Goal: Task Accomplishment & Management: Manage account settings

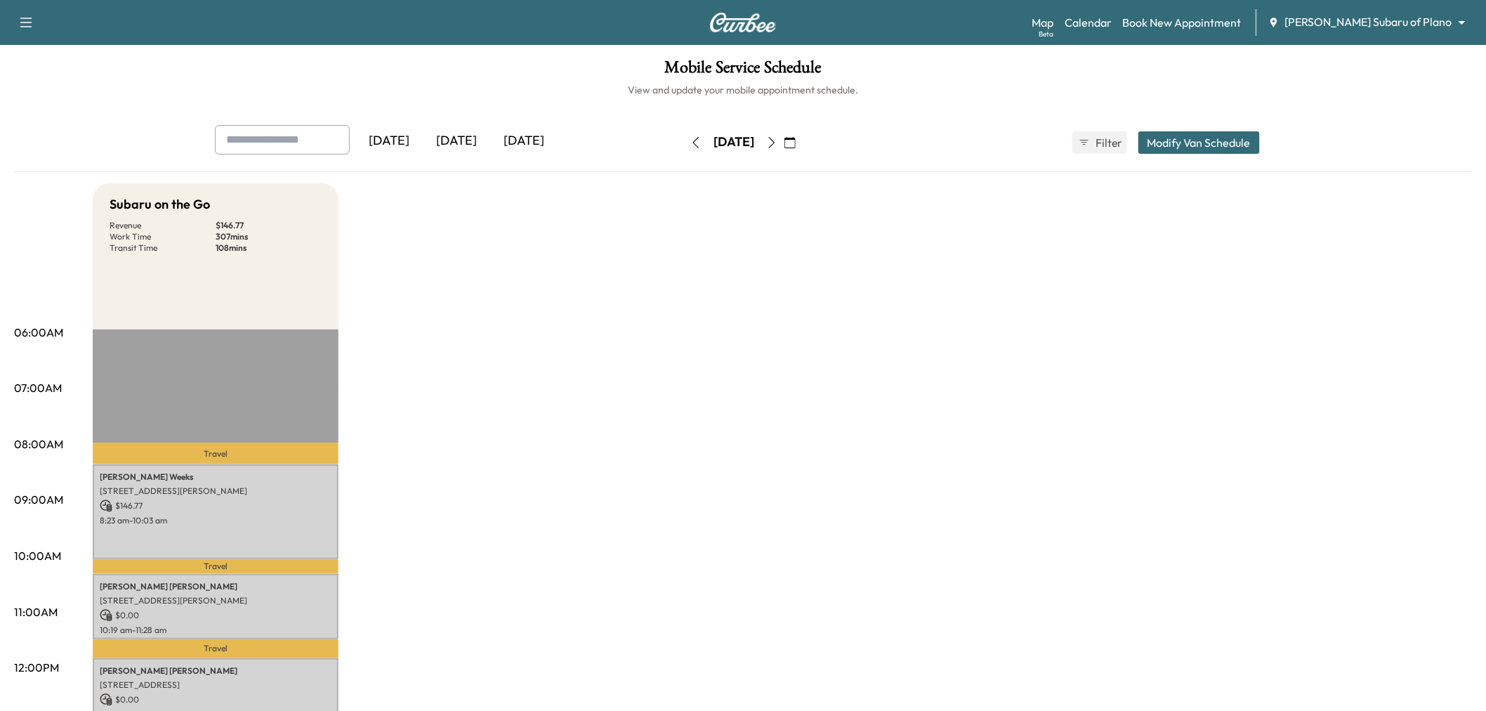
click at [778, 144] on icon "button" at bounding box center [771, 142] width 11 height 11
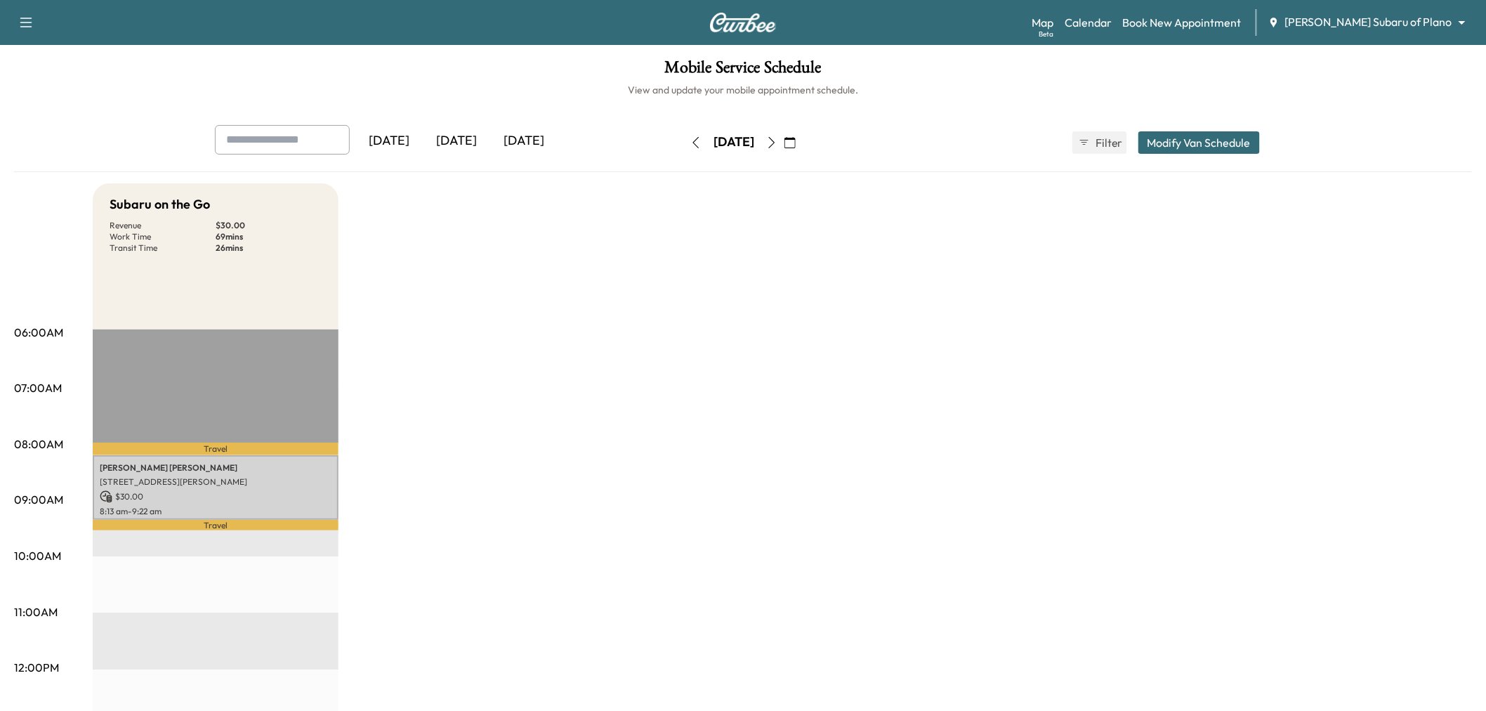
click at [784, 143] on button "button" at bounding box center [772, 142] width 24 height 22
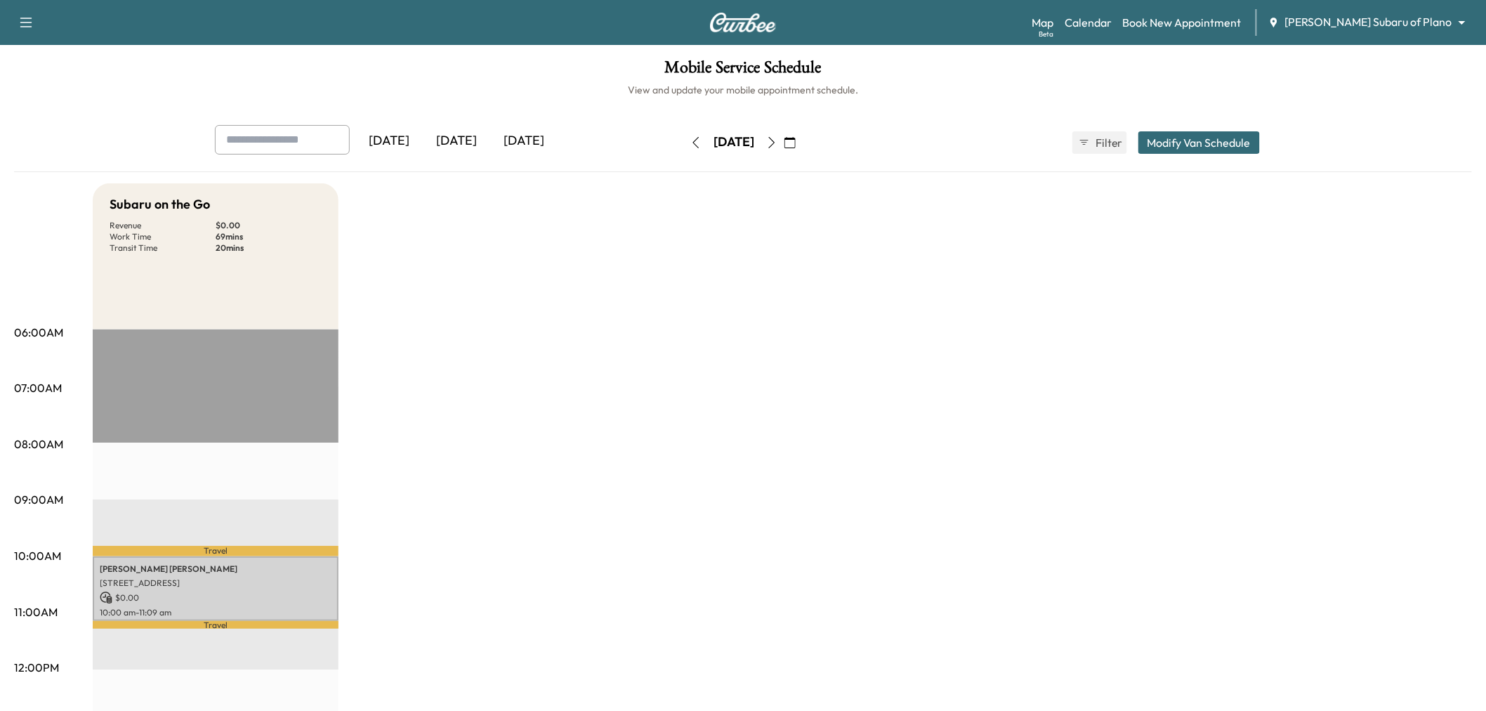
click at [778, 142] on icon "button" at bounding box center [771, 142] width 11 height 11
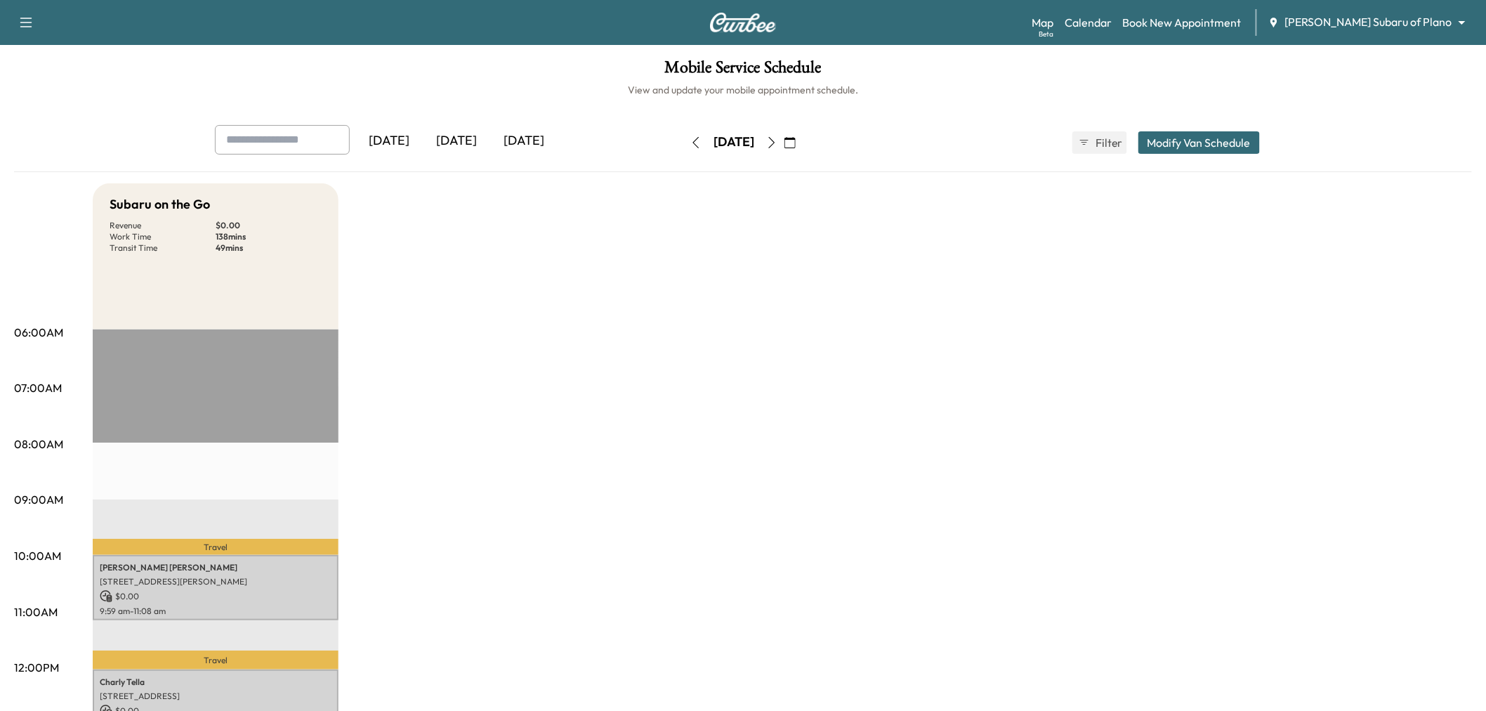
click at [778, 140] on icon "button" at bounding box center [771, 142] width 11 height 11
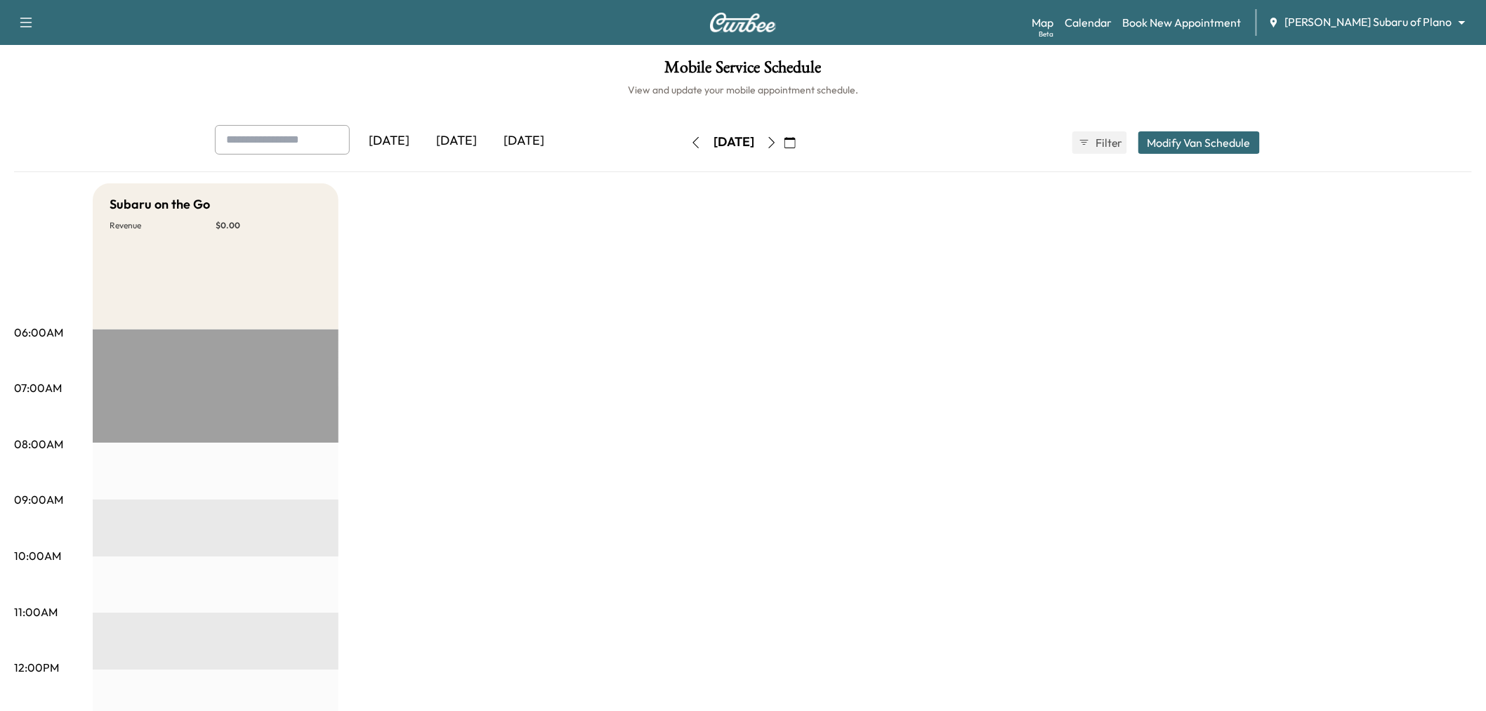
click at [684, 149] on button "button" at bounding box center [696, 142] width 24 height 22
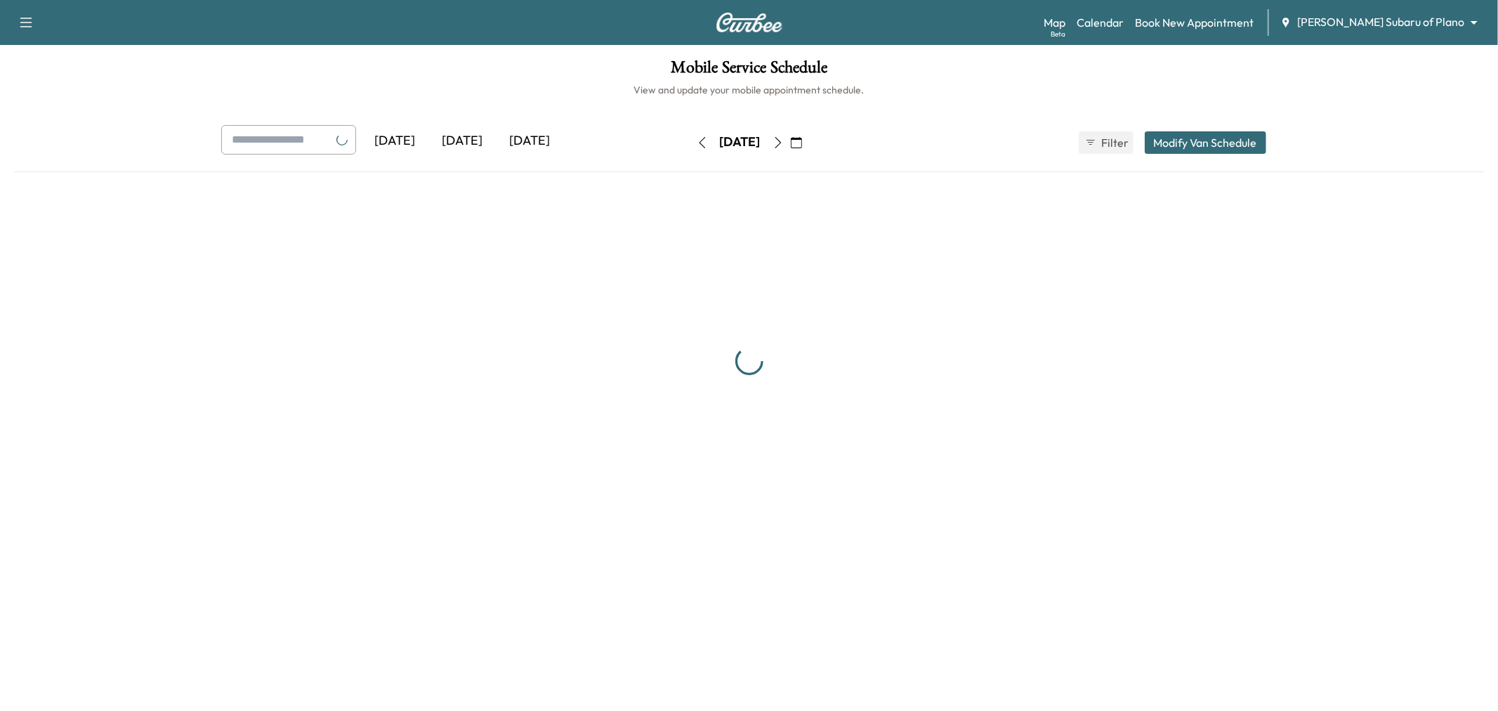
click at [690, 149] on div "[DATE]" at bounding box center [740, 142] width 100 height 22
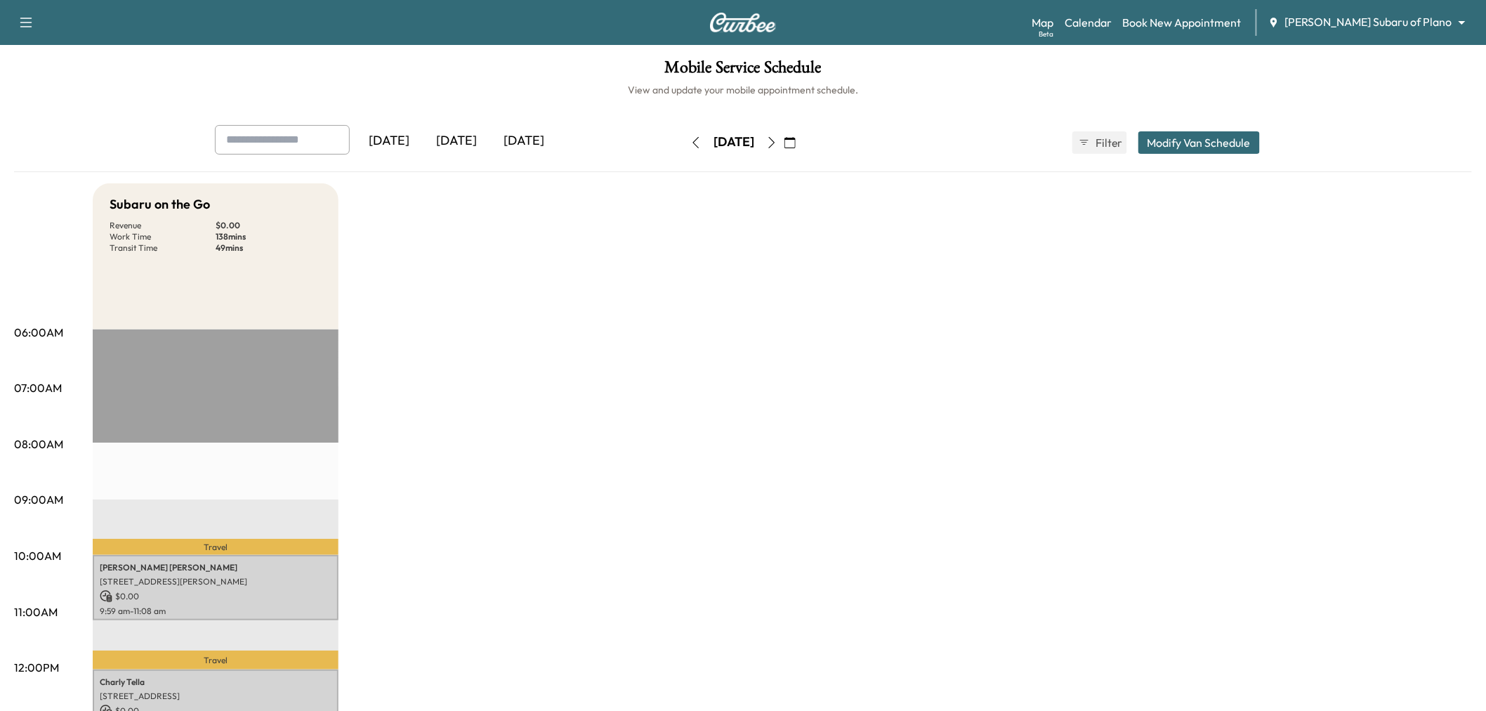
click at [690, 142] on icon "button" at bounding box center [695, 142] width 11 height 11
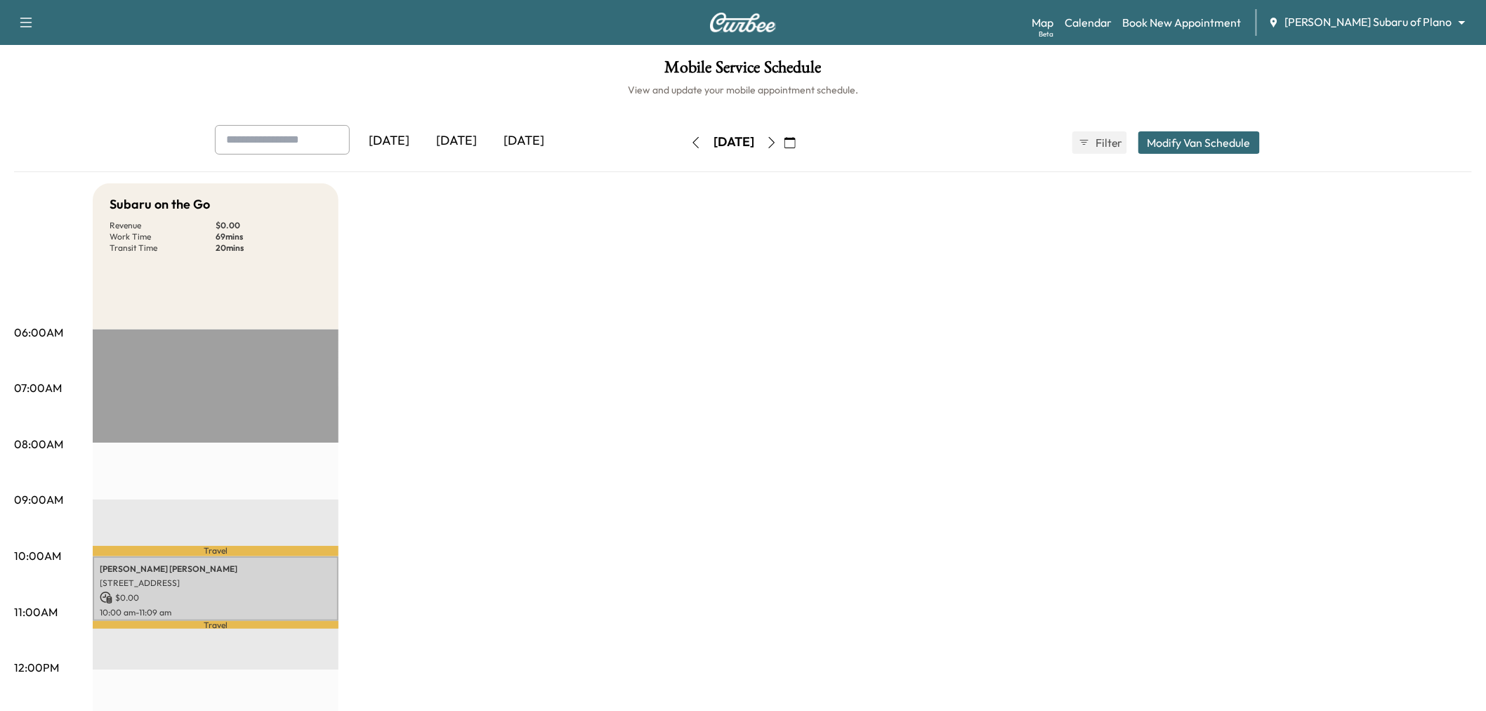
click at [684, 151] on button "button" at bounding box center [696, 142] width 24 height 22
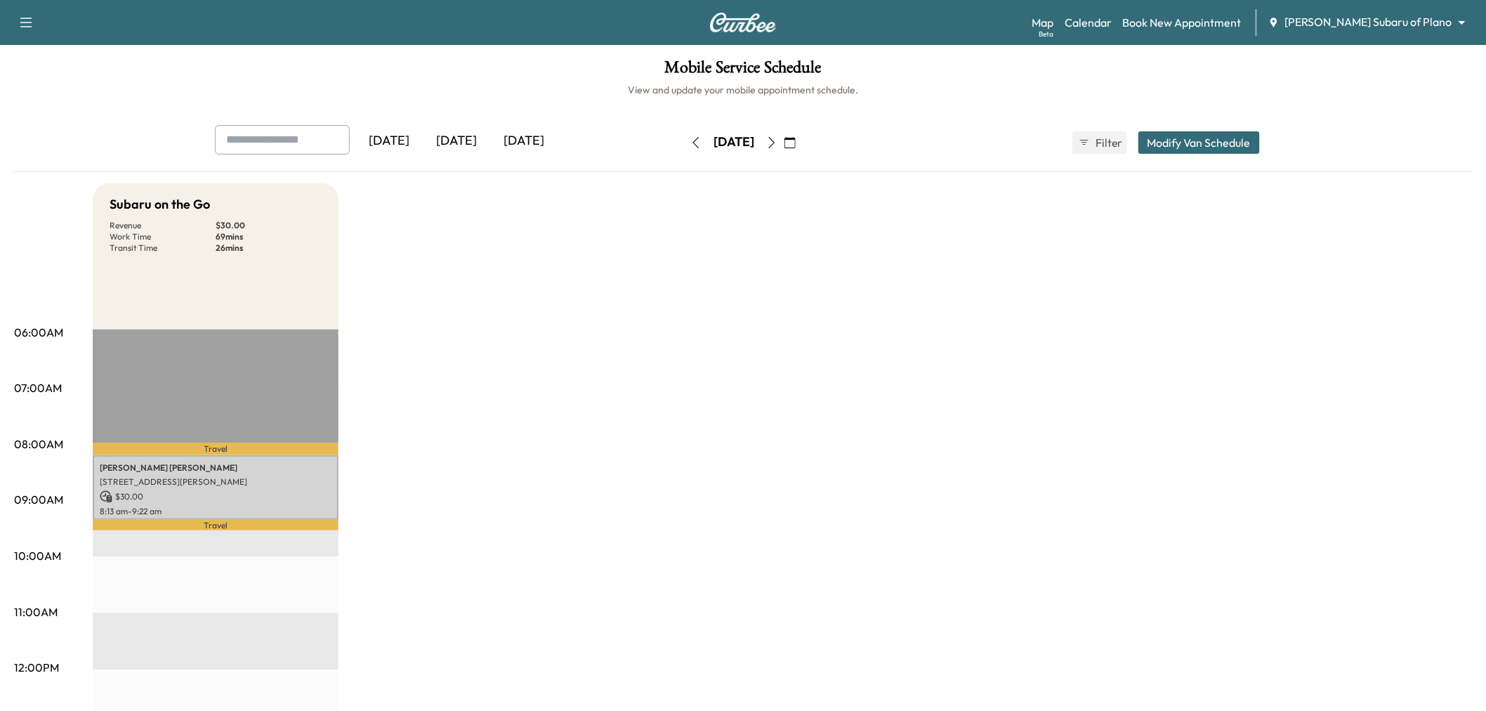
click at [690, 142] on icon "button" at bounding box center [695, 142] width 11 height 11
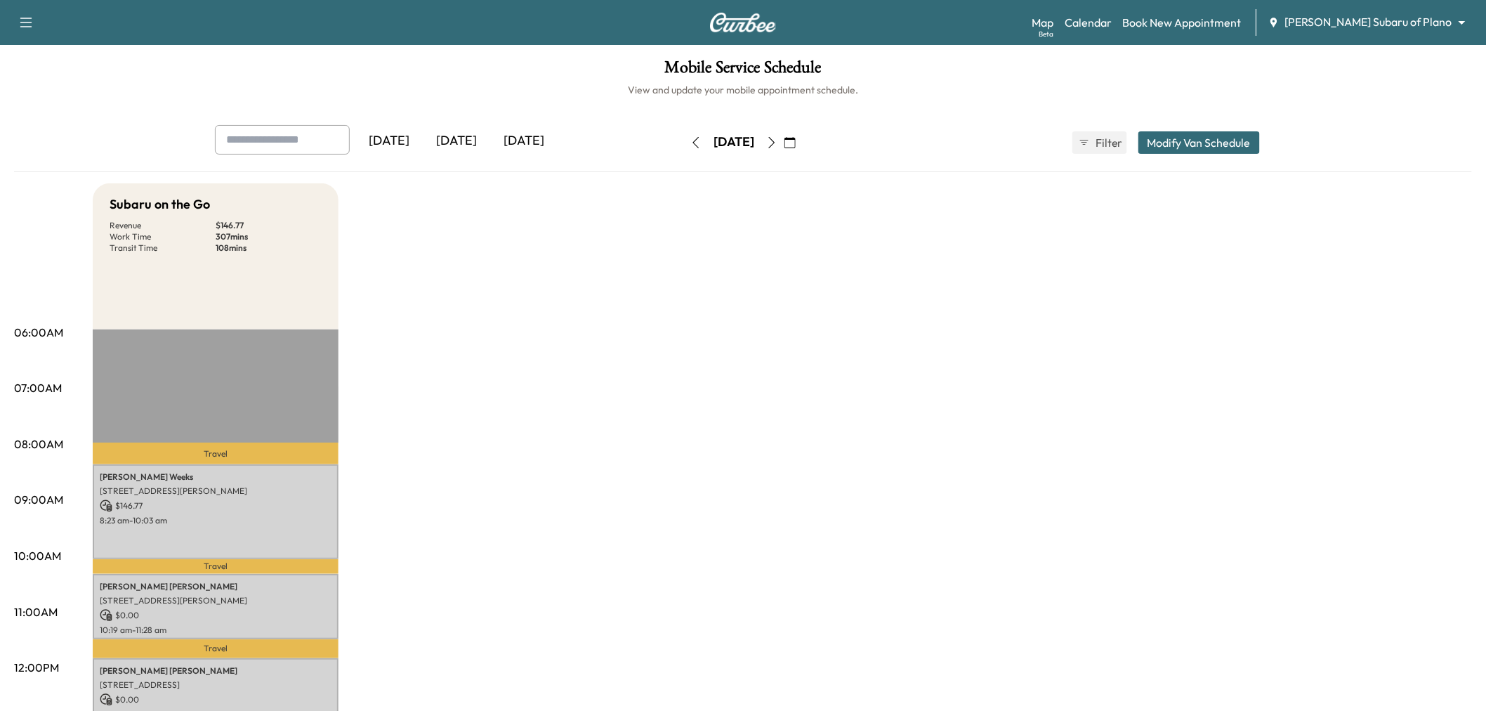
scroll to position [312, 0]
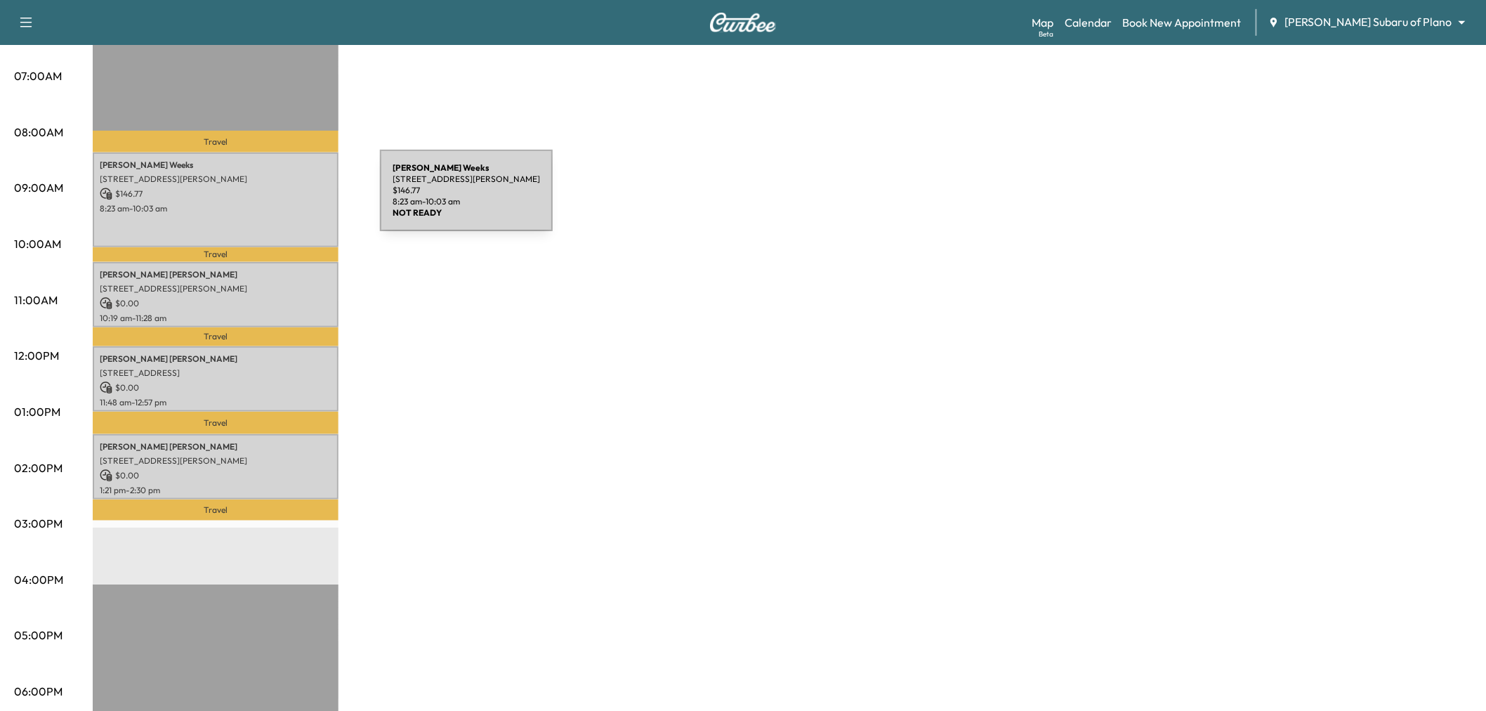
click at [275, 199] on div "[PERSON_NAME] [STREET_ADDRESS][PERSON_NAME] $ 146.77 8:23 am - 10:03 am" at bounding box center [216, 199] width 246 height 95
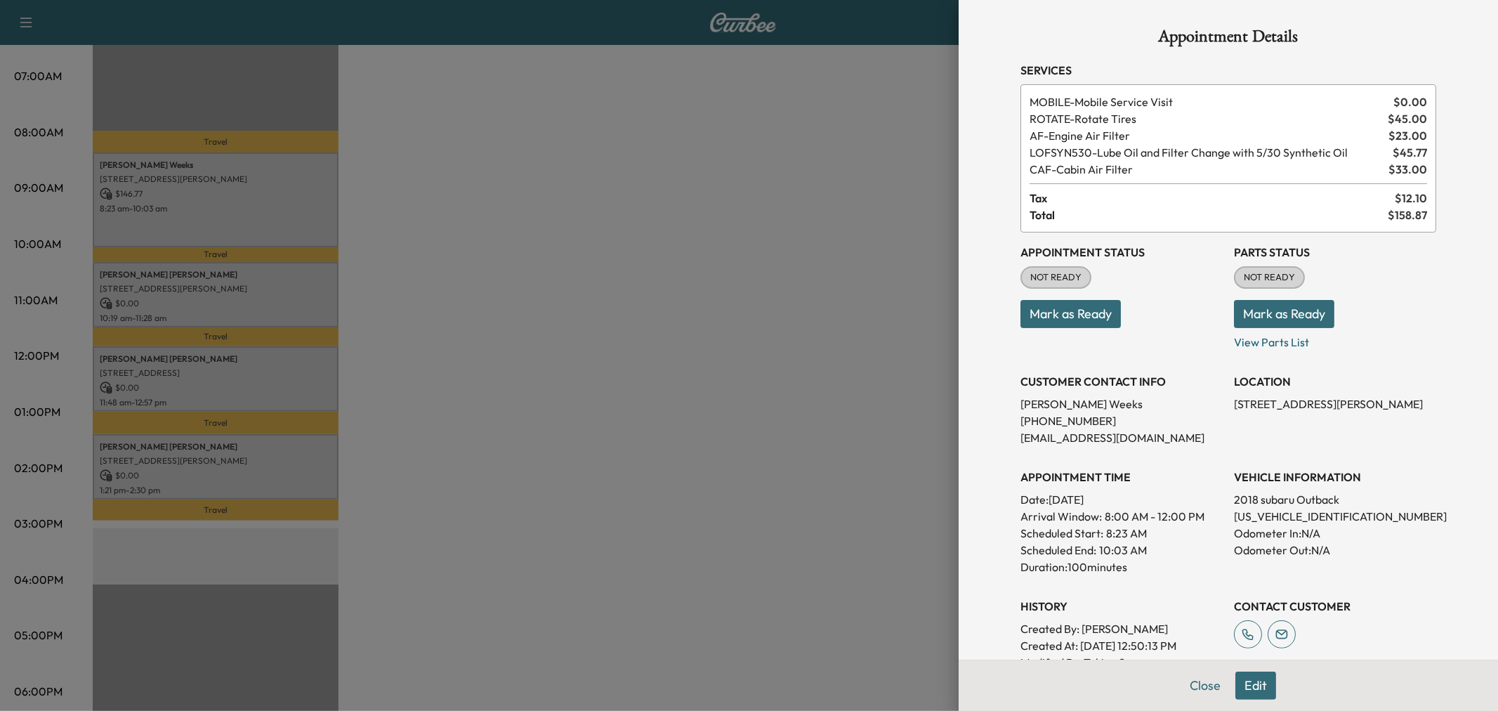
click at [714, 291] on div at bounding box center [749, 355] width 1498 height 711
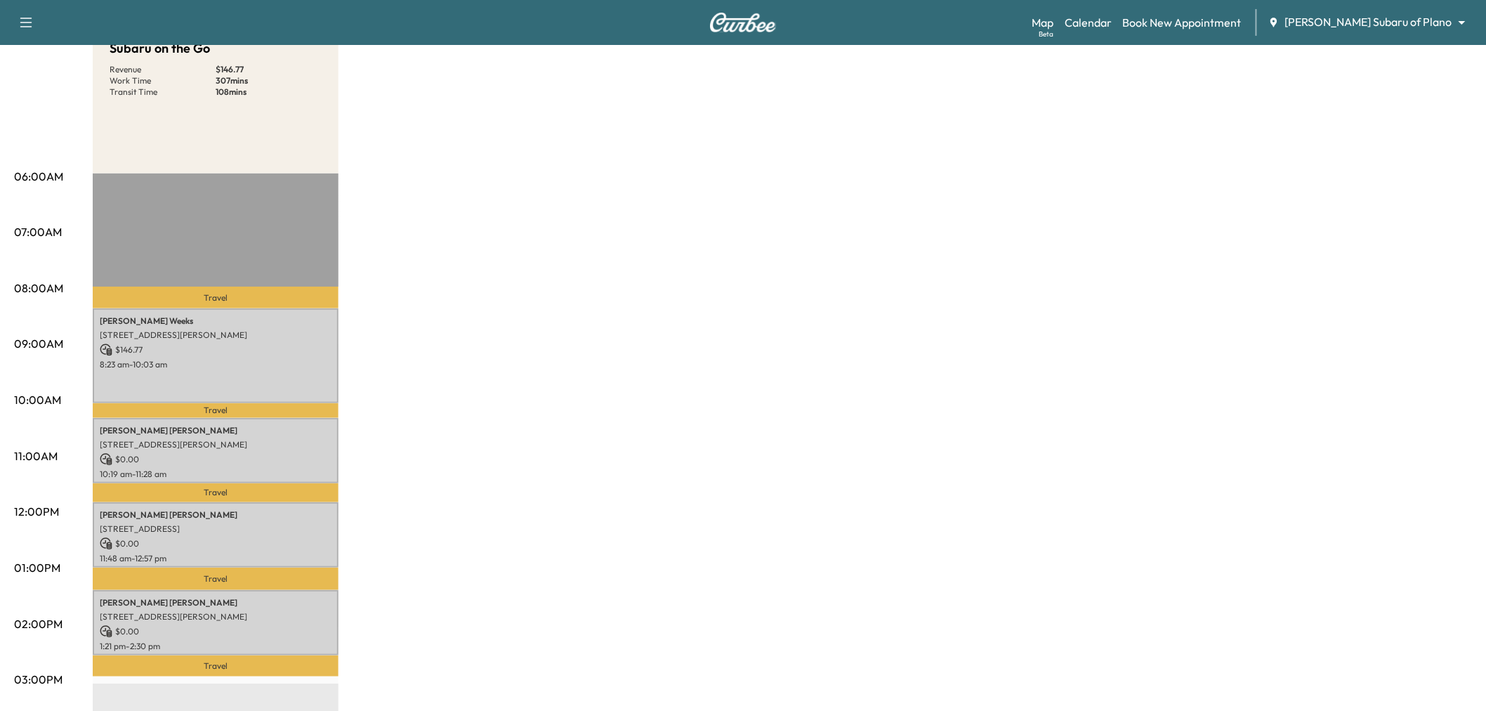
scroll to position [0, 0]
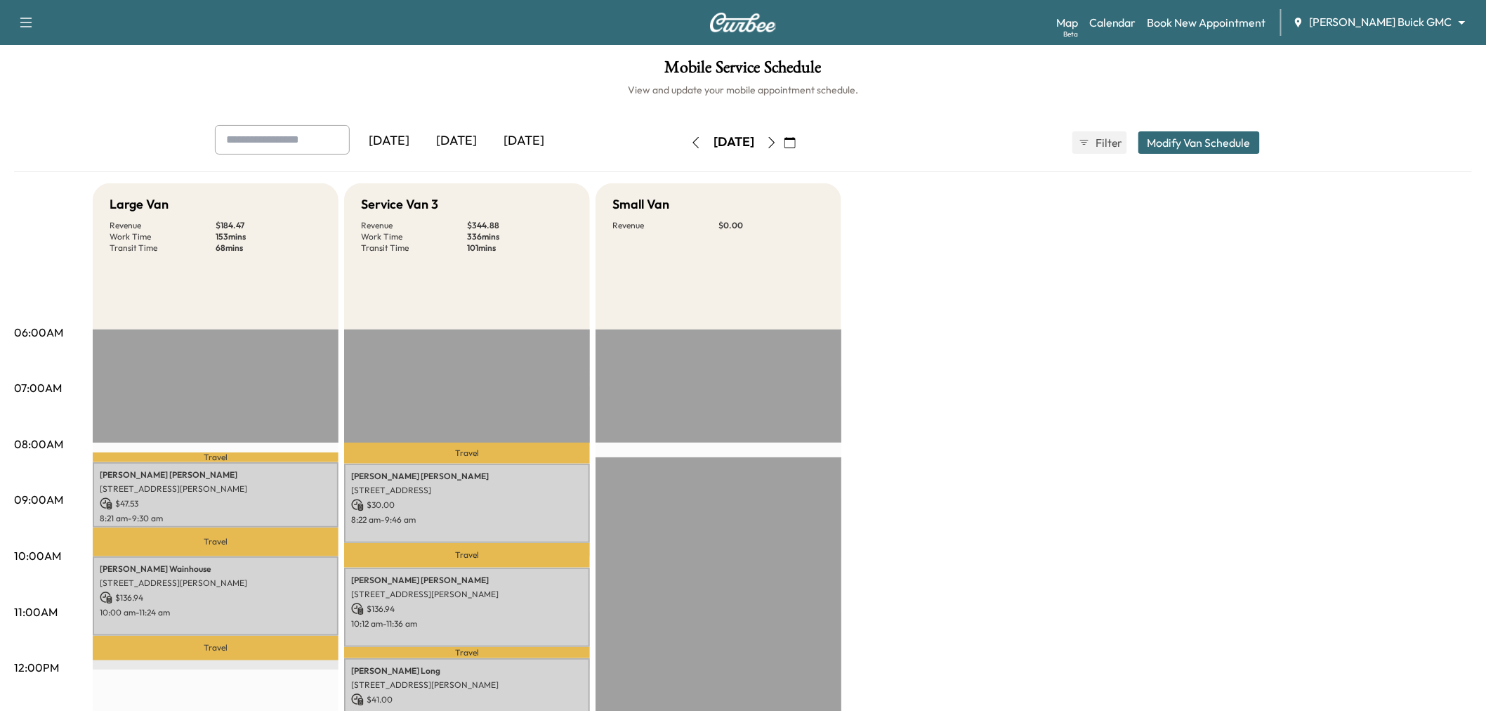
click at [462, 134] on div "[DATE]" at bounding box center [456, 141] width 67 height 32
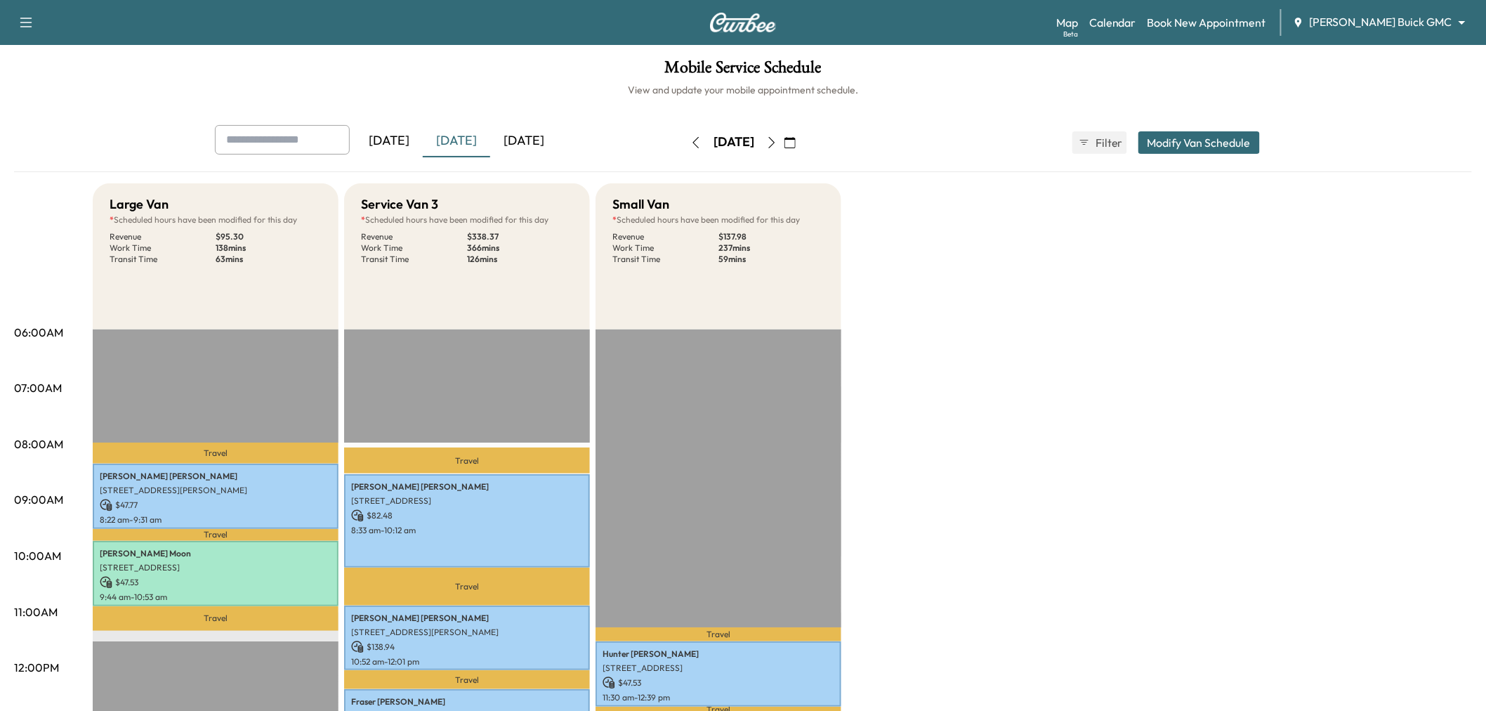
click at [802, 143] on button "button" at bounding box center [790, 142] width 24 height 22
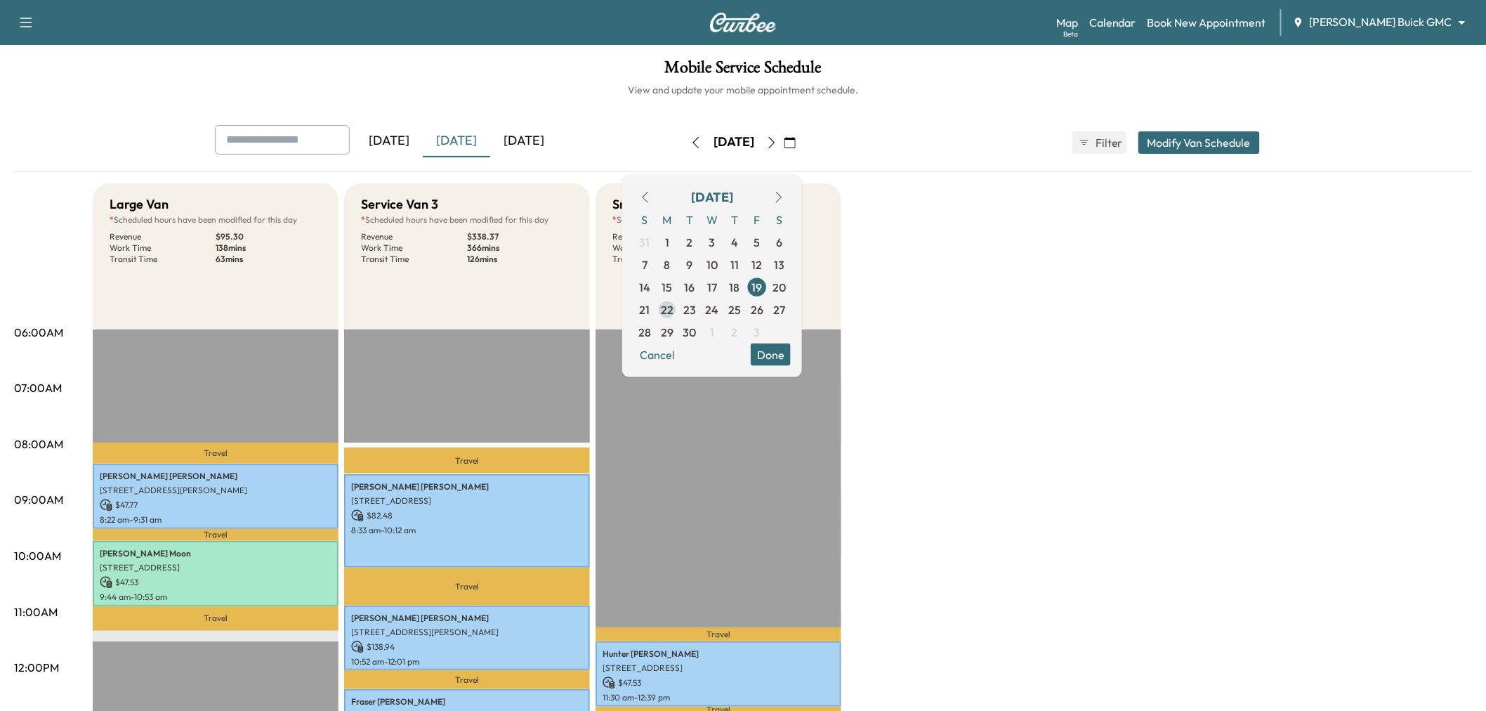
click at [674, 306] on span "22" at bounding box center [667, 309] width 13 height 17
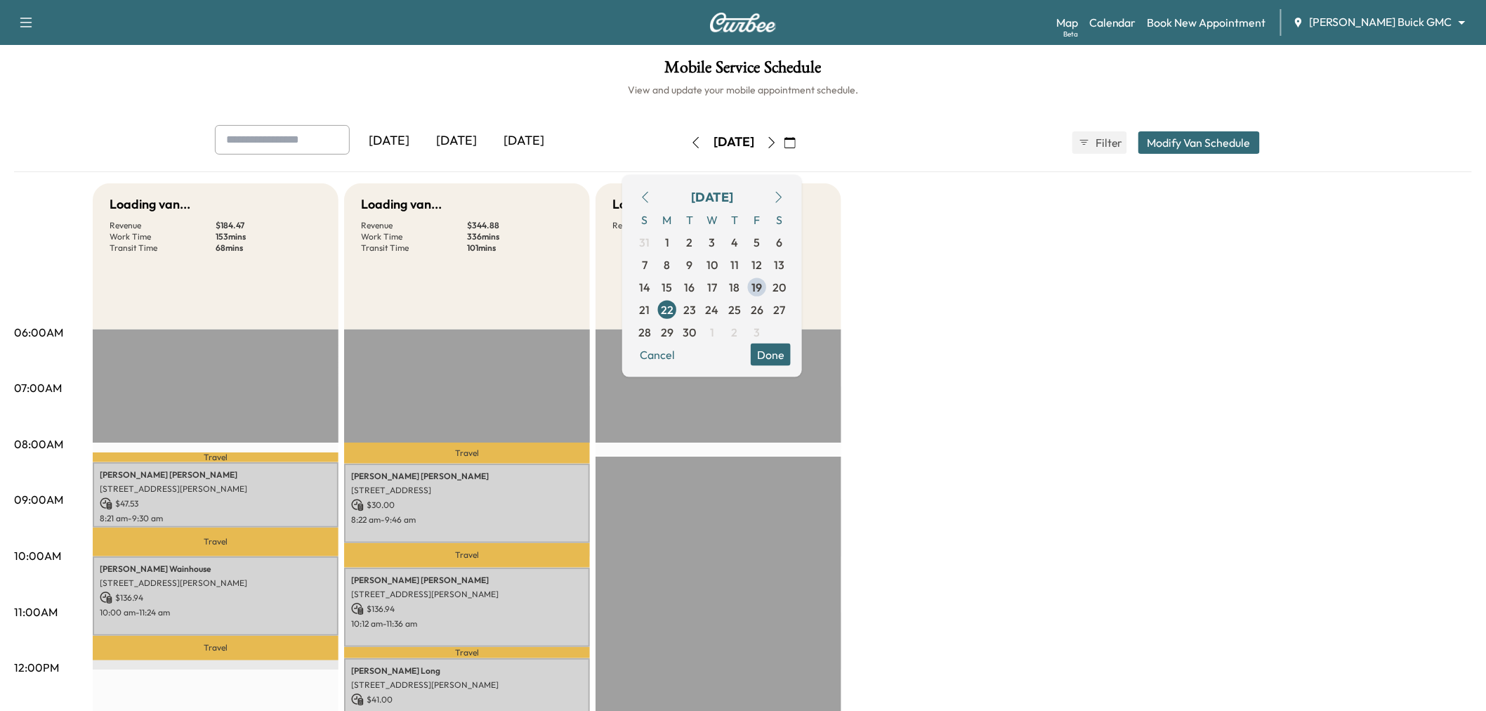
click at [791, 351] on button "Done" at bounding box center [771, 354] width 40 height 22
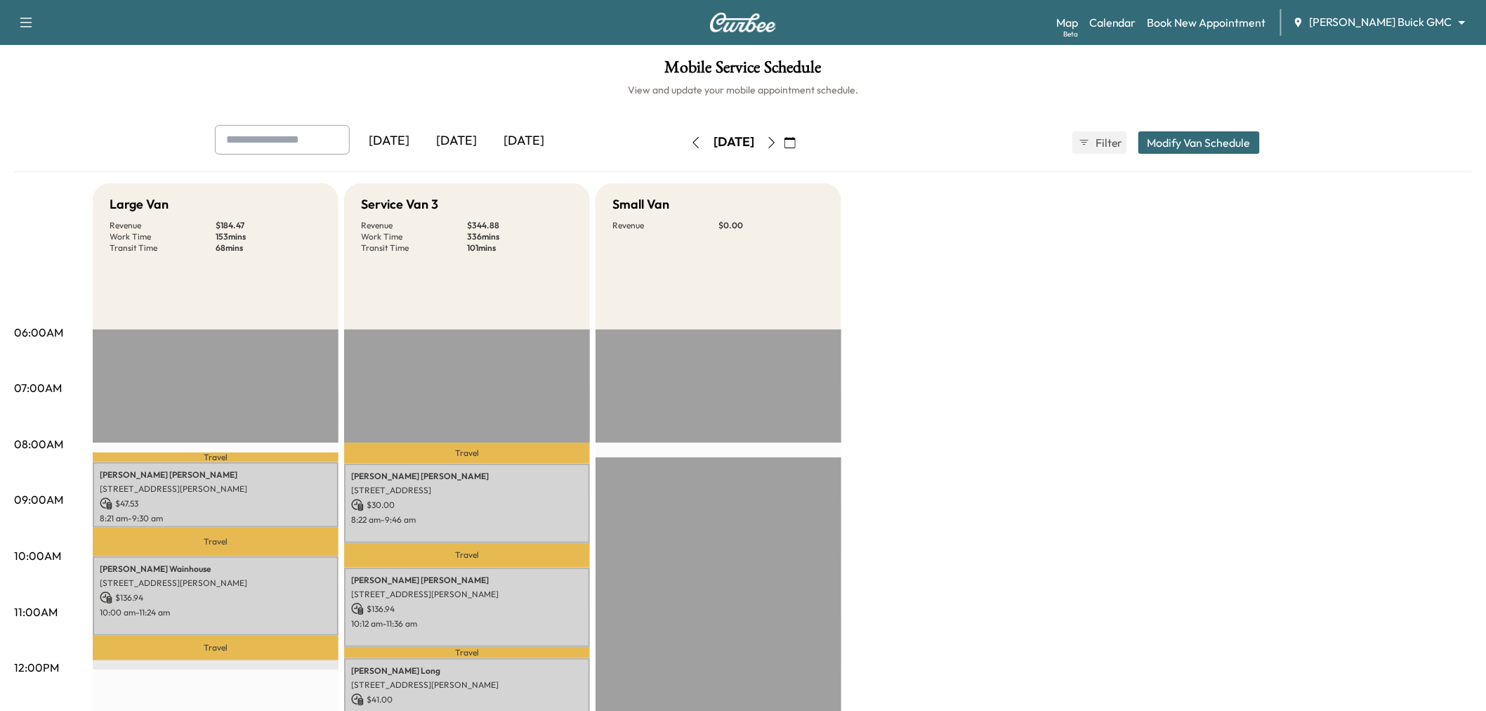
click at [778, 145] on icon "button" at bounding box center [771, 142] width 11 height 11
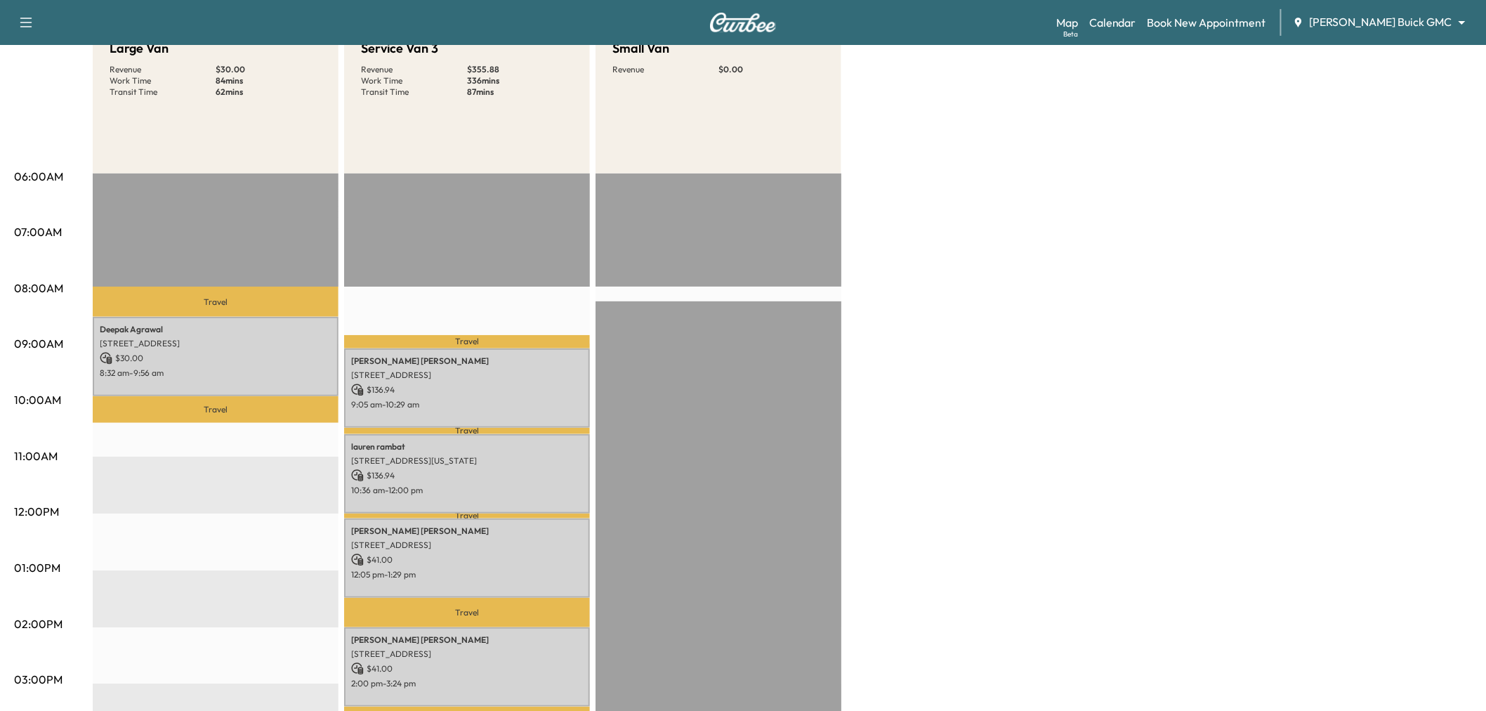
scroll to position [234, 0]
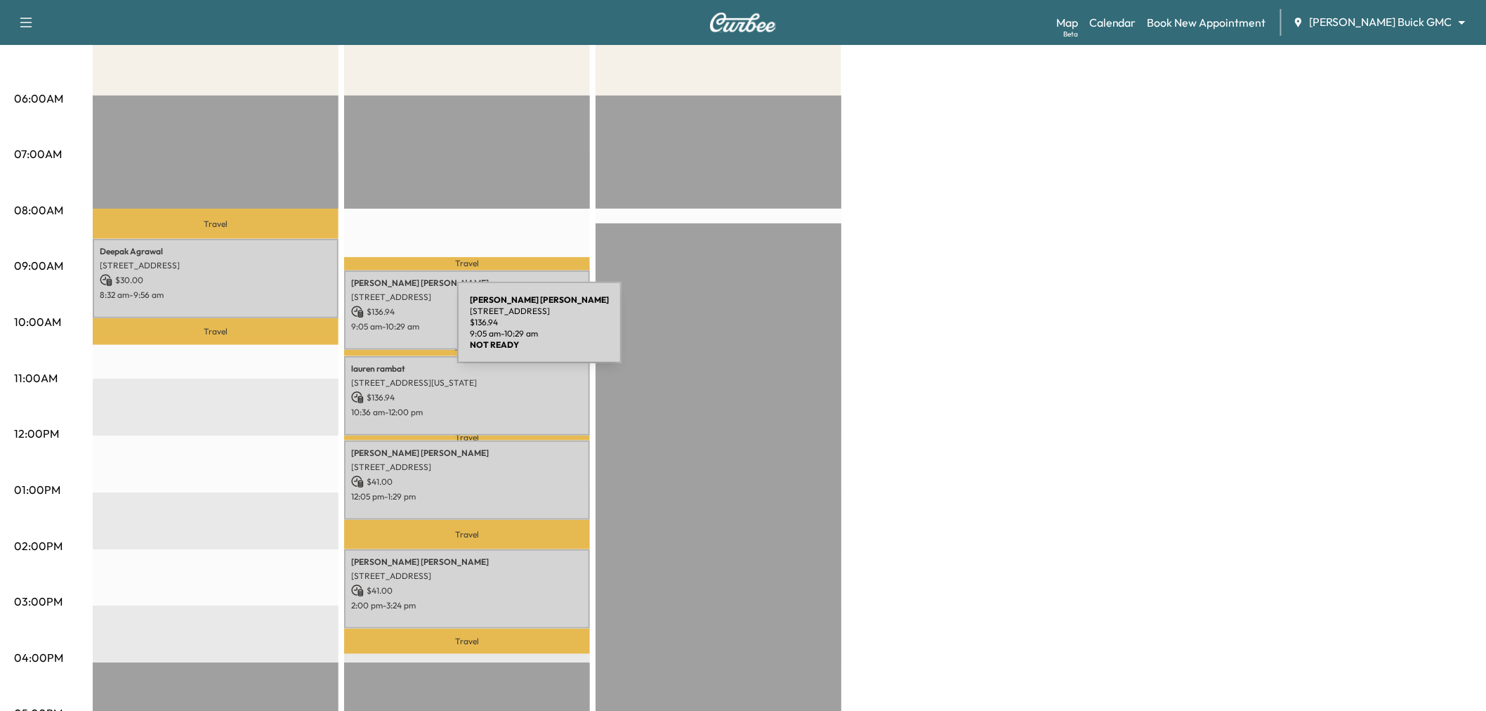
click at [221, 290] on p "8:32 am - 9:56 am" at bounding box center [216, 294] width 232 height 11
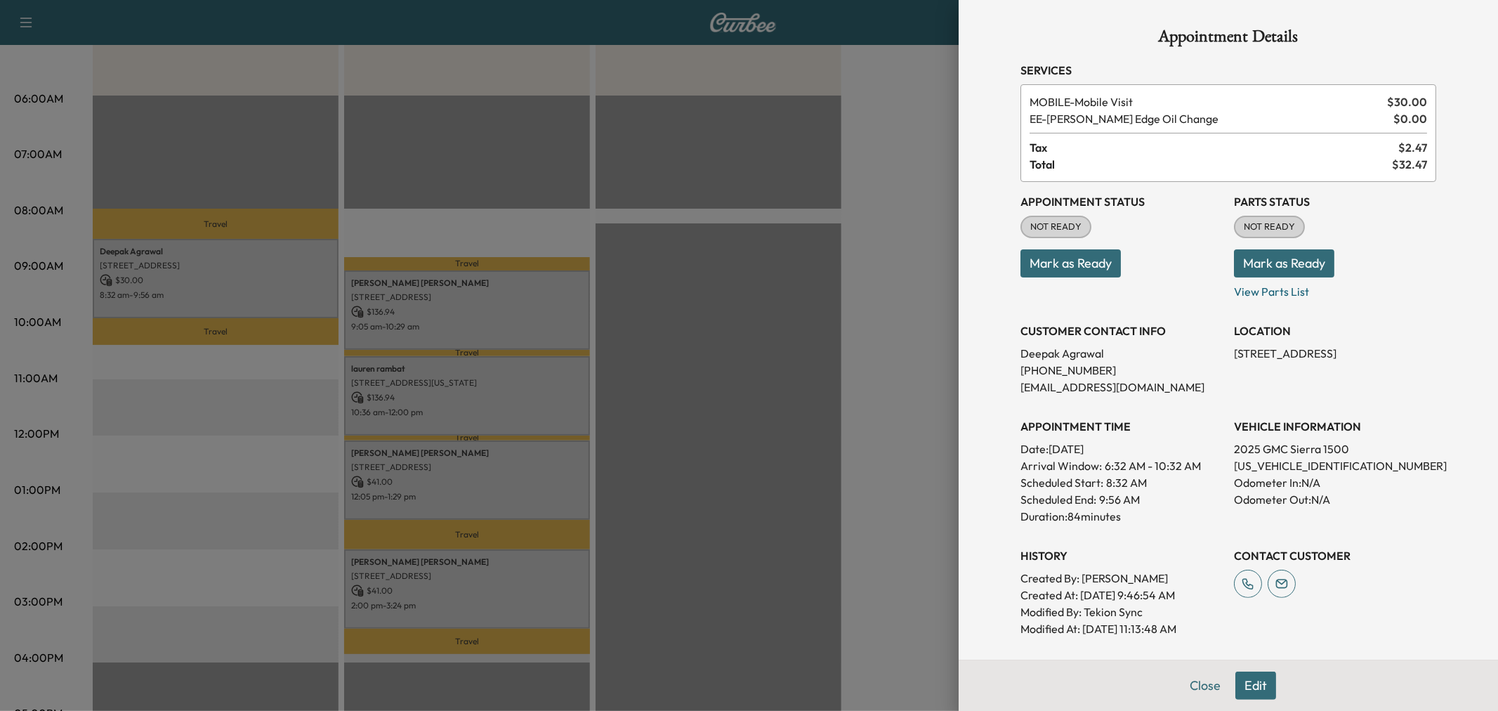
click at [292, 298] on div at bounding box center [749, 355] width 1498 height 711
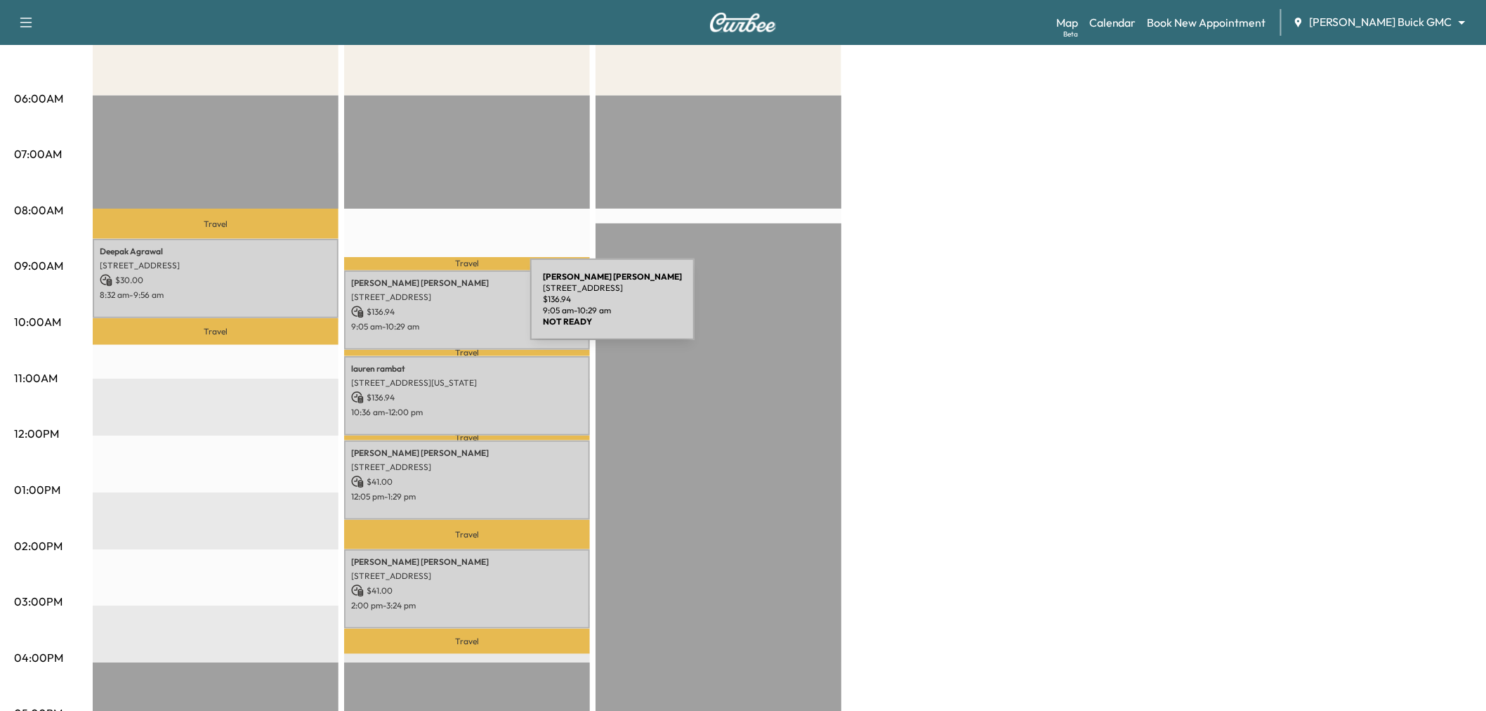
click at [425, 308] on p "$ 136.94" at bounding box center [467, 312] width 232 height 13
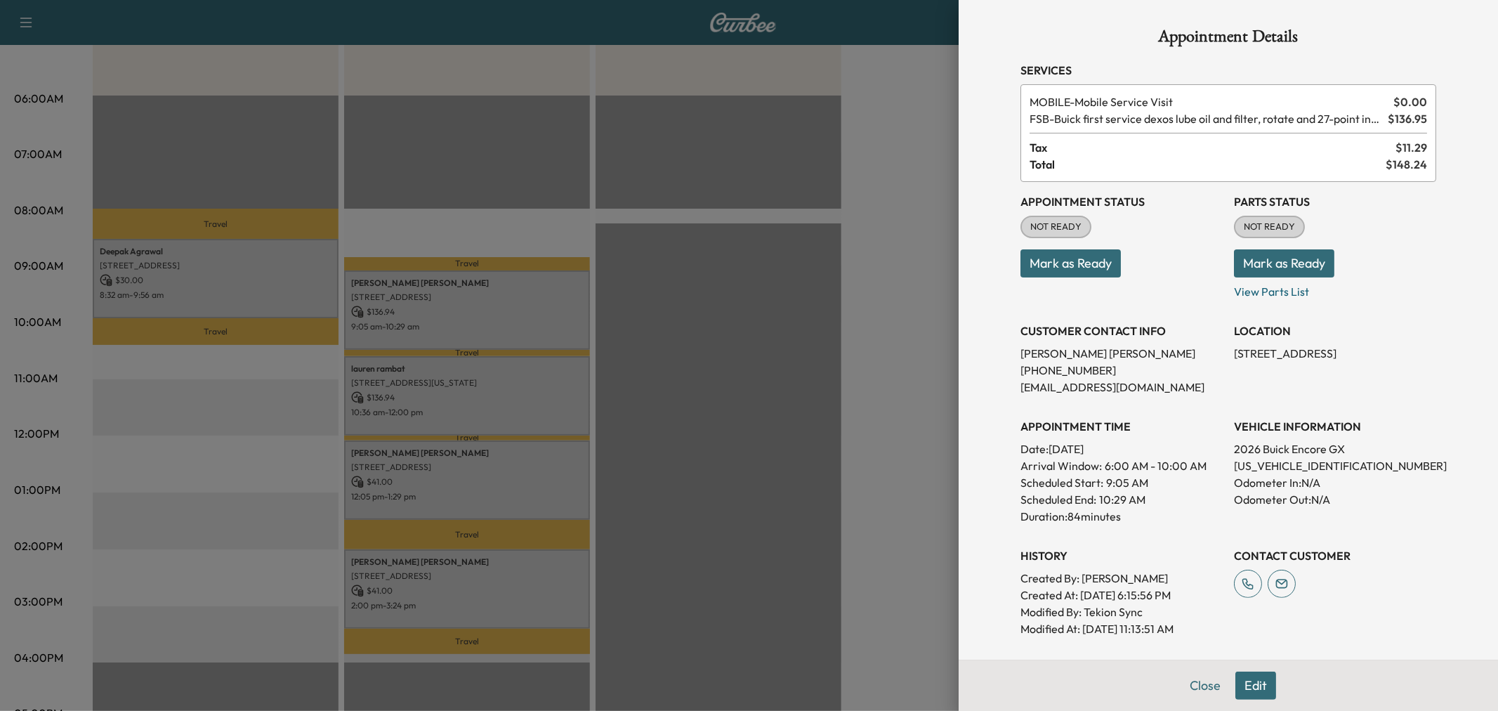
click at [492, 322] on div at bounding box center [749, 355] width 1498 height 711
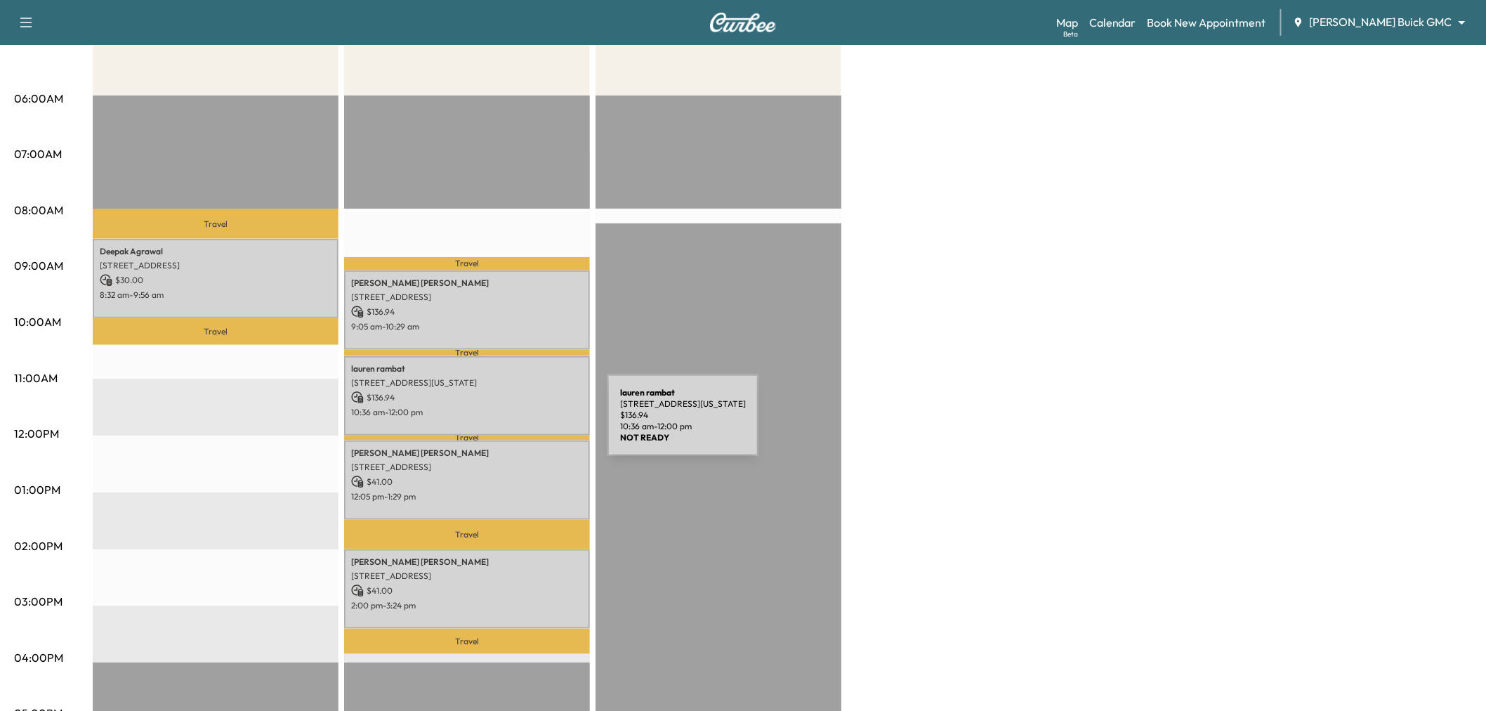
click at [502, 424] on div "lauren rambat 2523 Ohio Dr, Plano, TX 75093, USA $ 136.94 10:36 am - 12:00 pm" at bounding box center [467, 395] width 246 height 79
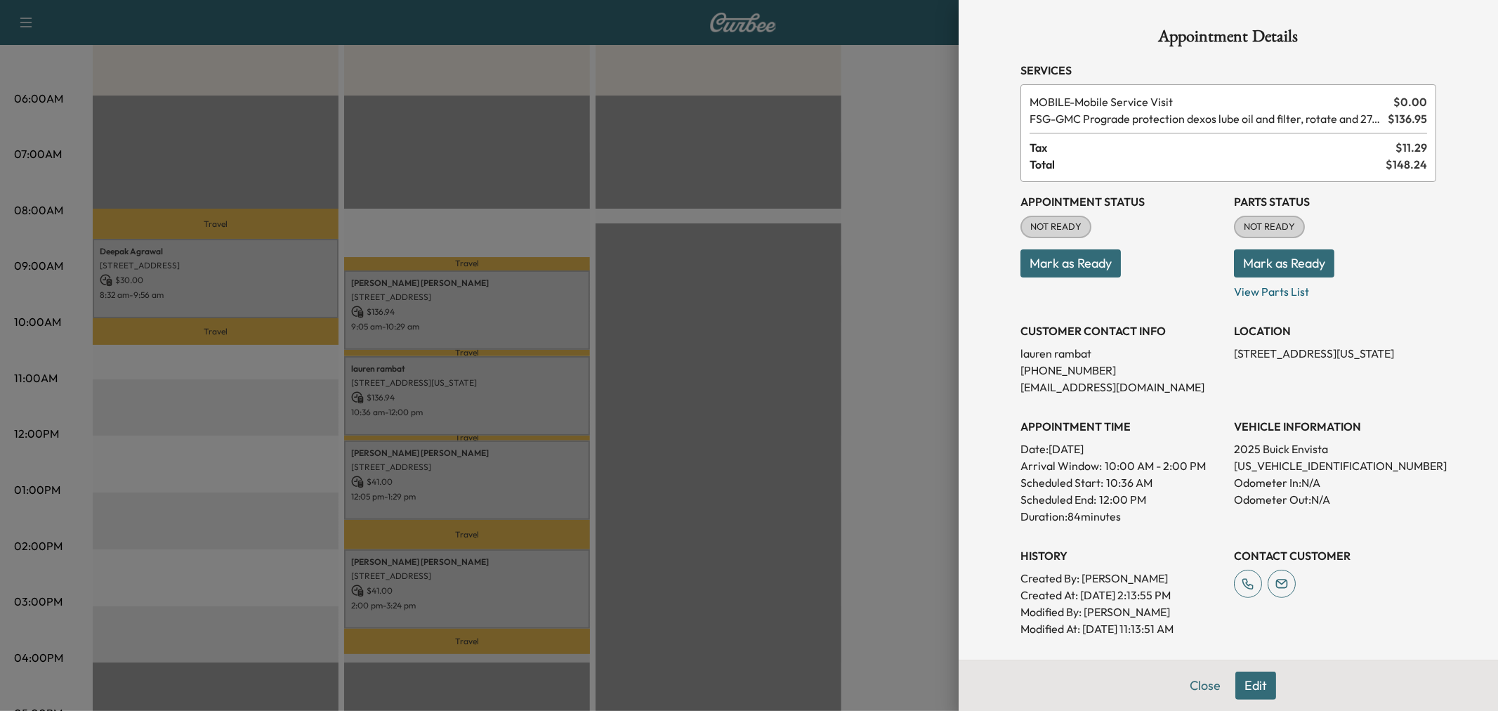
click at [495, 483] on div at bounding box center [749, 355] width 1498 height 711
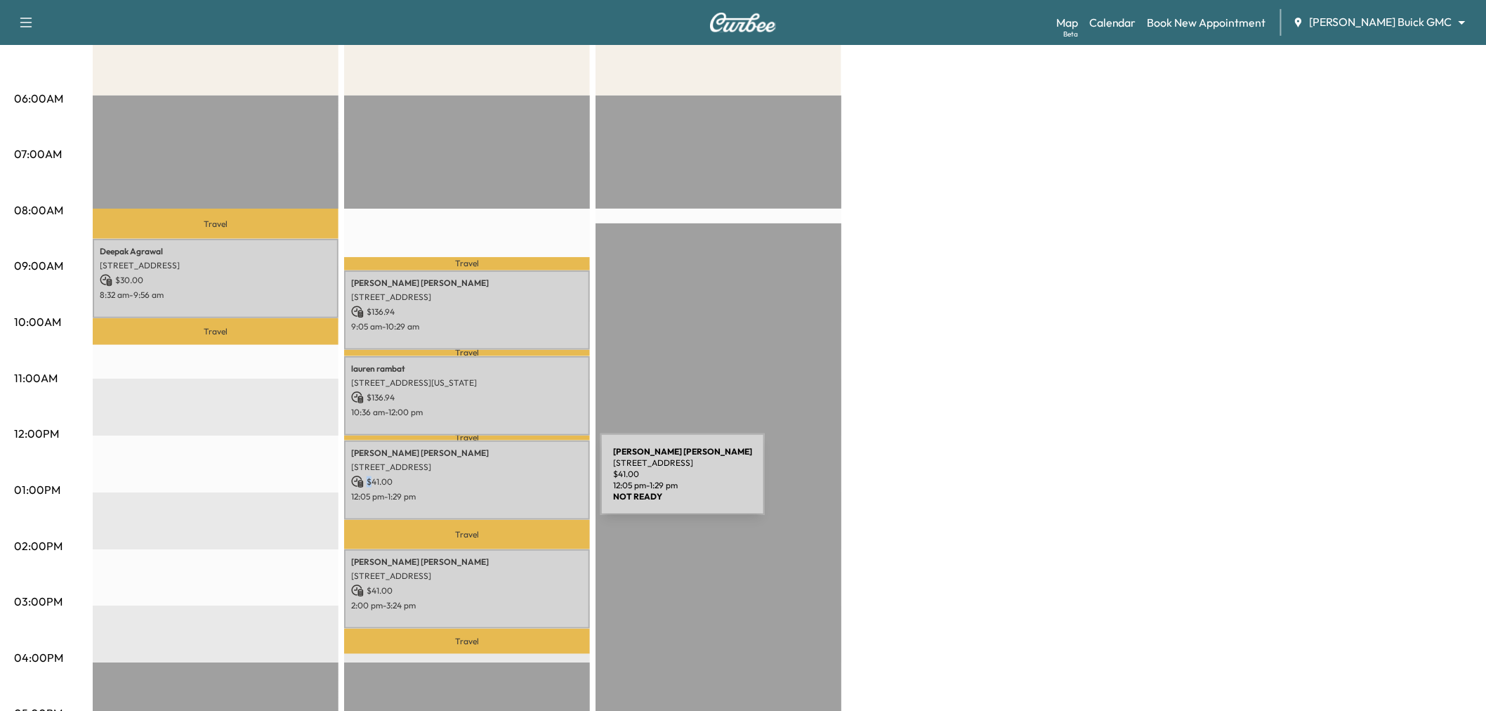
click at [495, 482] on p "$ 41.00" at bounding box center [467, 482] width 232 height 13
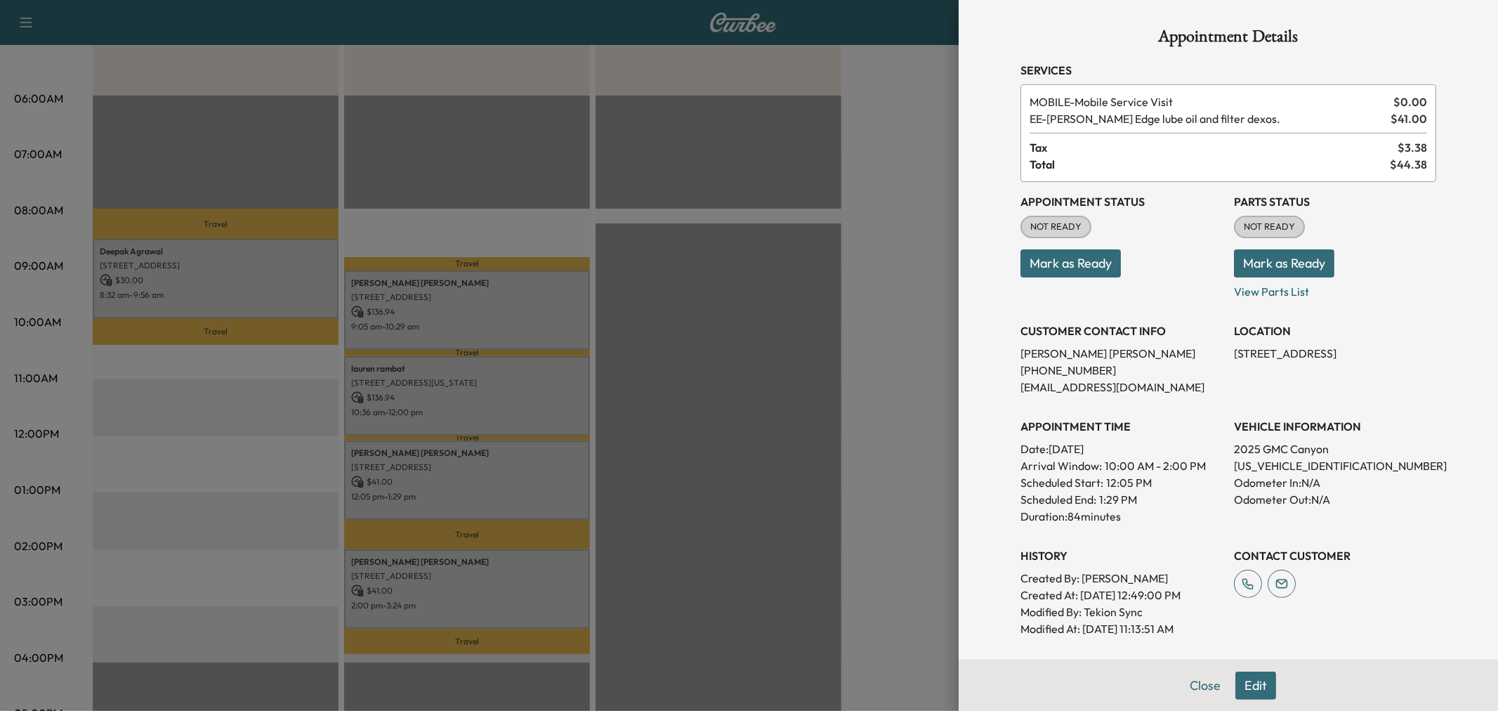
click at [495, 482] on div at bounding box center [749, 355] width 1498 height 711
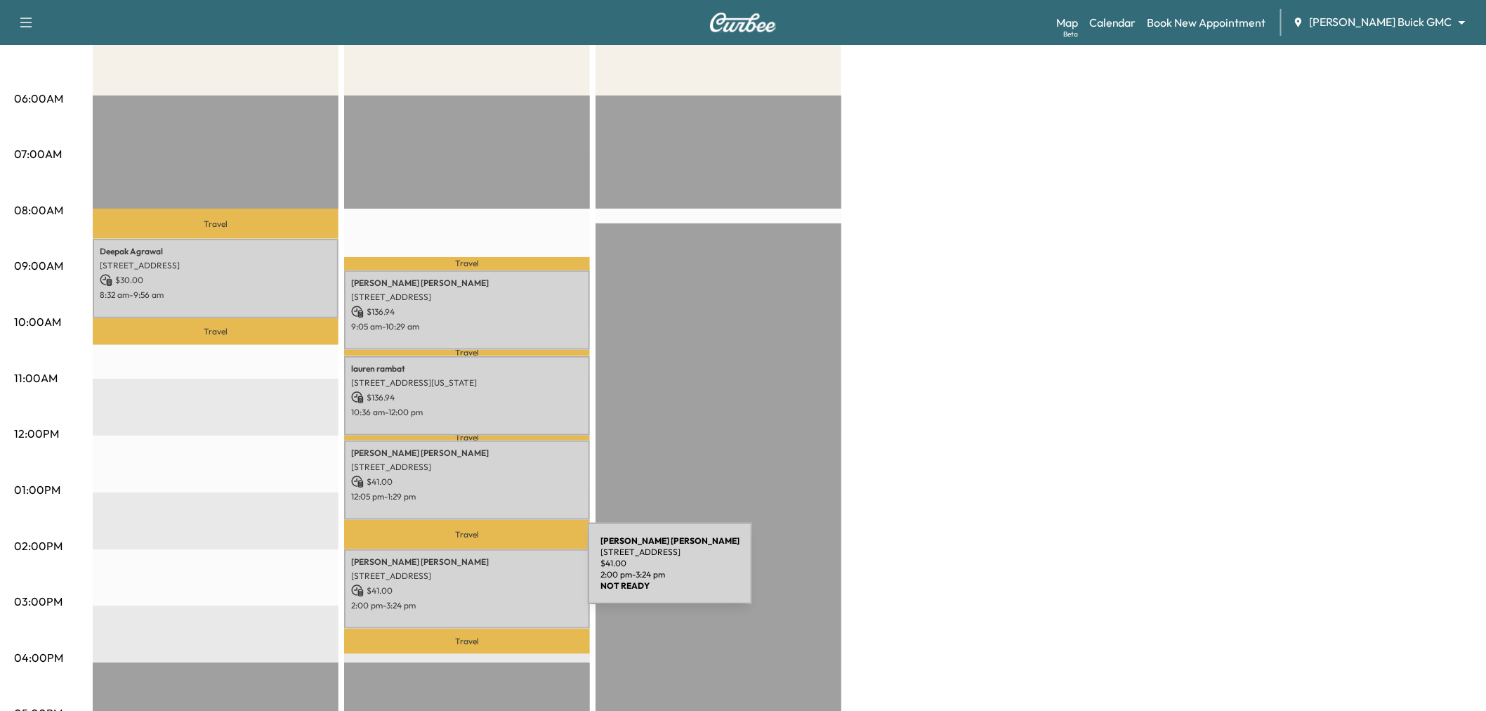
click at [483, 572] on p "1428 BIRD CHERRY LN, PROSPER, TX 75078, USA" at bounding box center [467, 575] width 232 height 11
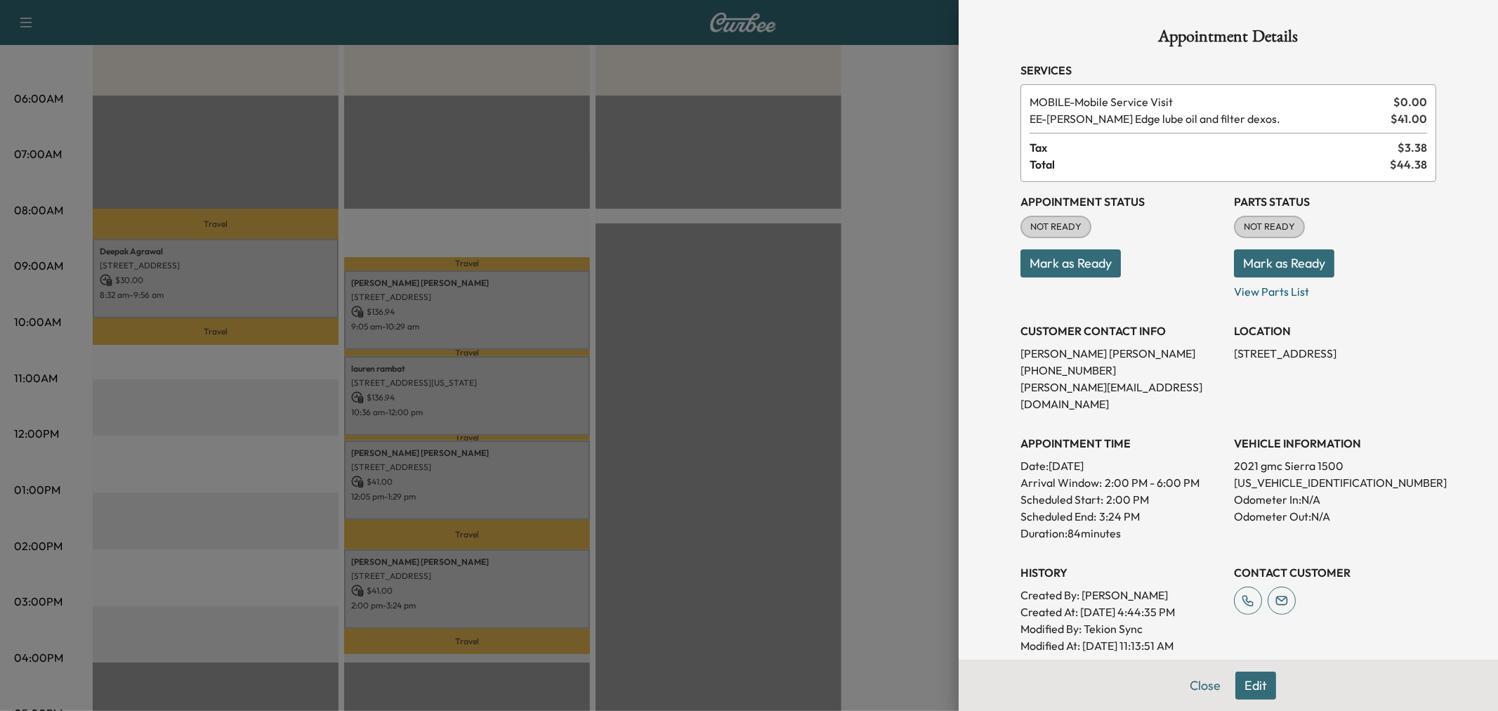
click at [489, 596] on div at bounding box center [749, 355] width 1498 height 711
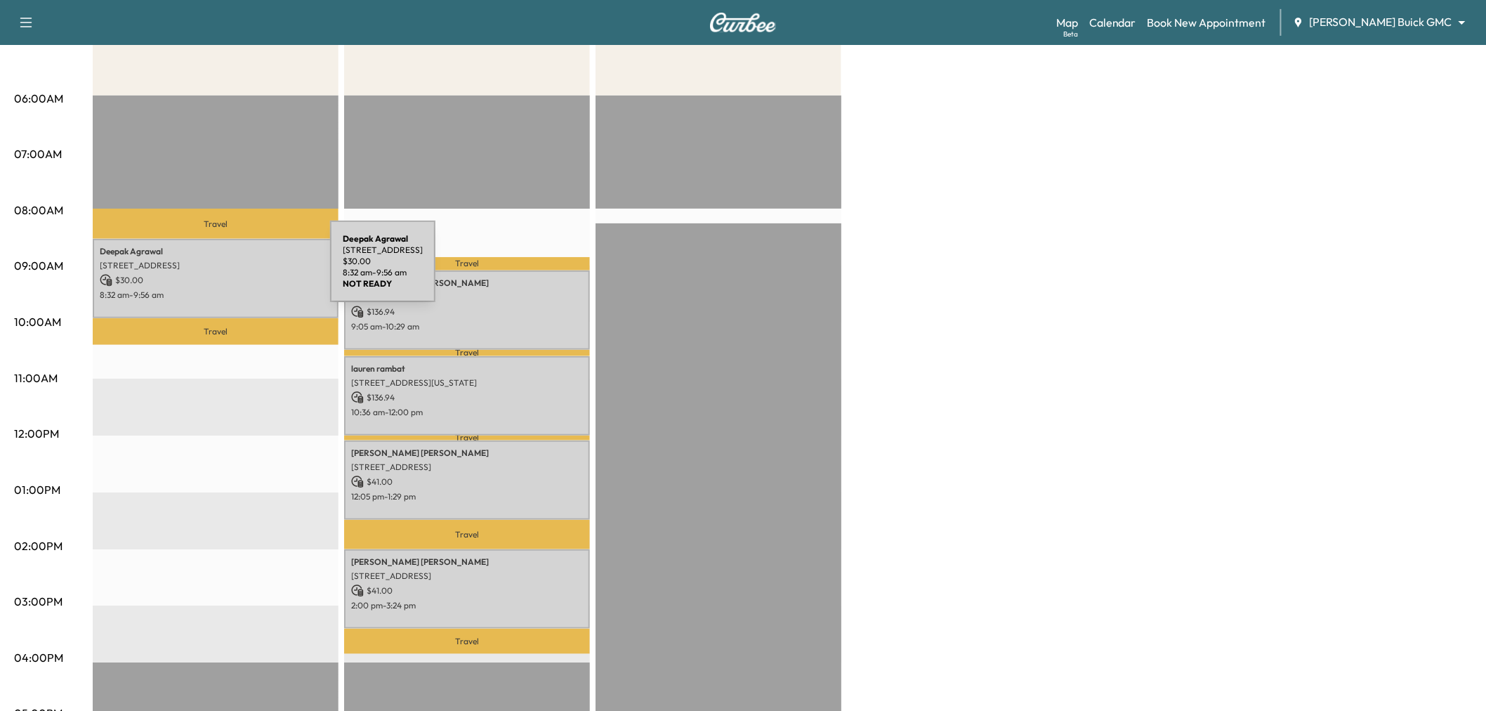
click at [225, 270] on div "Deepak Agrawal 2101 Perth Dr, Celina, TX 75009, USA $ 30.00 8:32 am - 9:56 am" at bounding box center [216, 278] width 246 height 79
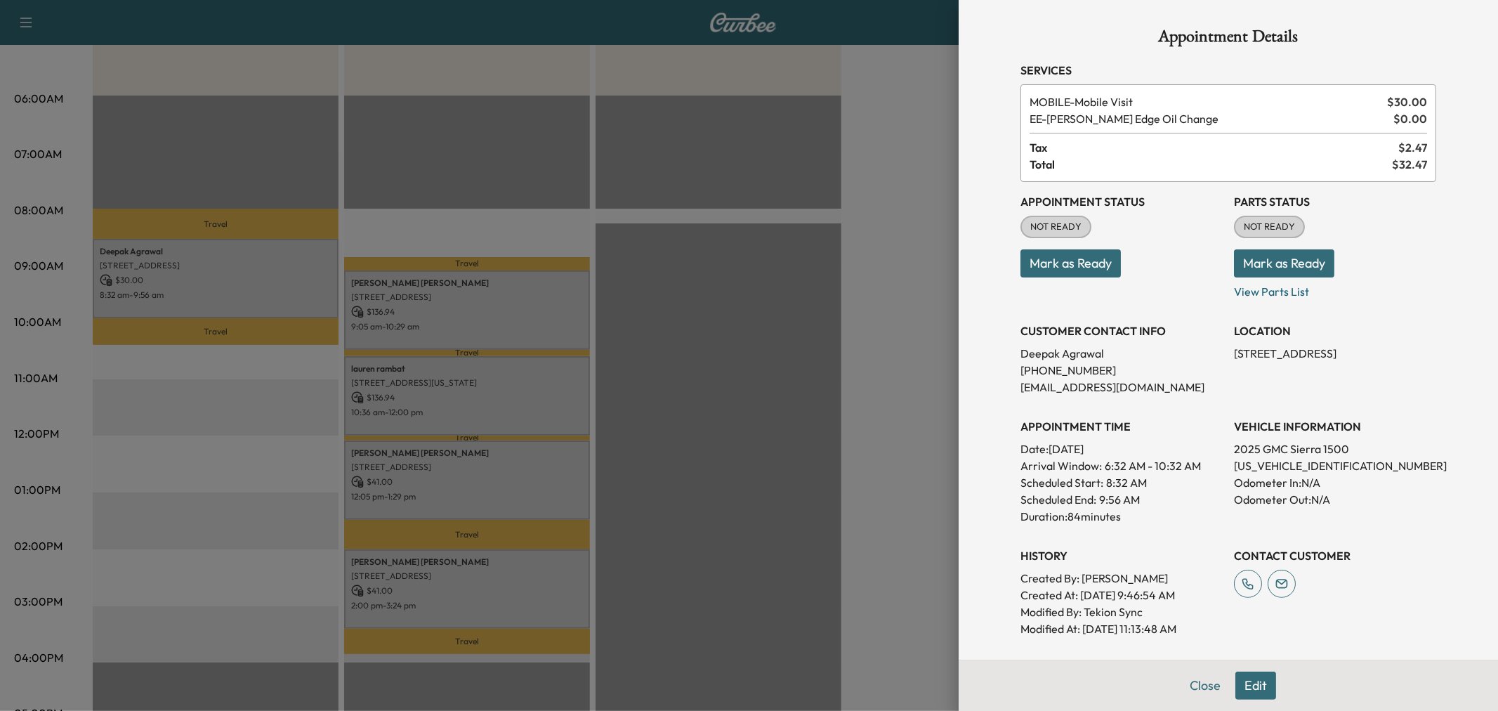
click at [249, 277] on div at bounding box center [749, 355] width 1498 height 711
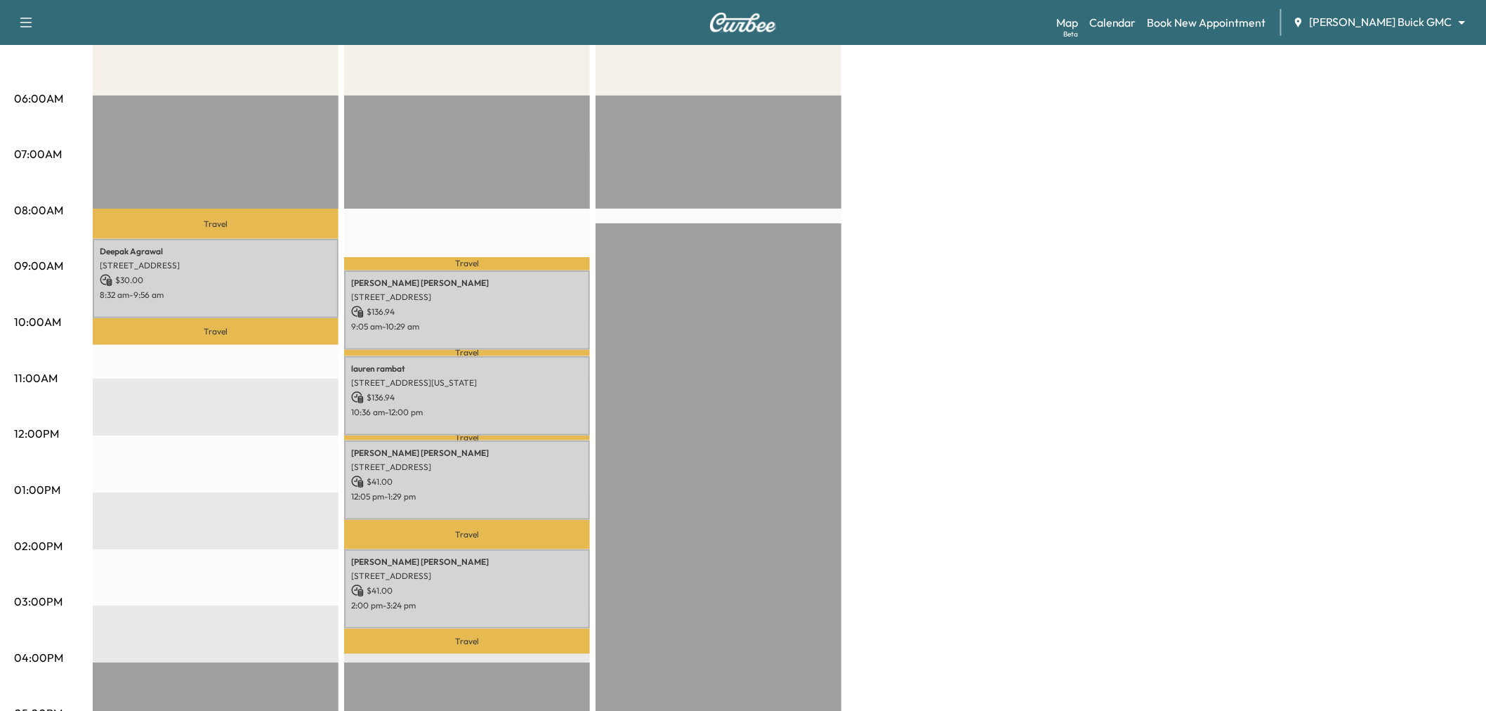
click at [987, 294] on div "Large Van Revenue $ 30.00 Work Time 84 mins Transit Time 62 mins Travel Deepak …" at bounding box center [783, 476] width 1380 height 1054
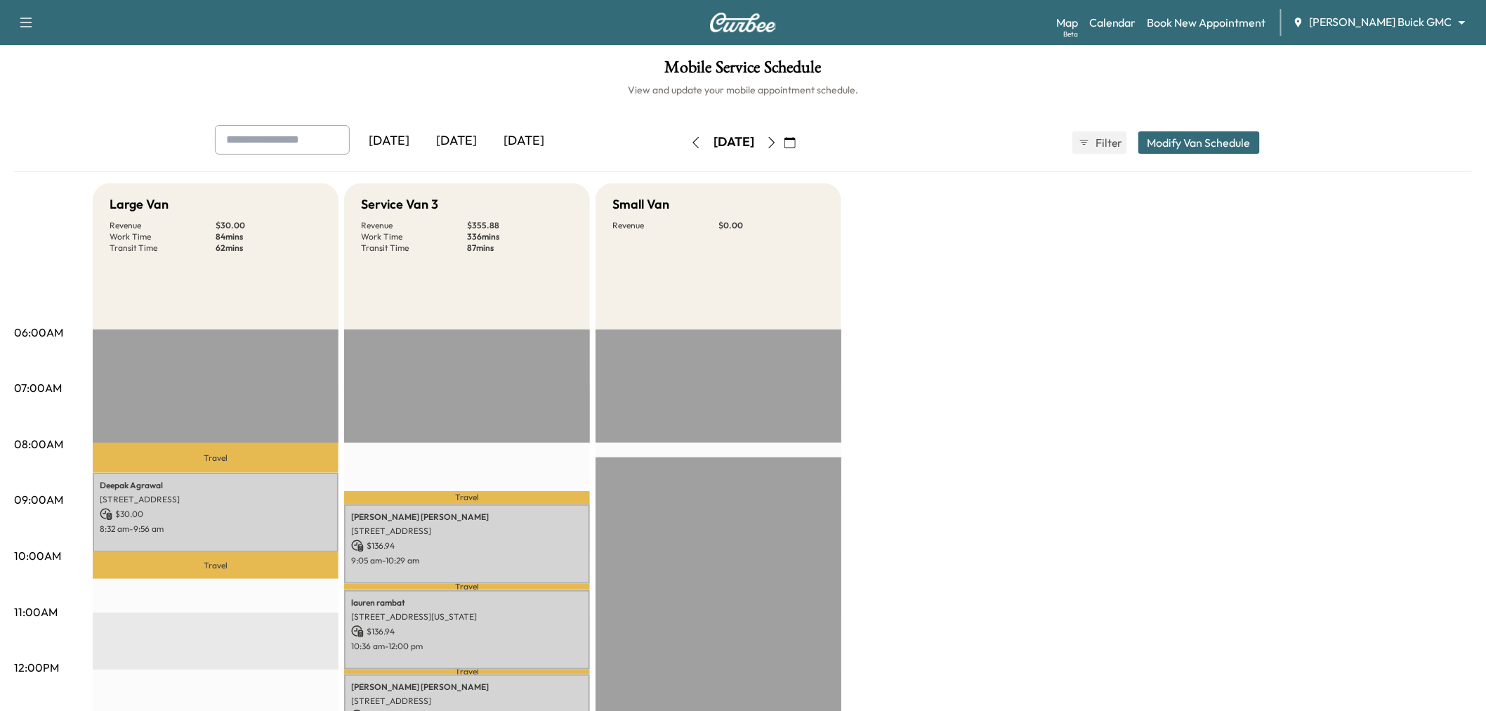
click at [473, 140] on div "[DATE]" at bounding box center [456, 141] width 67 height 32
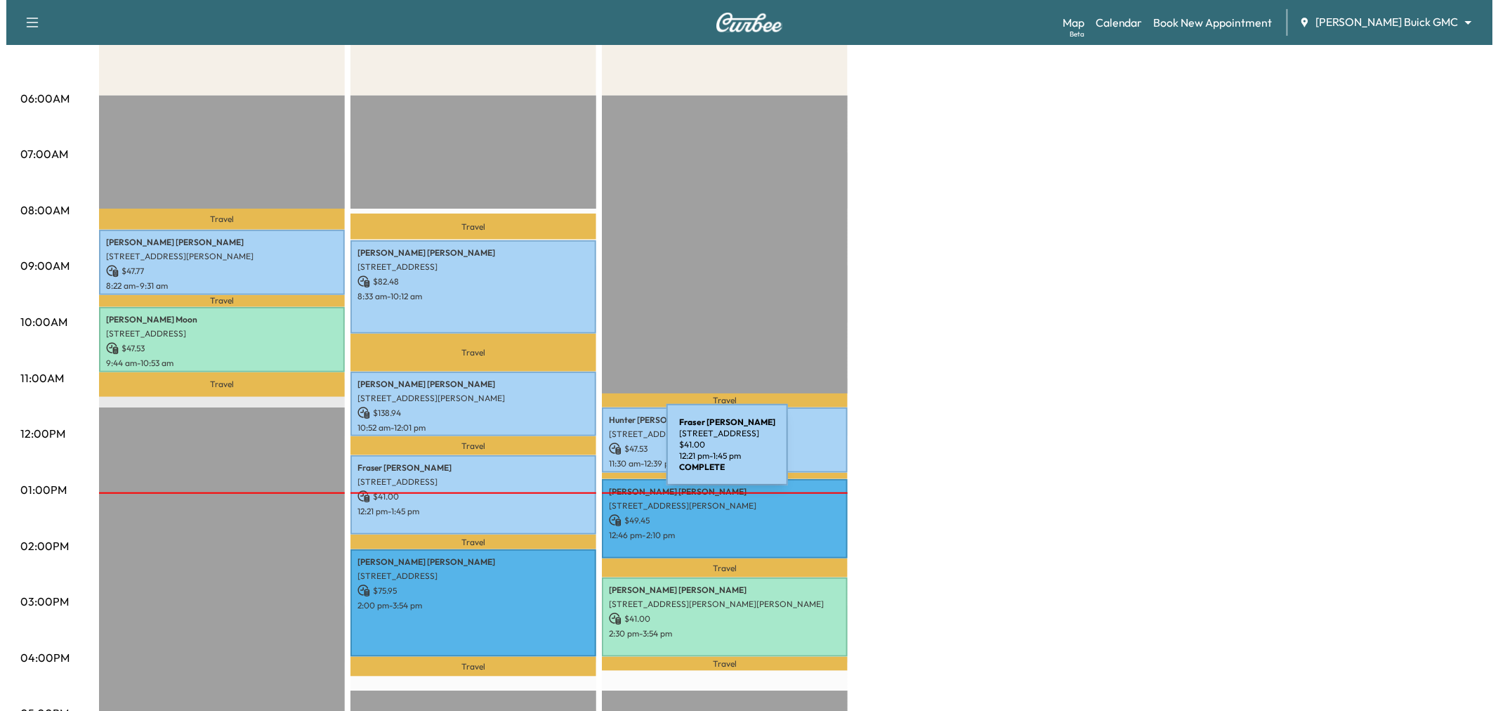
scroll to position [390, 0]
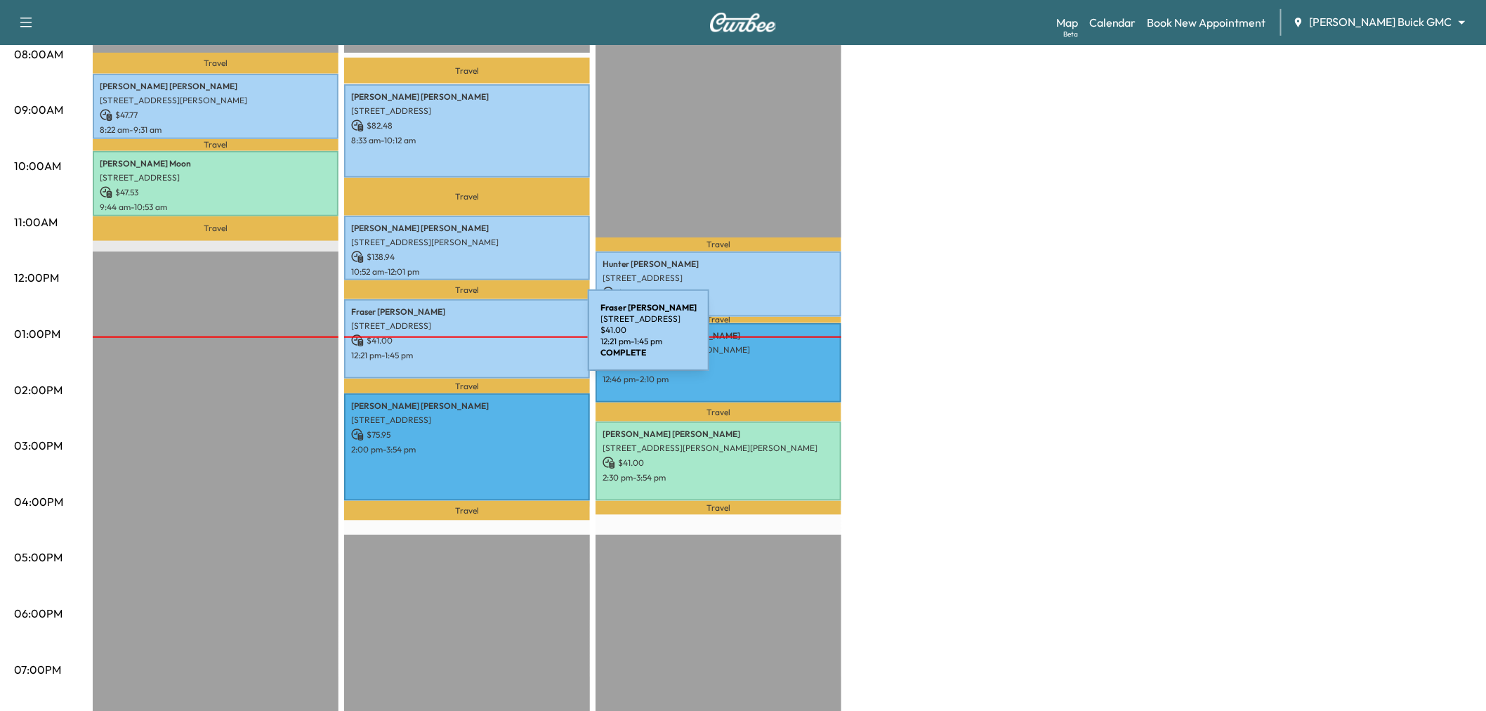
click at [483, 339] on p "$ 41.00" at bounding box center [467, 340] width 232 height 13
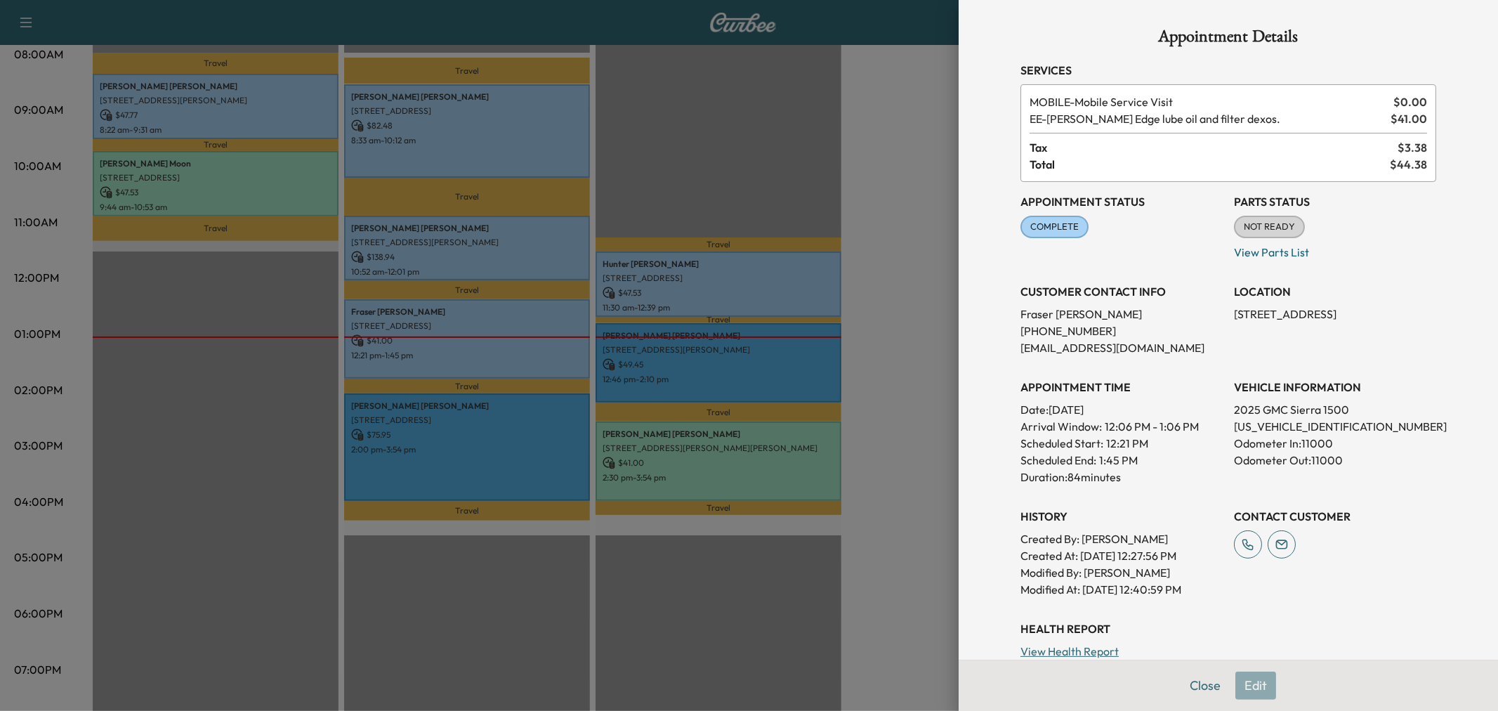
click at [864, 156] on div at bounding box center [749, 355] width 1498 height 711
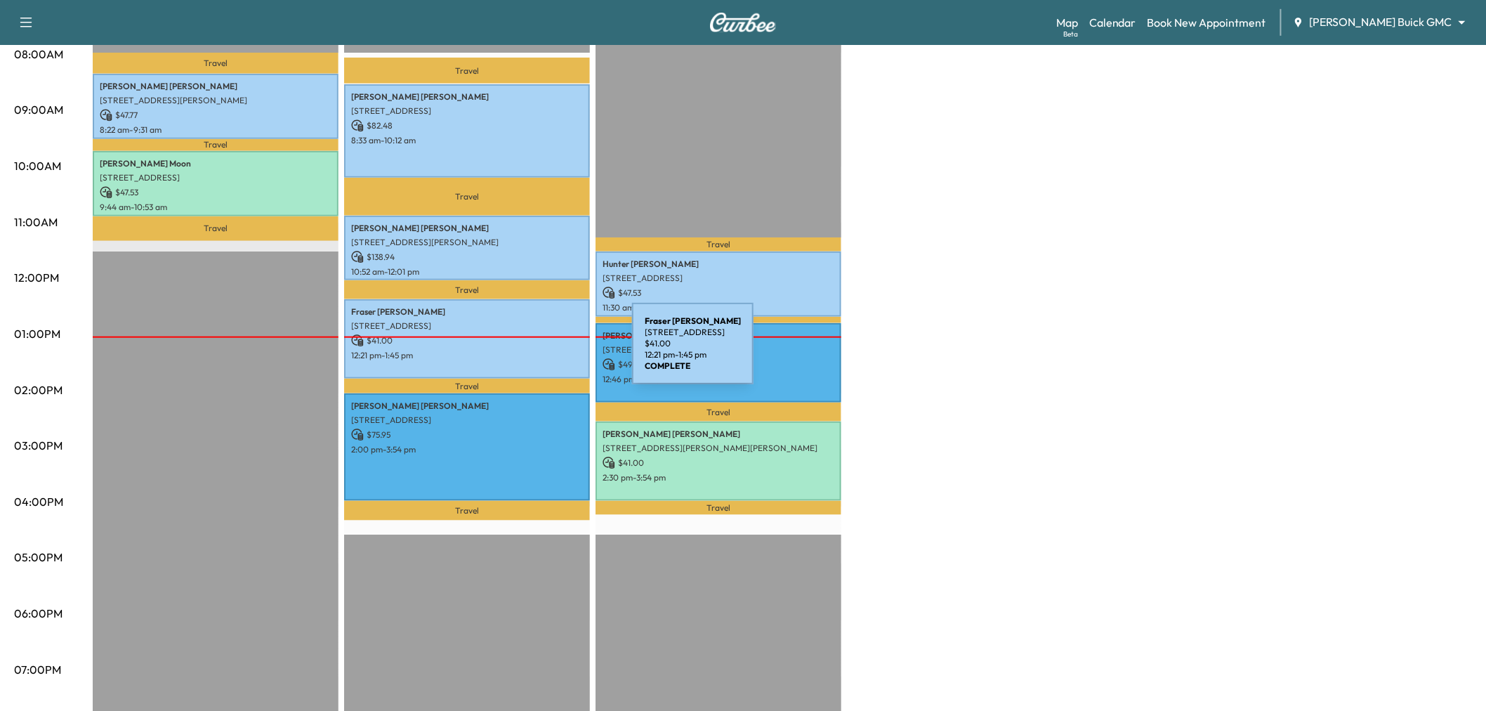
click at [527, 352] on p "12:21 pm - 1:45 pm" at bounding box center [467, 355] width 232 height 11
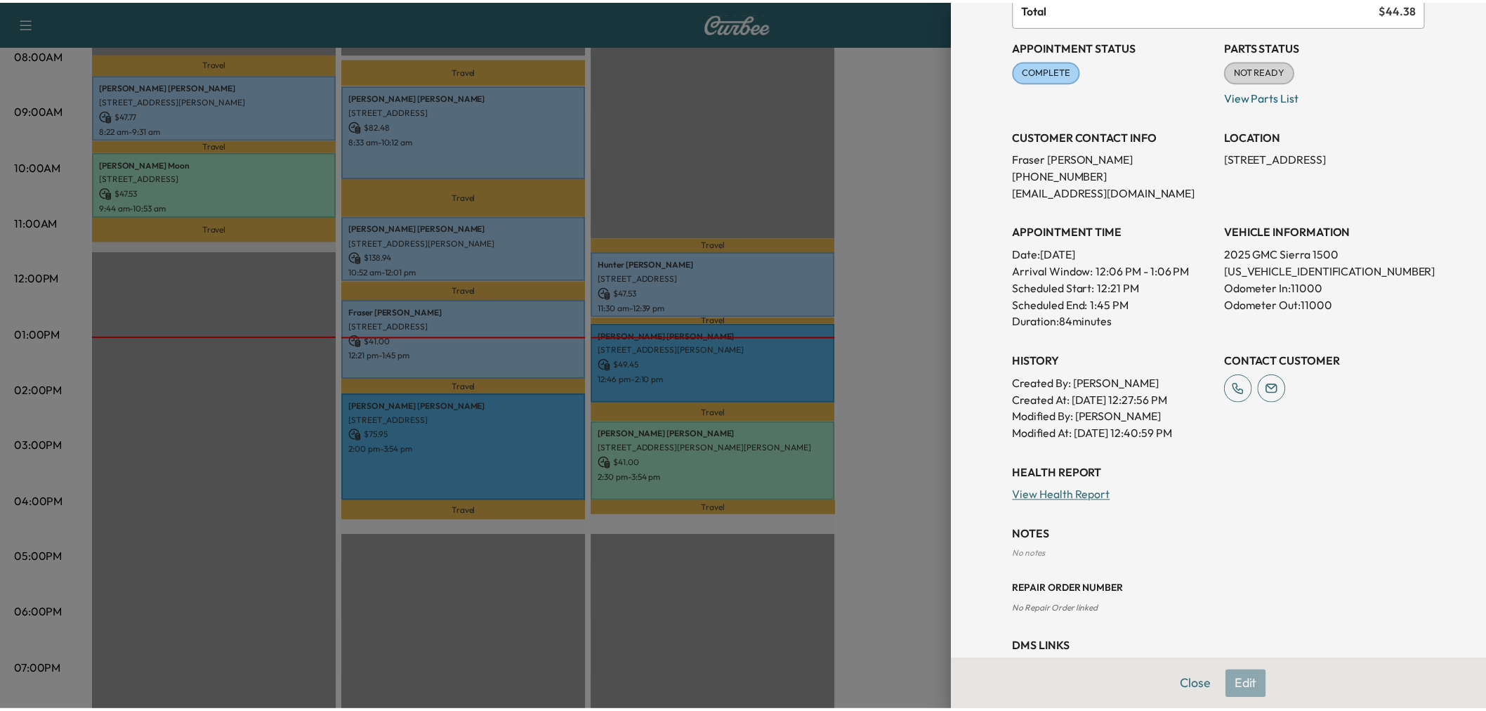
scroll to position [0, 0]
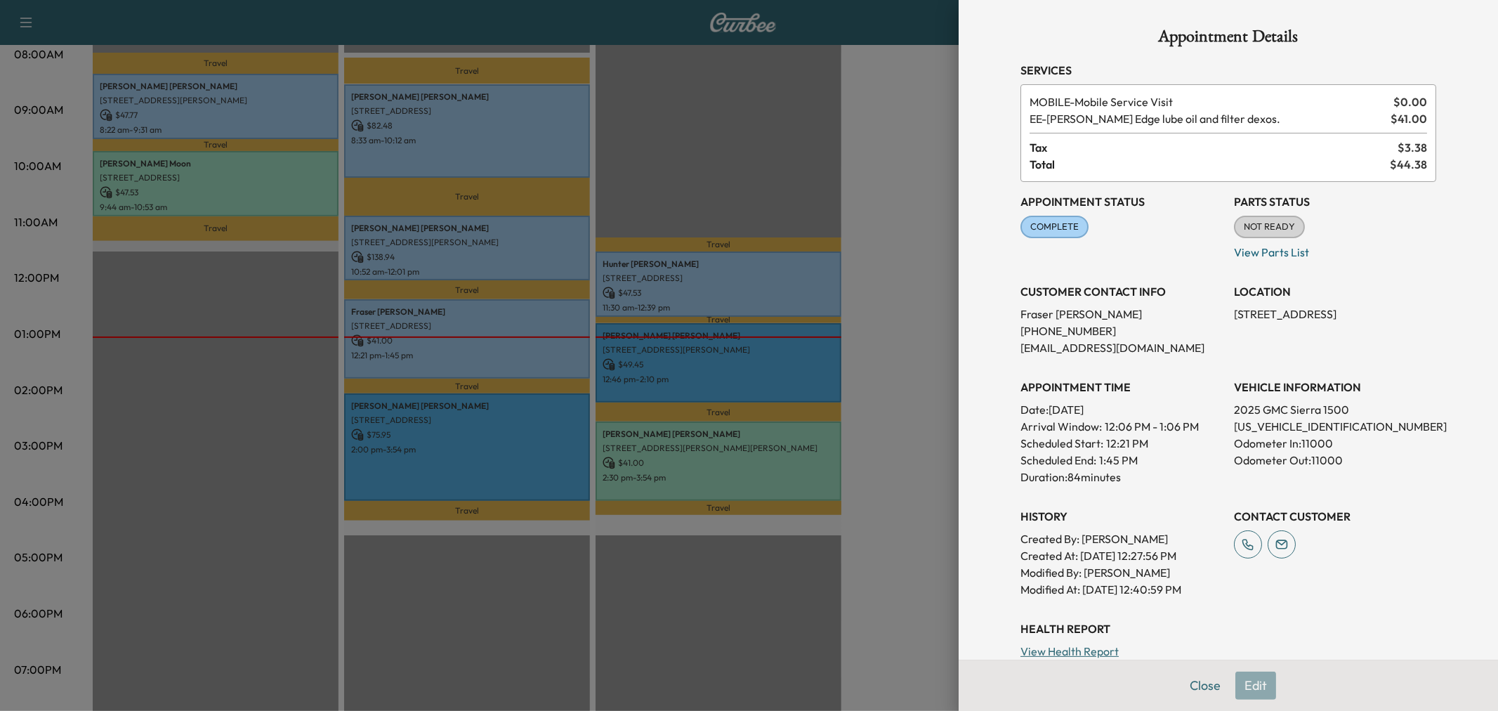
click at [893, 283] on div at bounding box center [749, 355] width 1498 height 711
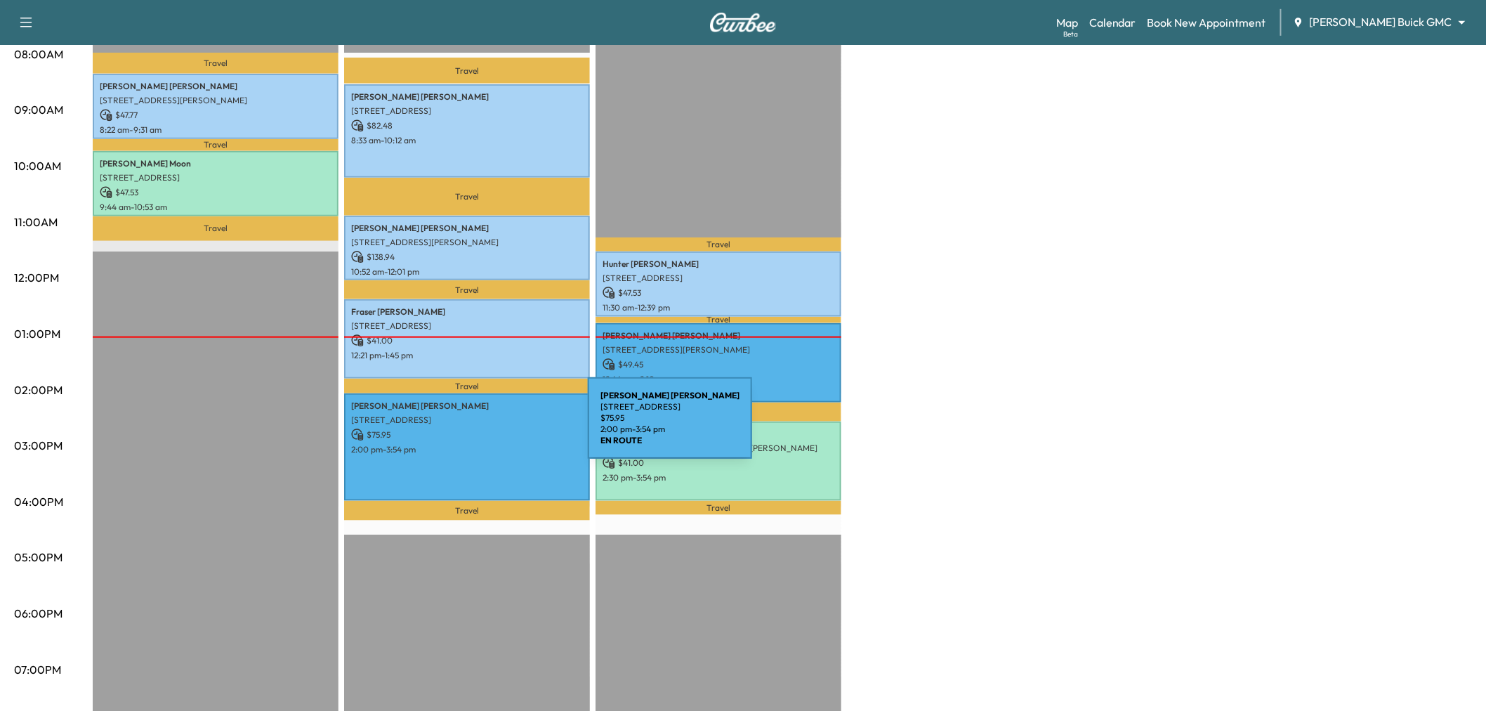
click at [478, 444] on p "2:00 pm - 3:54 pm" at bounding box center [467, 449] width 232 height 11
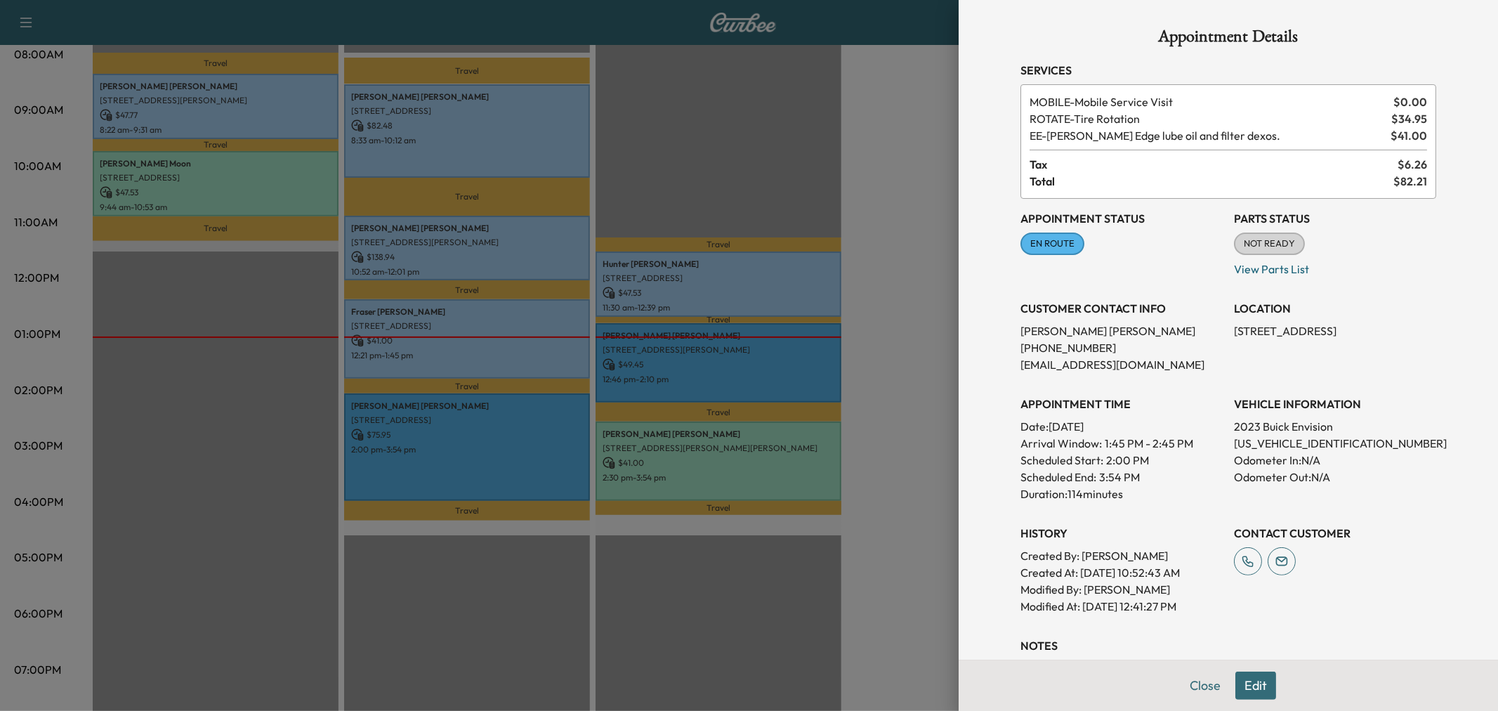
click at [478, 443] on div at bounding box center [749, 355] width 1498 height 711
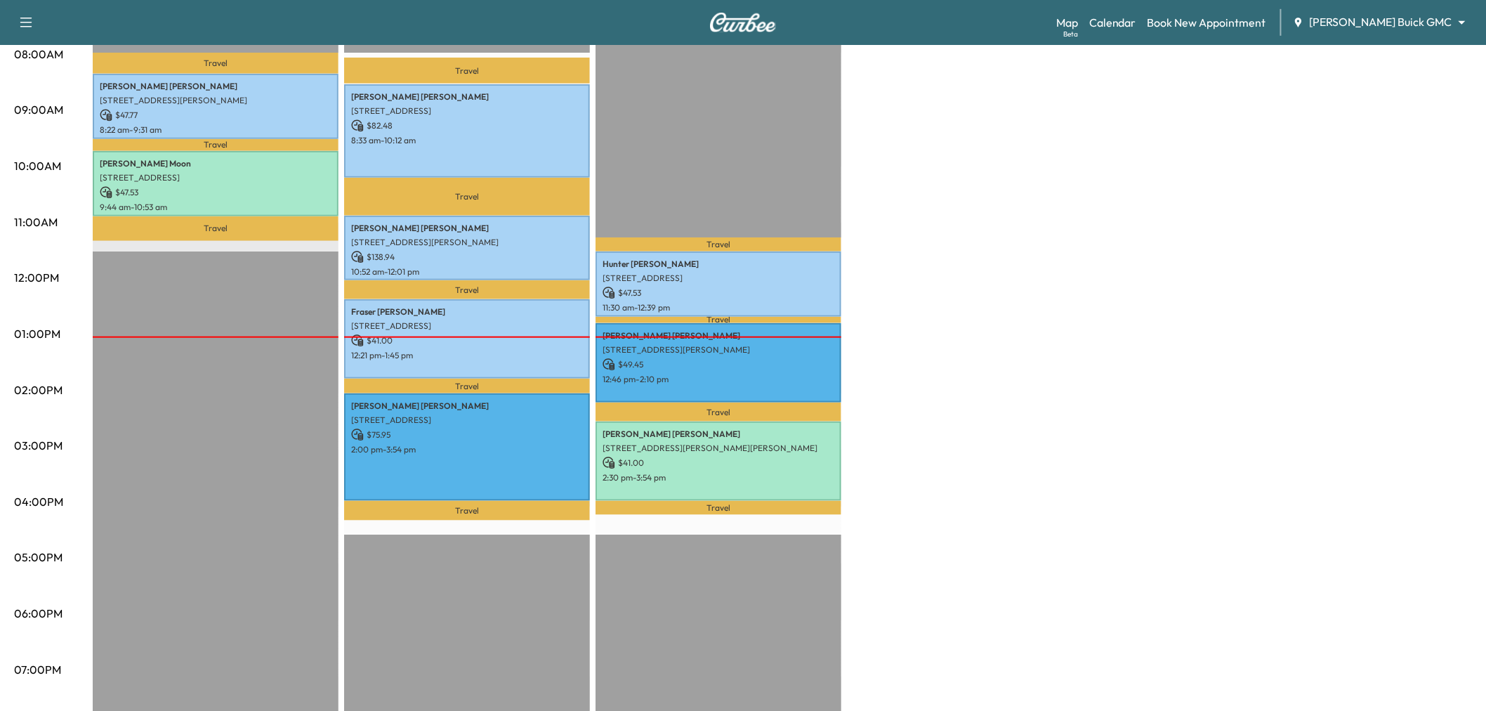
scroll to position [234, 0]
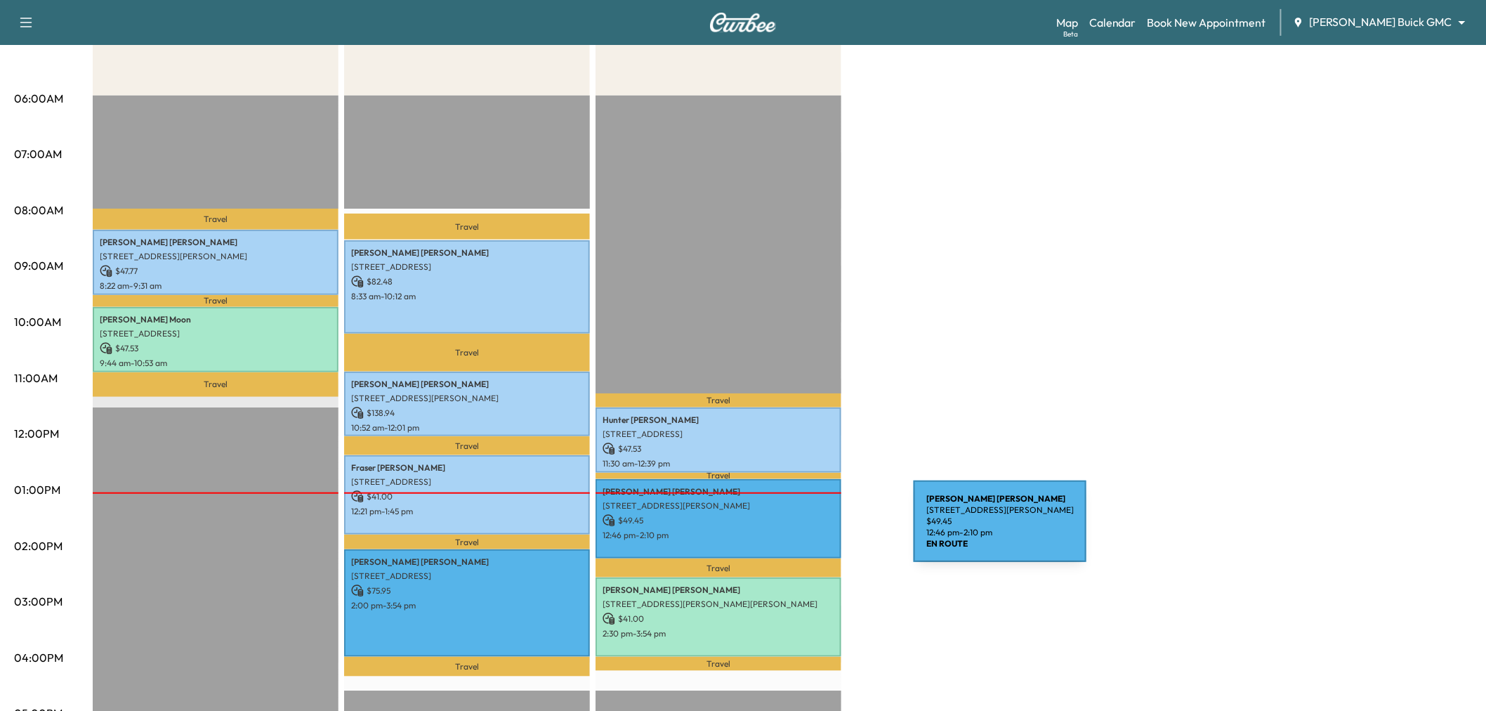
click at [794, 537] on div "Bryan Mcdaniel 2932 Reynolds Ln, Frisco, TX 75034, USA $ 49.45 12:46 pm - 2:10 …" at bounding box center [719, 518] width 246 height 79
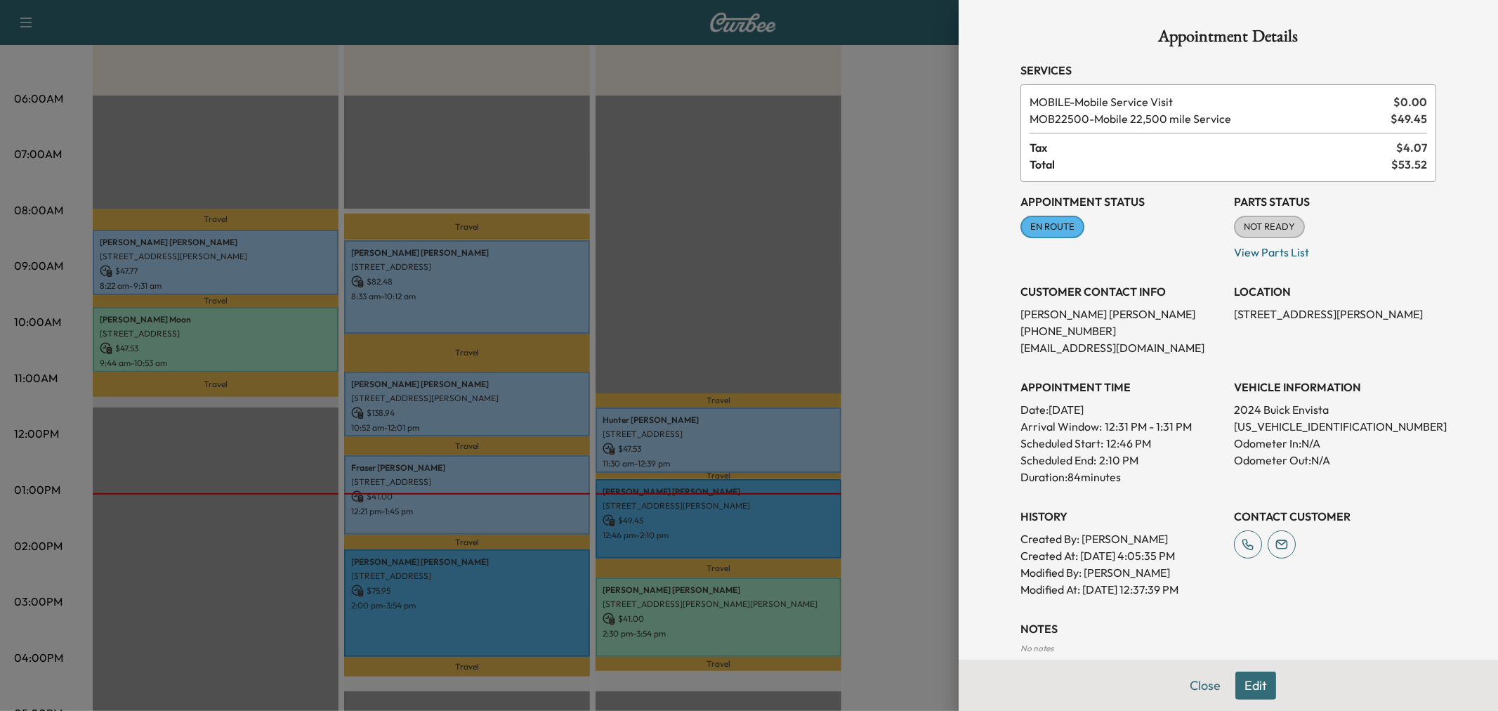
click at [794, 289] on div at bounding box center [749, 355] width 1498 height 711
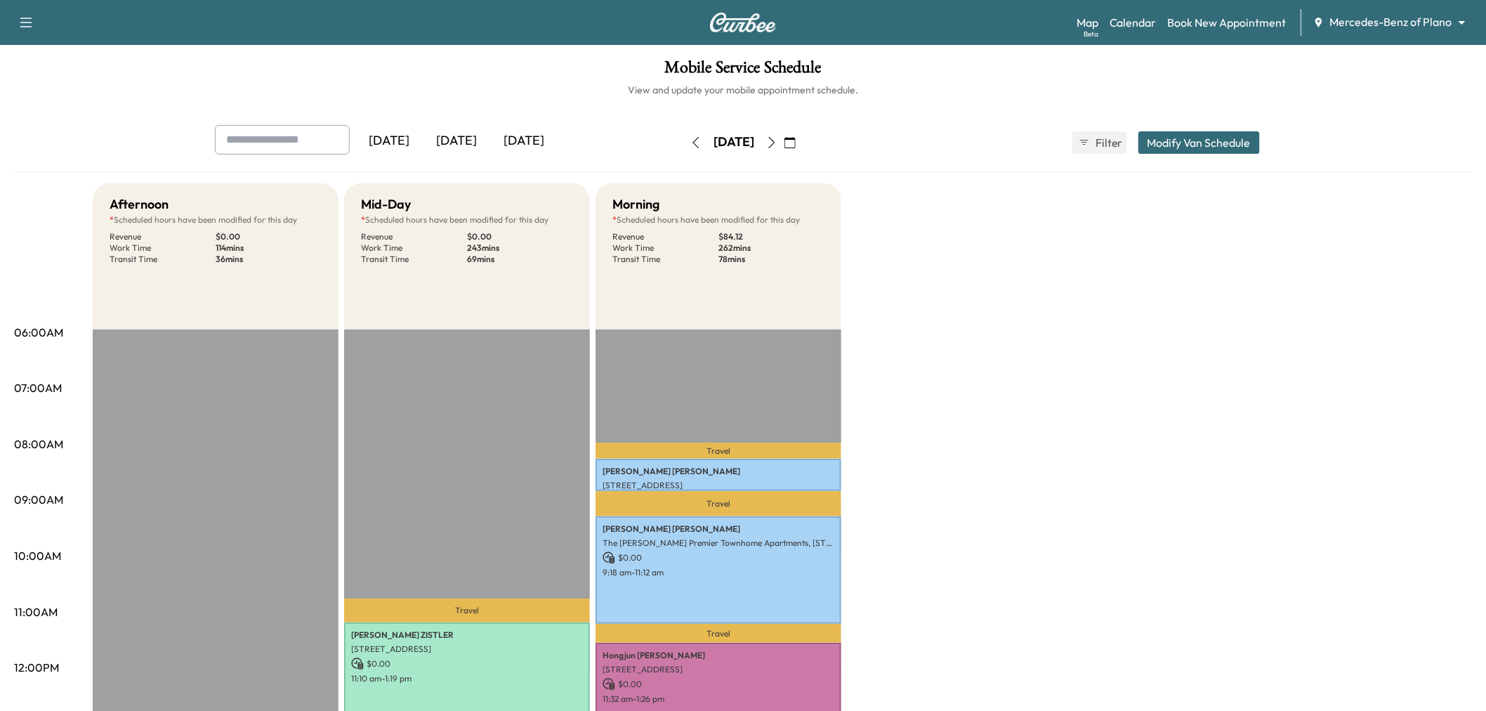
click at [802, 138] on button "button" at bounding box center [790, 142] width 24 height 22
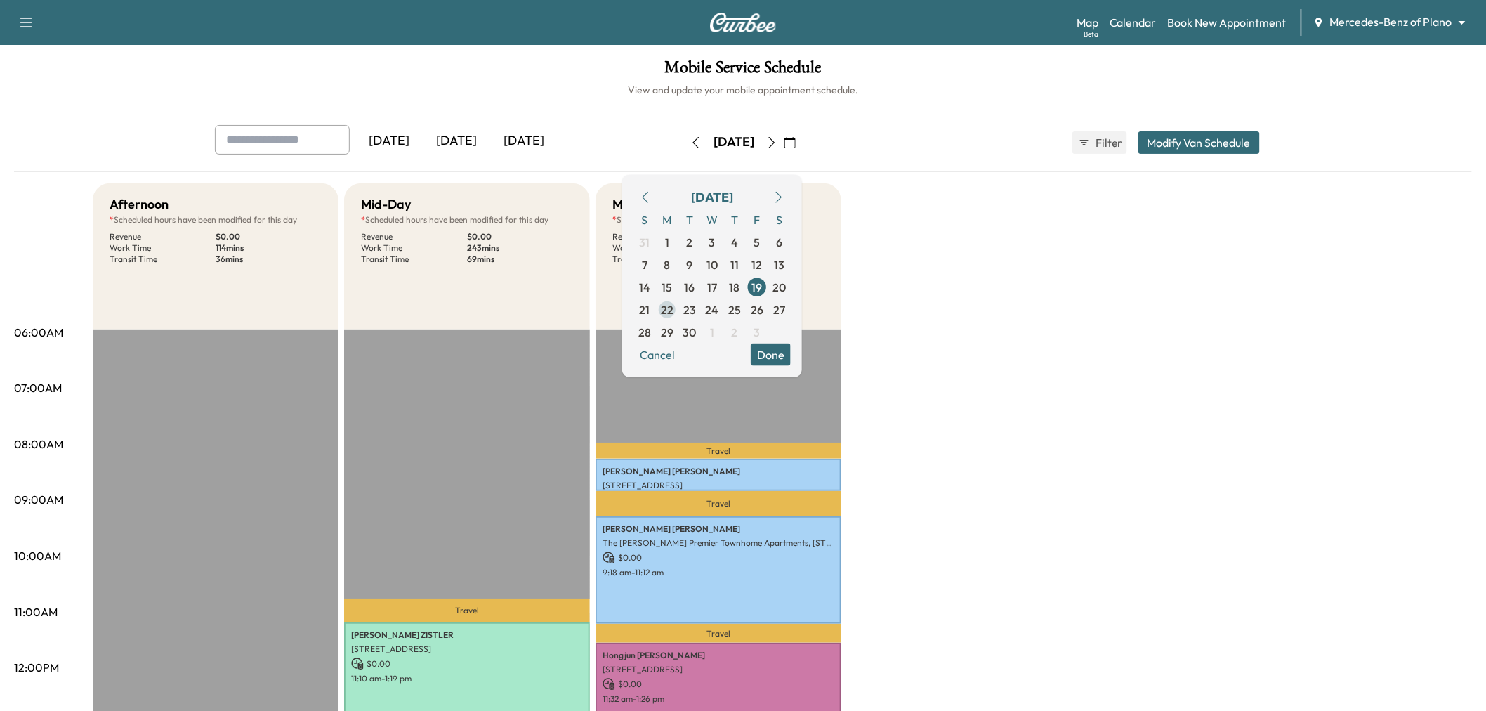
click at [674, 311] on span "22" at bounding box center [667, 309] width 13 height 17
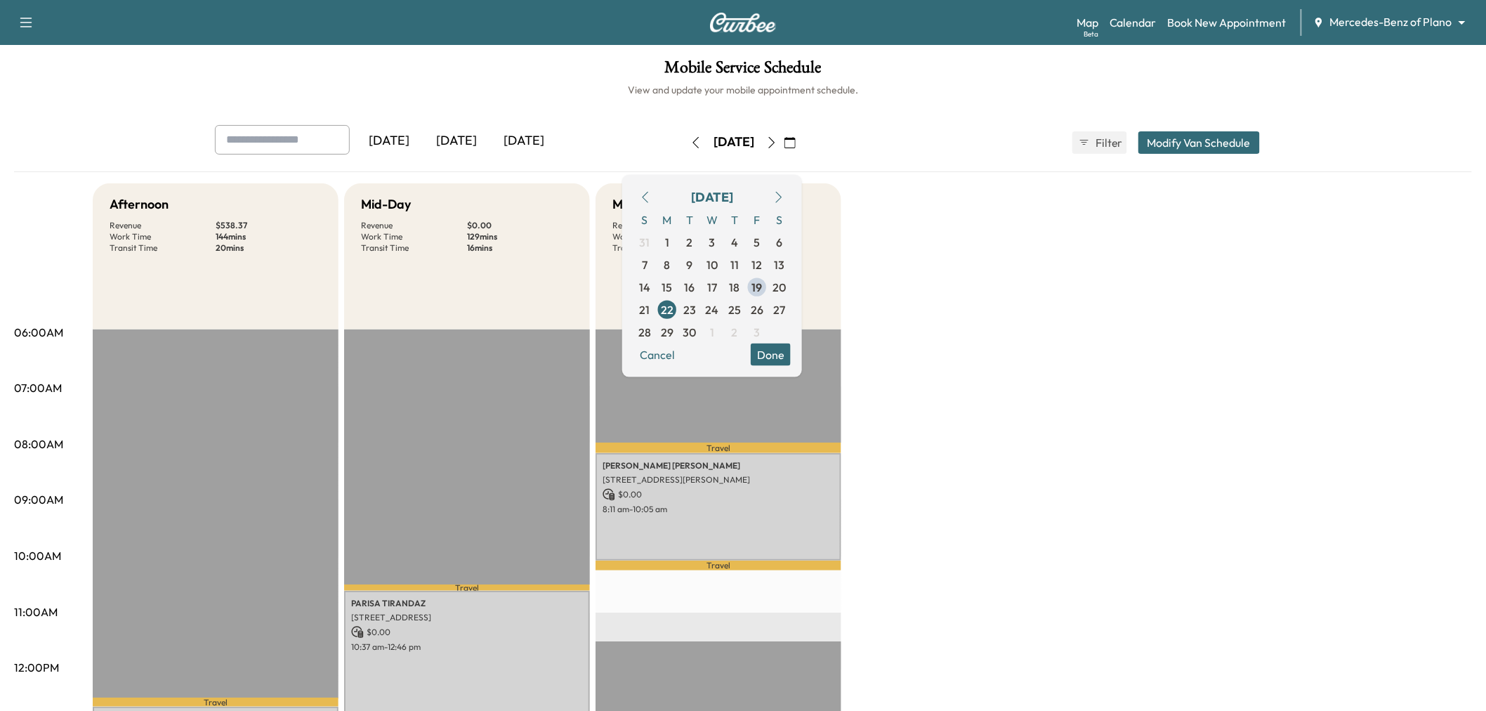
click at [791, 357] on button "Done" at bounding box center [771, 354] width 40 height 22
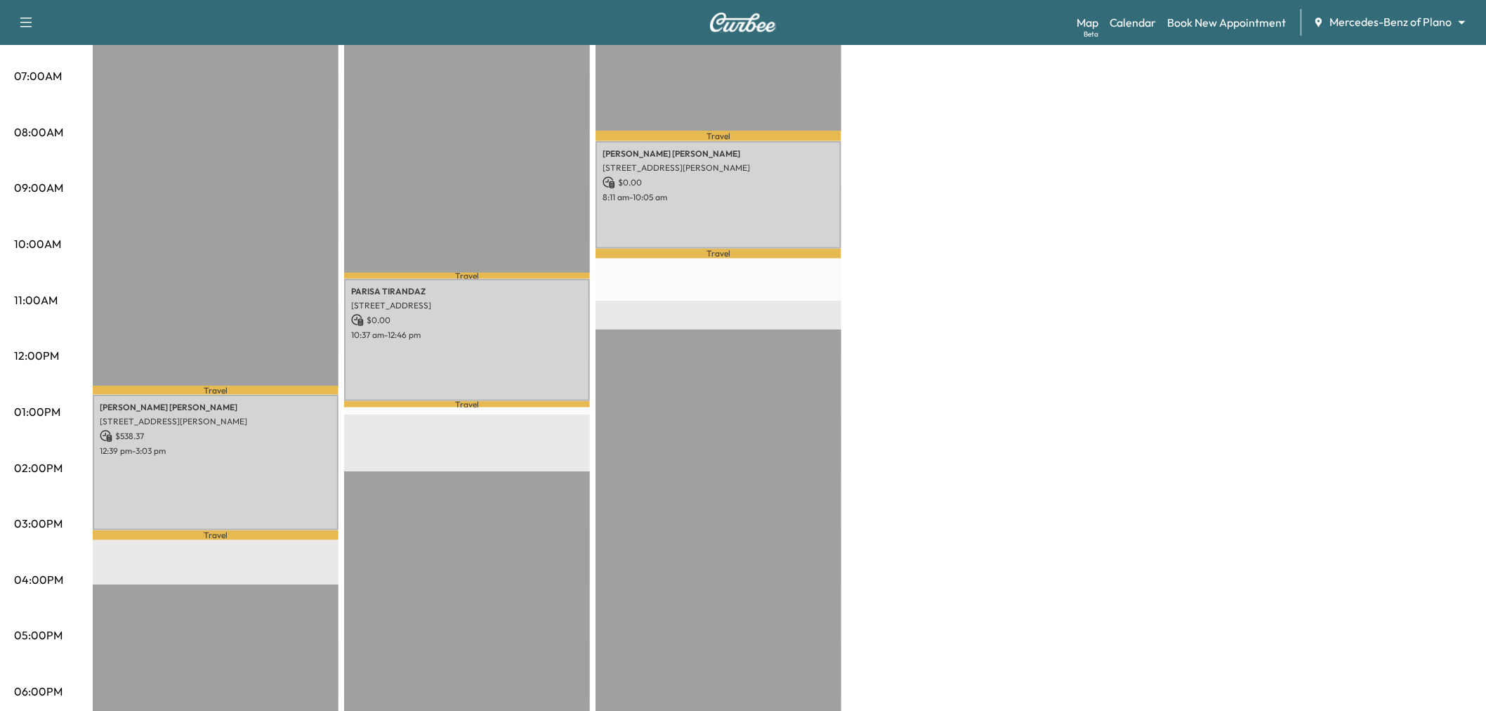
scroll to position [234, 0]
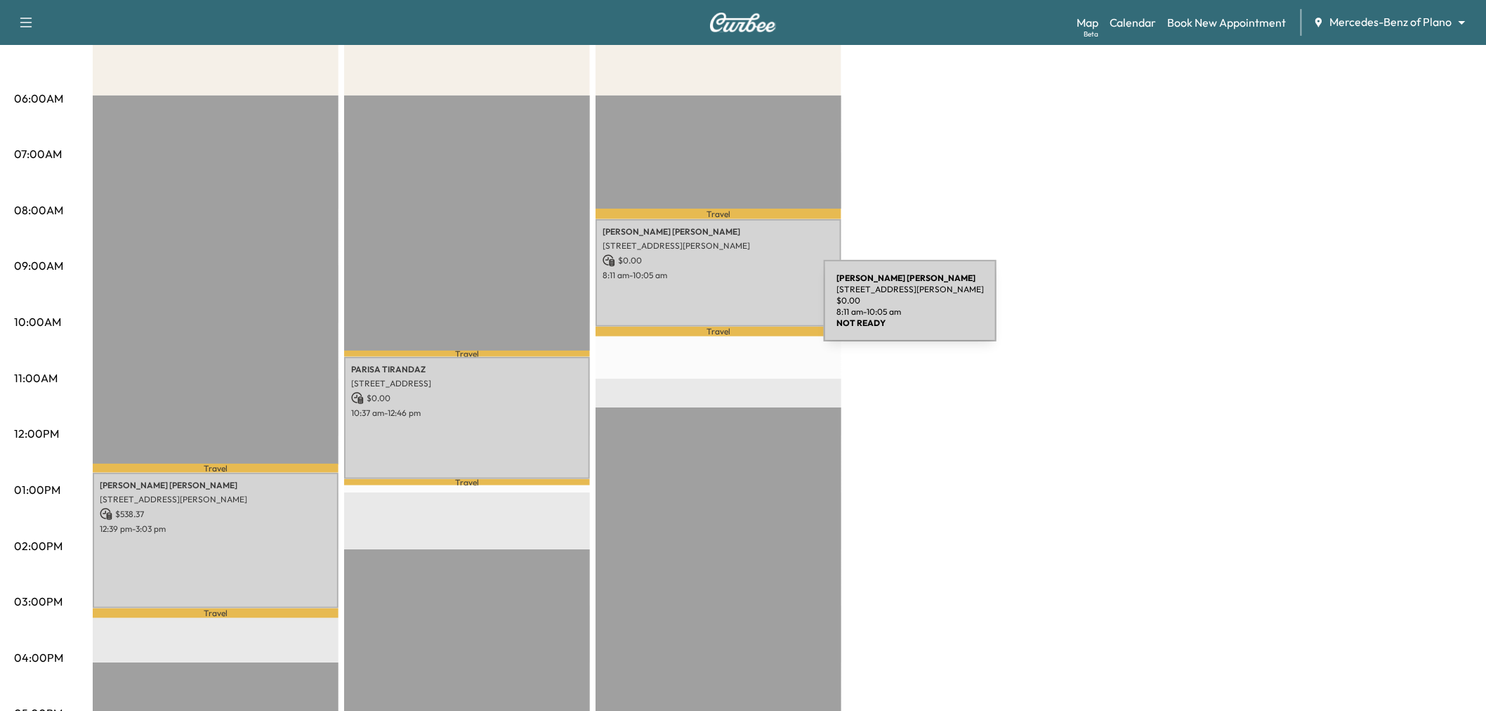
click at [724, 299] on div "[PERSON_NAME] [STREET_ADDRESS][PERSON_NAME] $ 0.00 8:11 am - 10:05 am" at bounding box center [719, 272] width 246 height 107
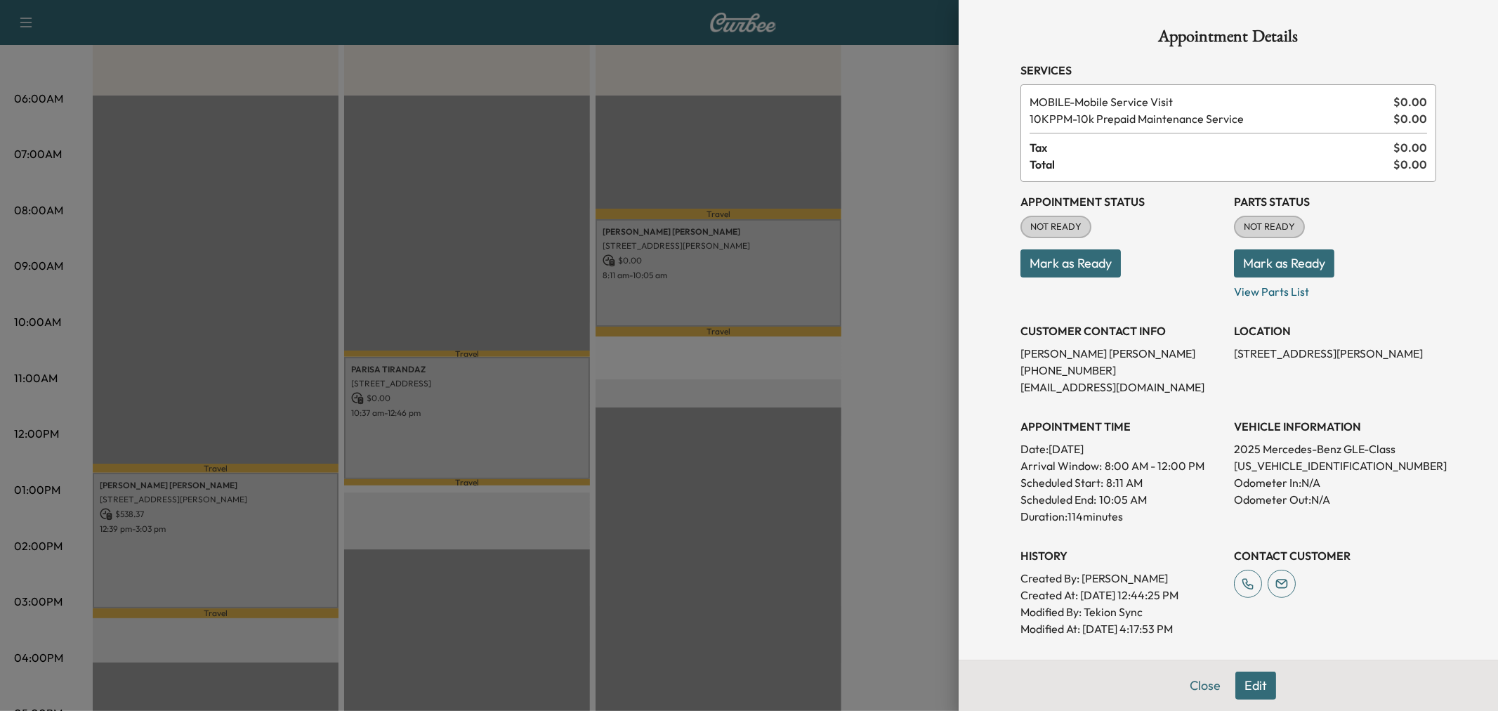
click at [503, 402] on div at bounding box center [749, 355] width 1498 height 711
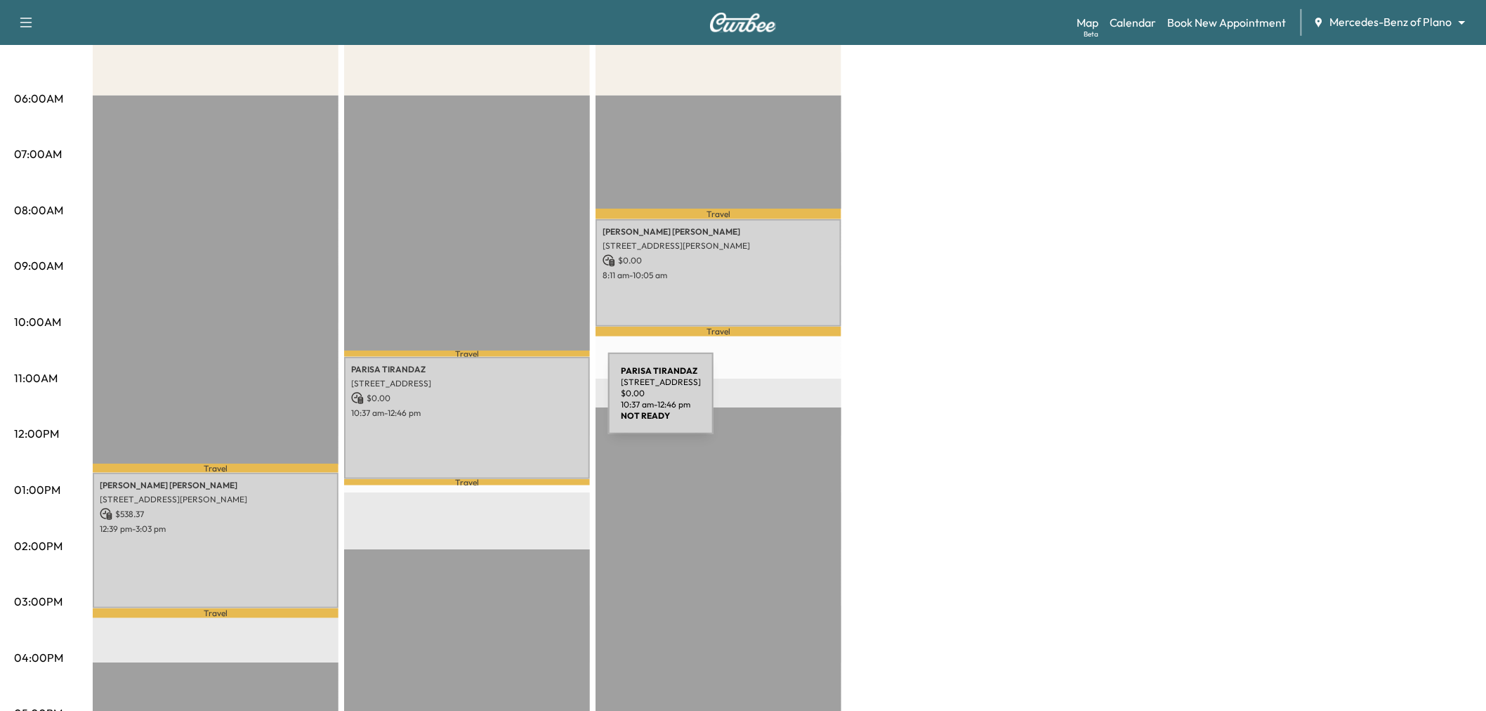
click at [503, 402] on div "PARISA TIRANDAZ 2510 BEACON CREST DR., PLANO, TX 75093, United States of Americ…" at bounding box center [467, 418] width 246 height 122
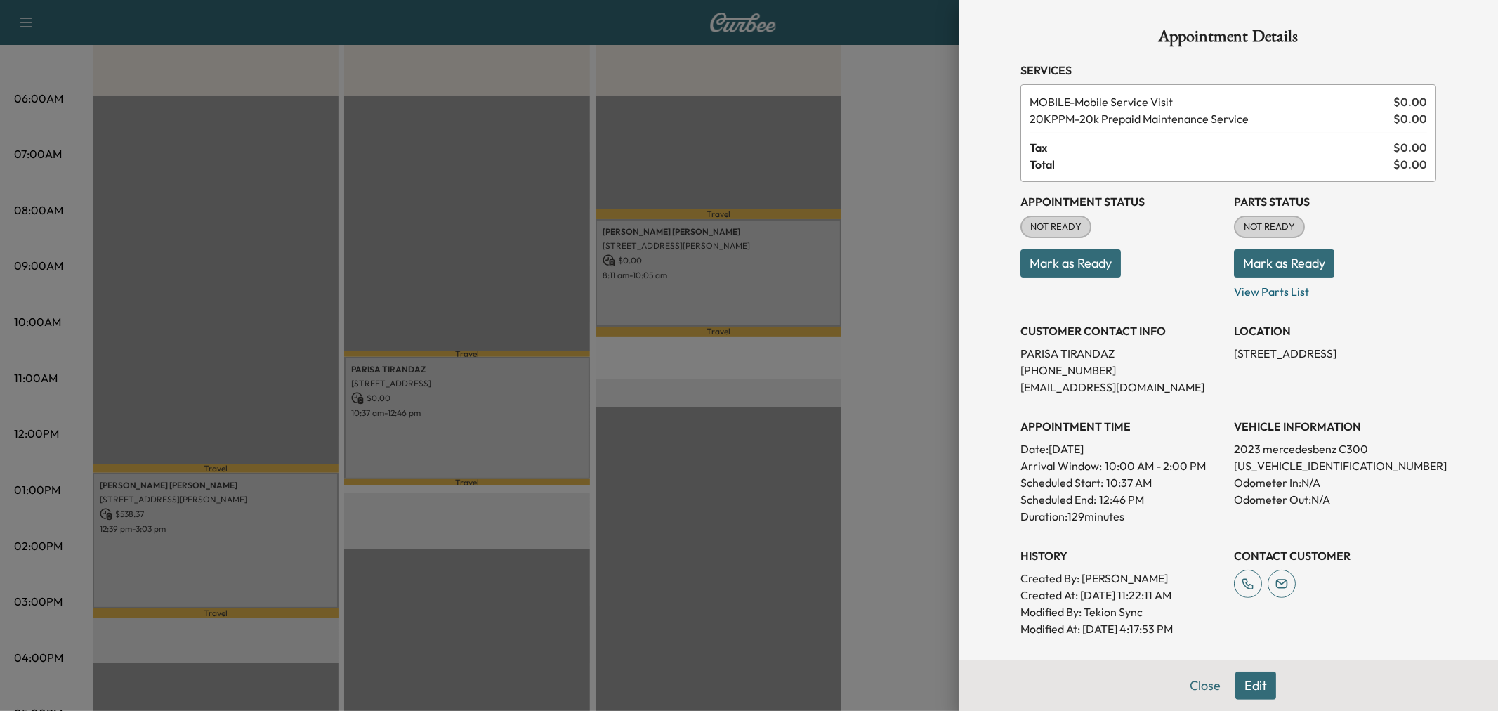
click at [448, 440] on div at bounding box center [749, 355] width 1498 height 711
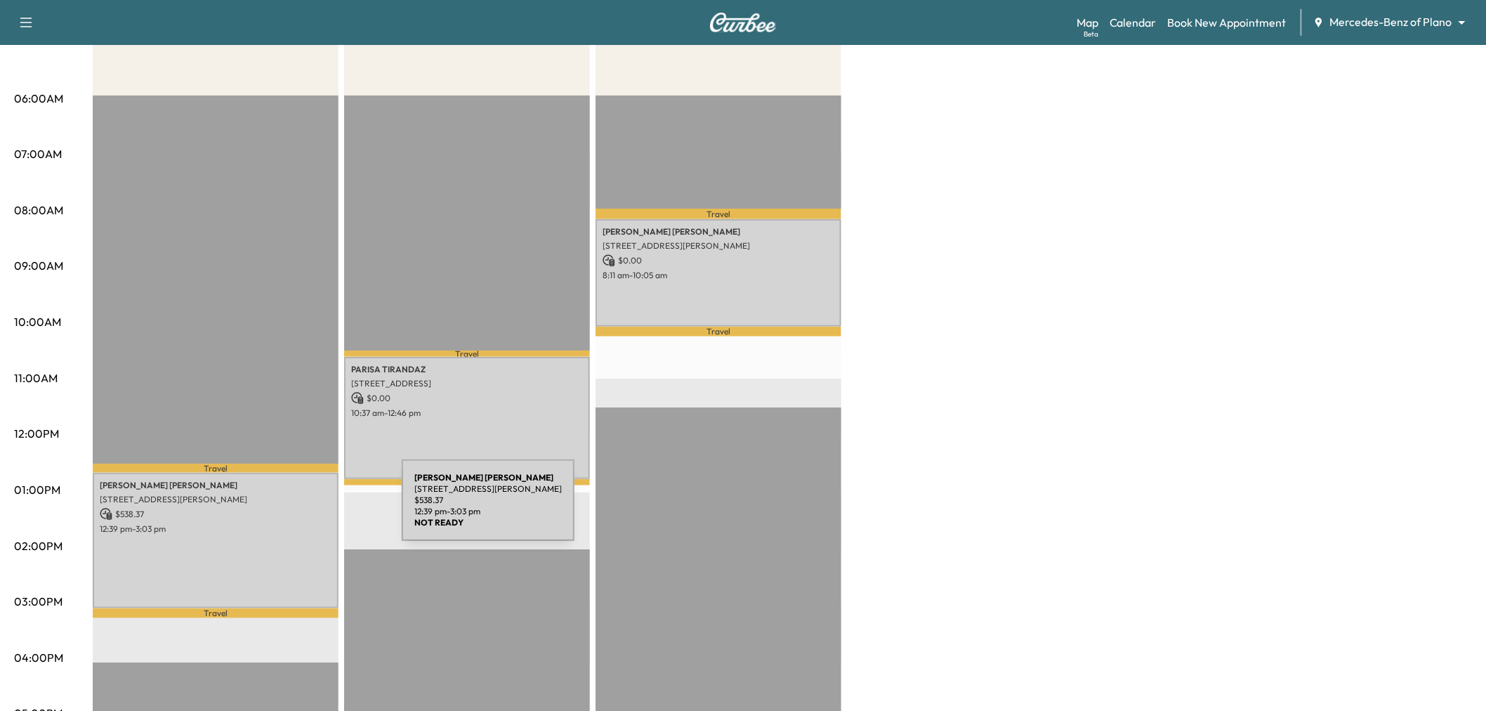
click at [264, 528] on p "12:39 pm - 3:03 pm" at bounding box center [216, 528] width 232 height 11
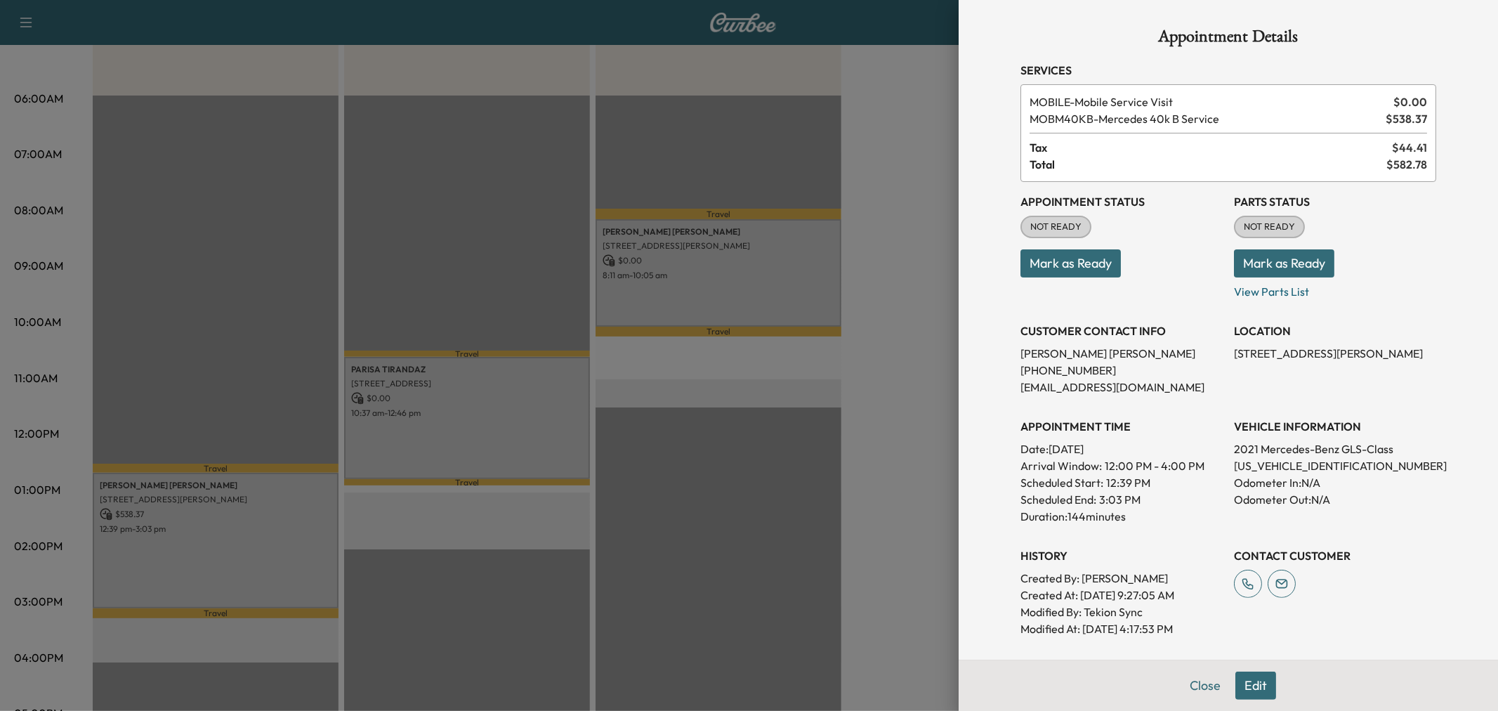
click at [264, 528] on div at bounding box center [749, 355] width 1498 height 711
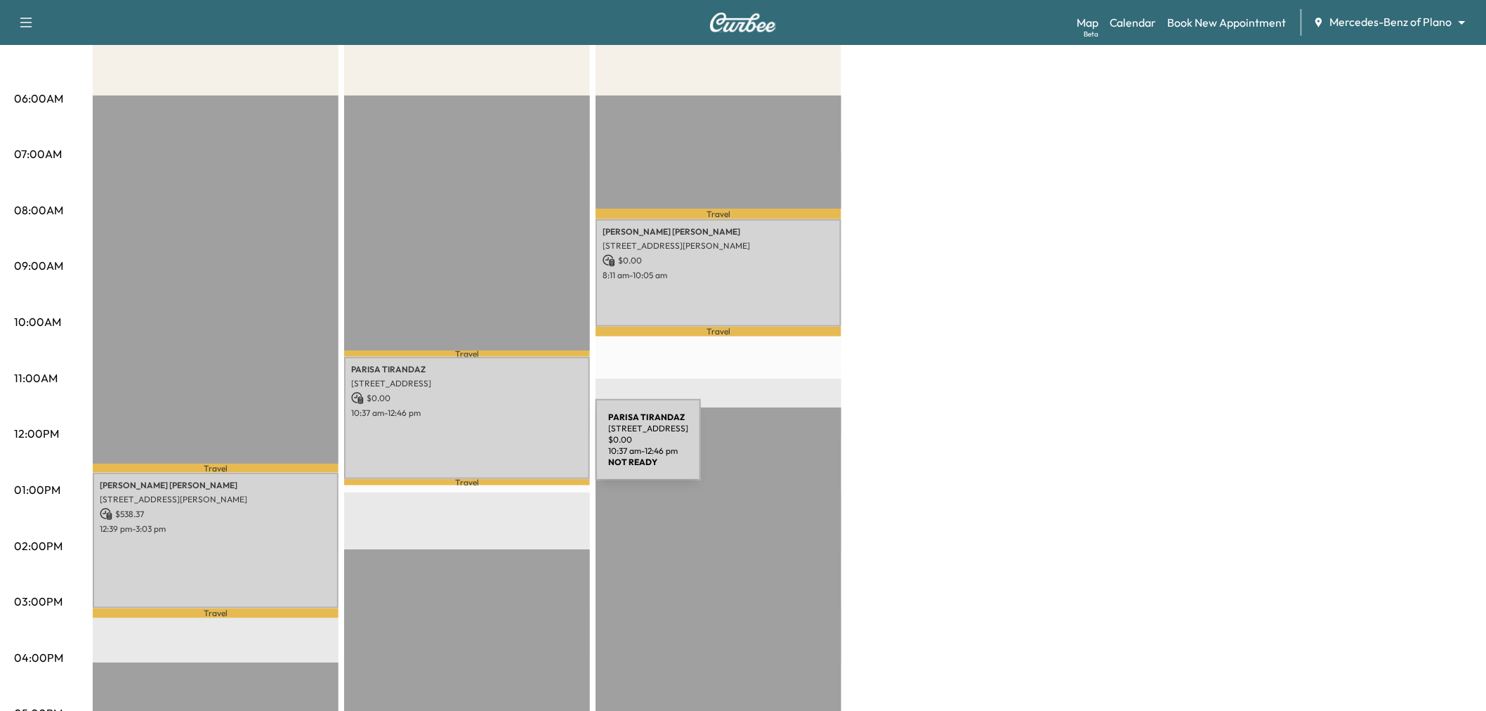
click at [492, 448] on div "PARISA TIRANDAZ 2510 BEACON CREST DR., PLANO, TX 75093, United States of Americ…" at bounding box center [467, 418] width 246 height 122
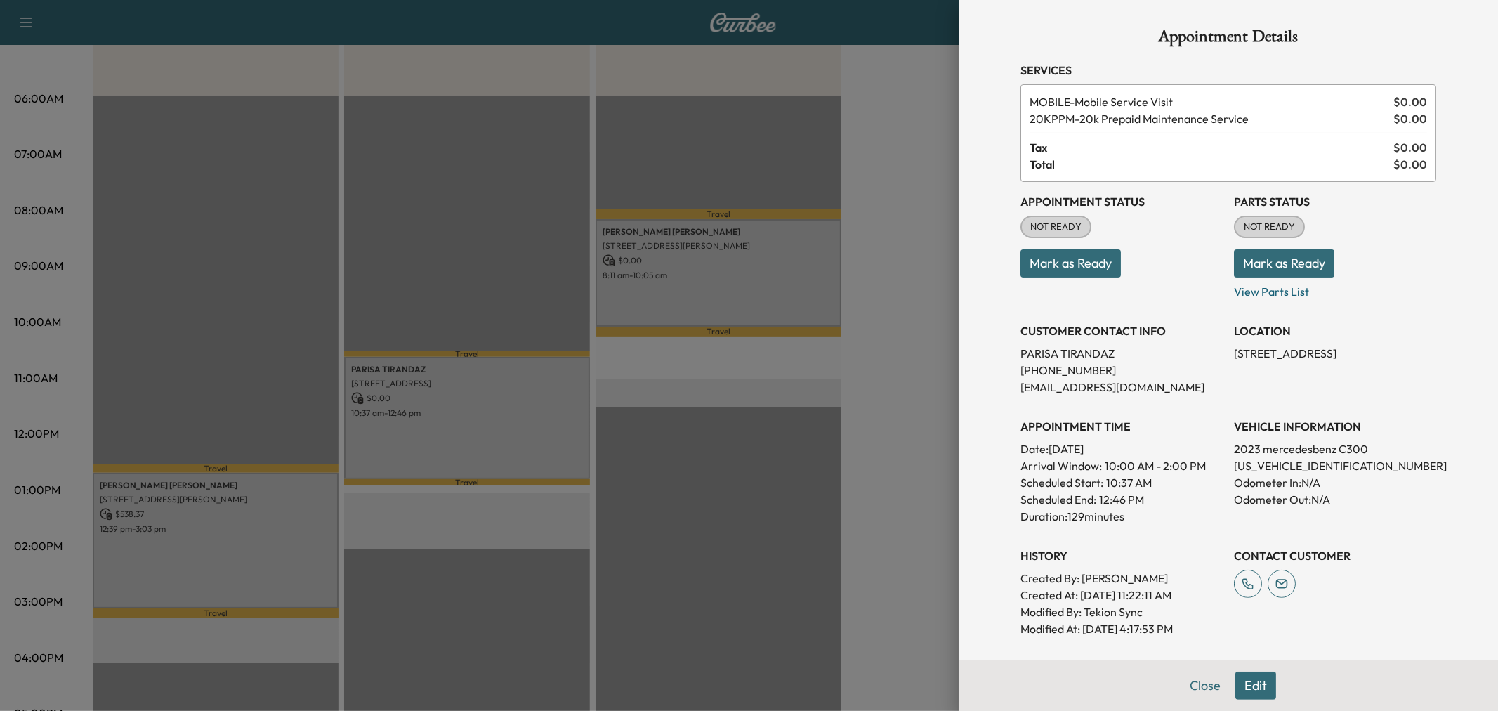
click at [492, 448] on div at bounding box center [749, 355] width 1498 height 711
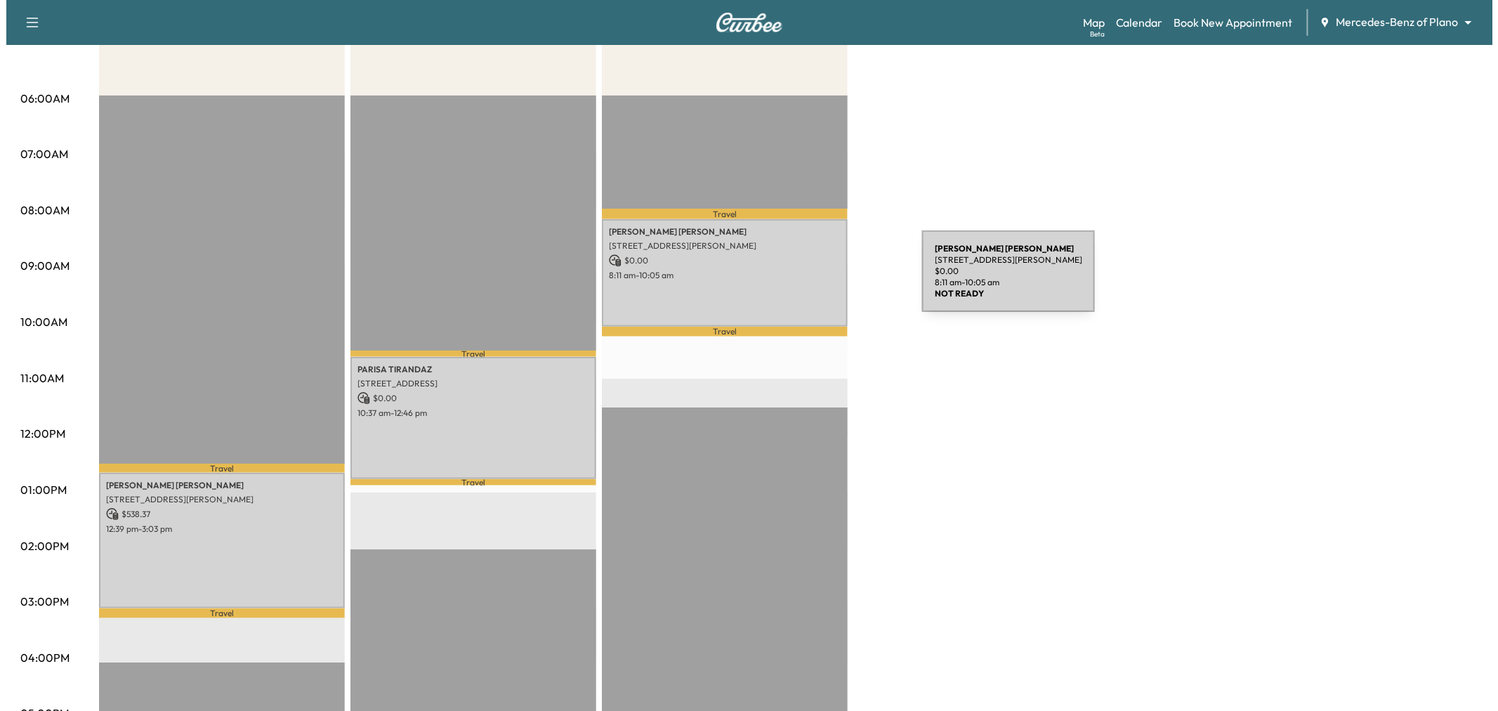
scroll to position [78, 0]
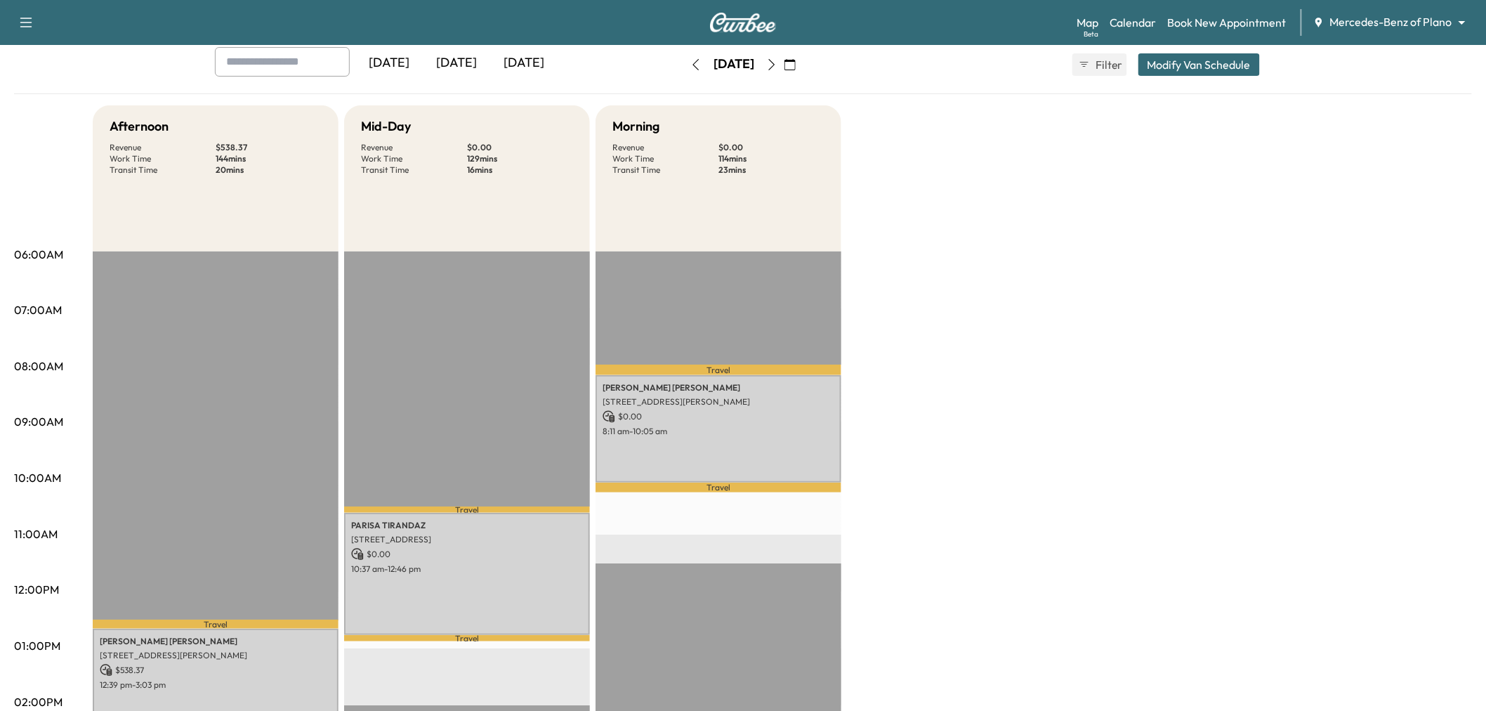
click at [1210, 71] on button "Modify Van Schedule" at bounding box center [1200, 64] width 122 height 22
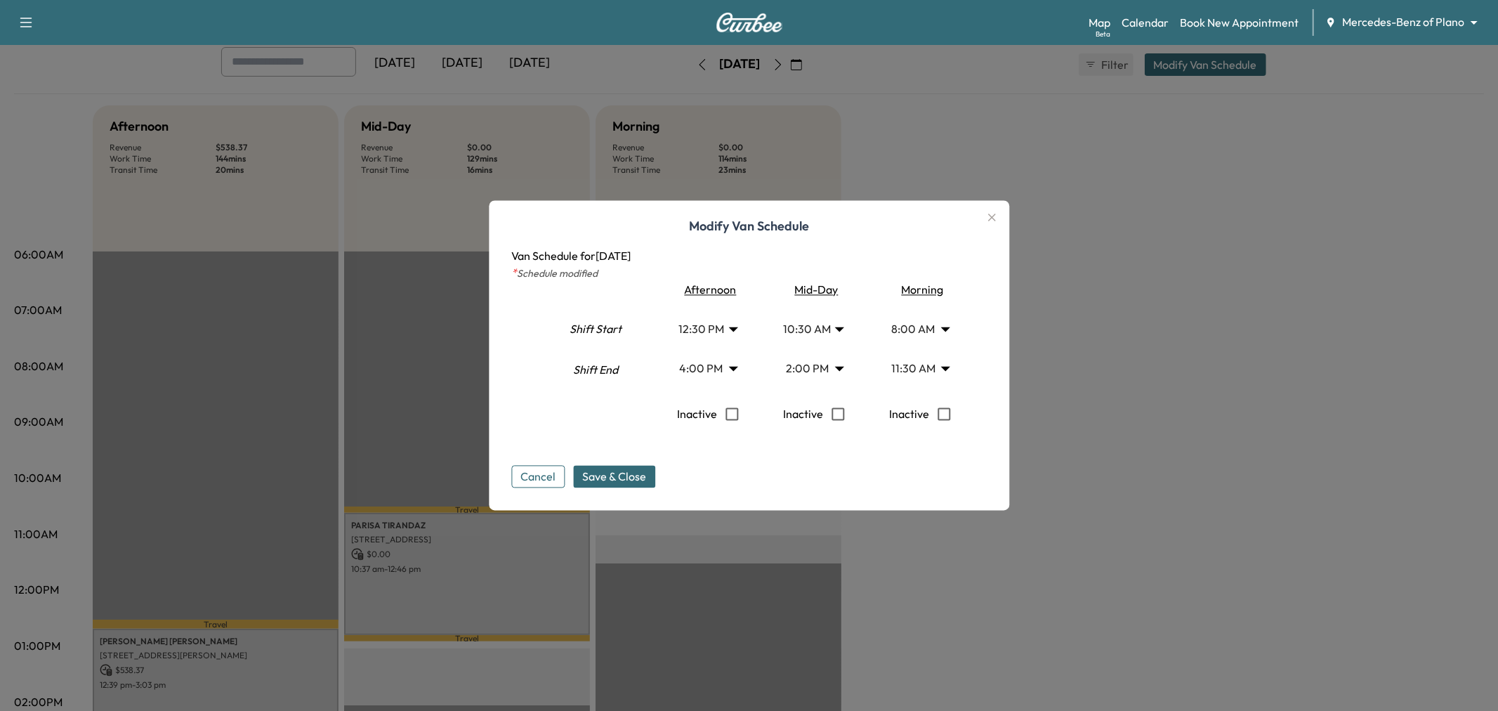
click at [825, 327] on body "Support Log Out Map Beta Calendar Book New Appointment Mercedes-Benz of Plano *…" at bounding box center [749, 277] width 1498 height 711
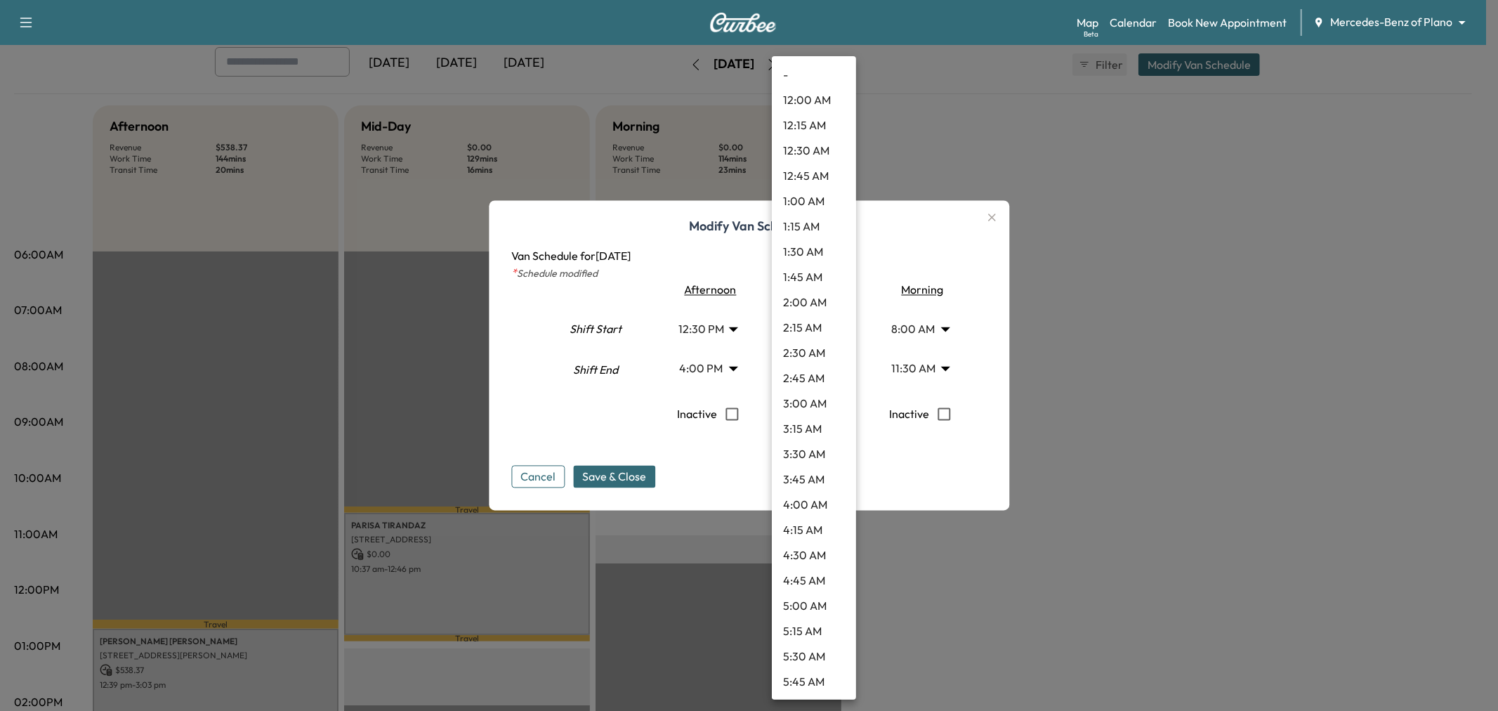
scroll to position [783, 0]
click at [822, 352] on li "10:15 AM" at bounding box center [814, 353] width 84 height 25
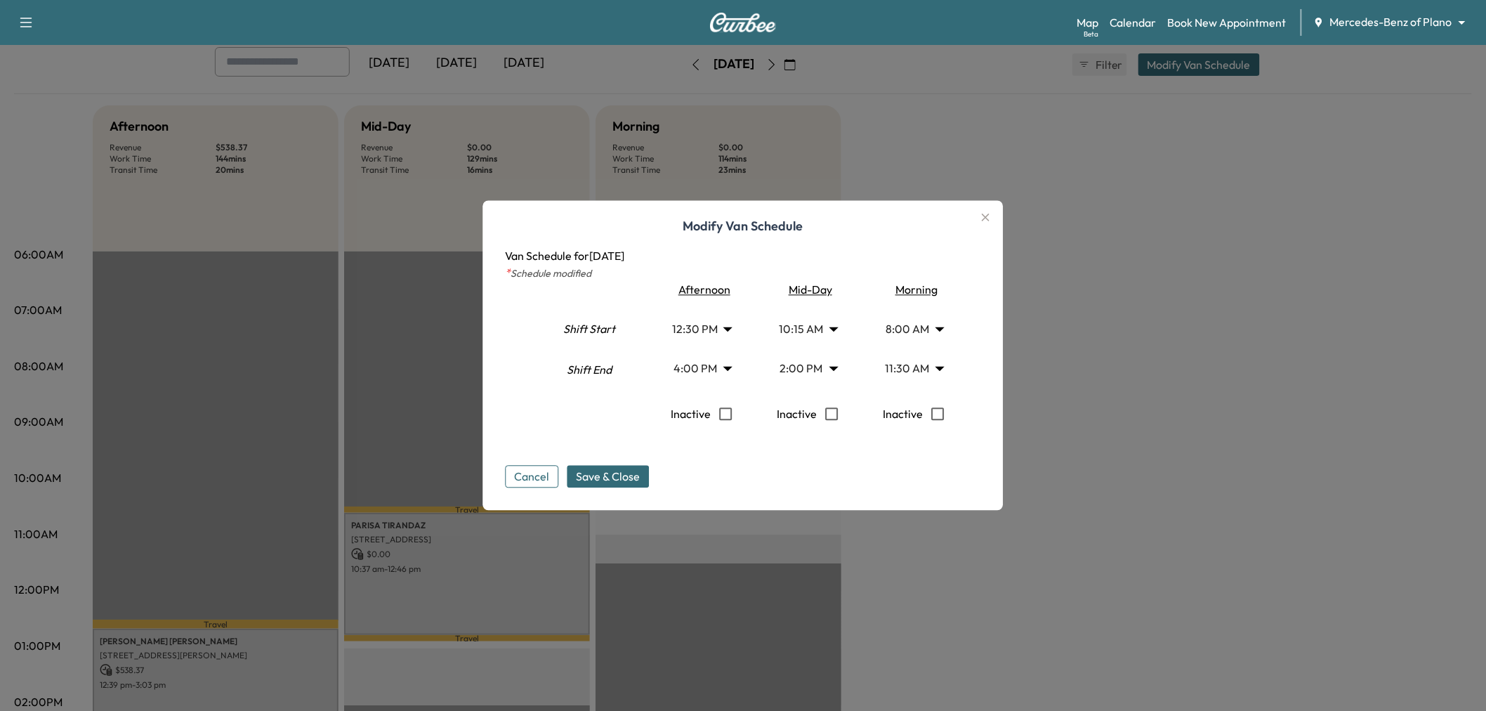
click at [818, 334] on body "Support Log Out Map Beta Calendar Book New Appointment Mercedes-Benz of Plano *…" at bounding box center [743, 277] width 1486 height 711
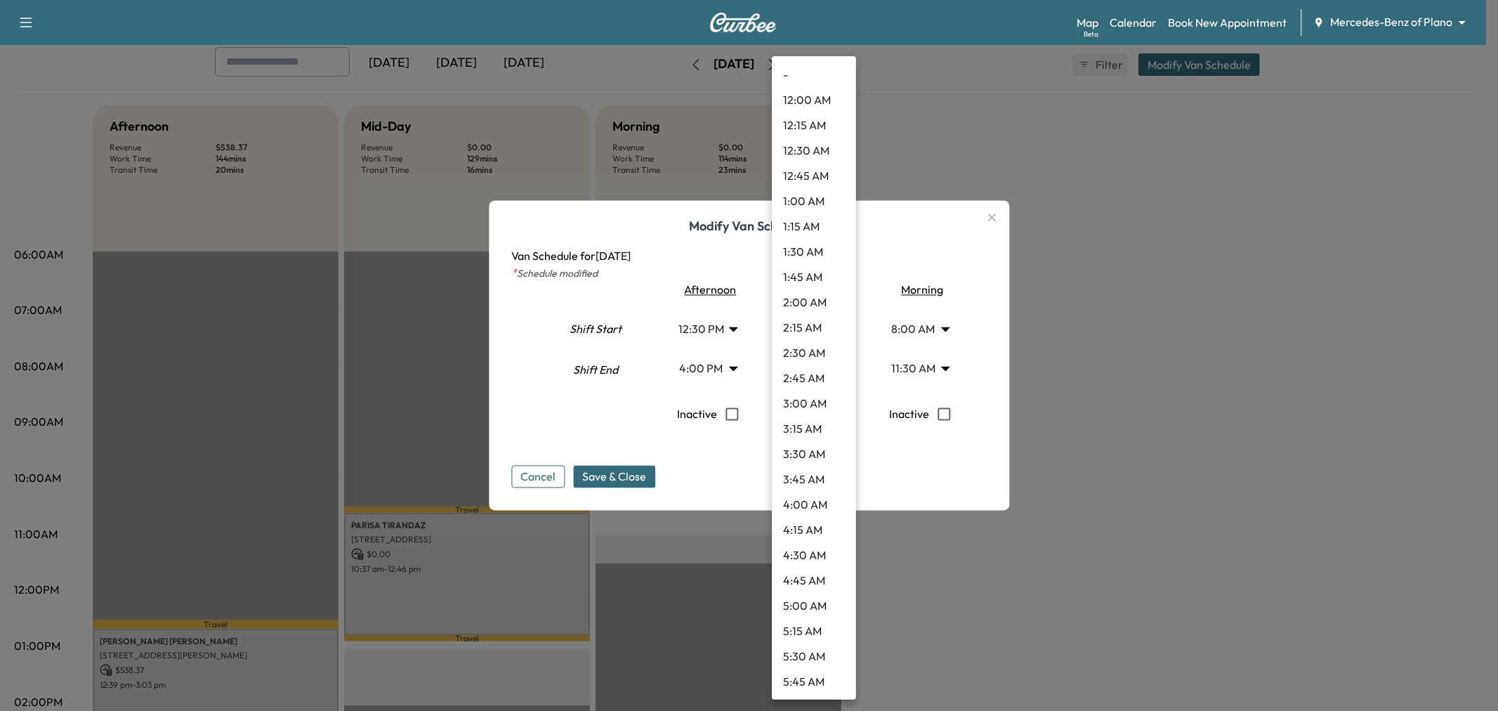
scroll to position [757, 0]
click at [806, 326] on li "9:45 AM" at bounding box center [814, 328] width 84 height 25
type input "****"
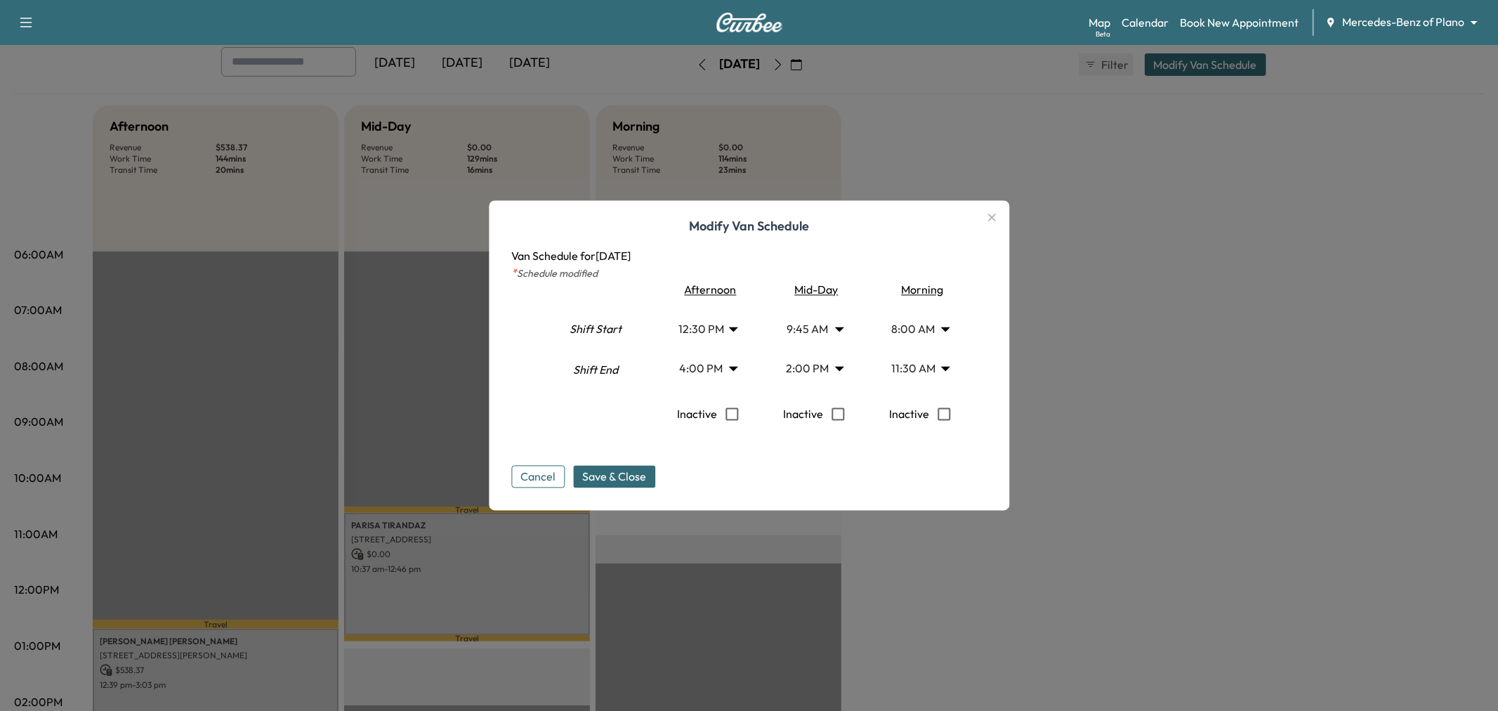
click at [820, 365] on body "Support Log Out Map Beta Calendar Book New Appointment Mercedes-Benz of Plano *…" at bounding box center [749, 277] width 1498 height 711
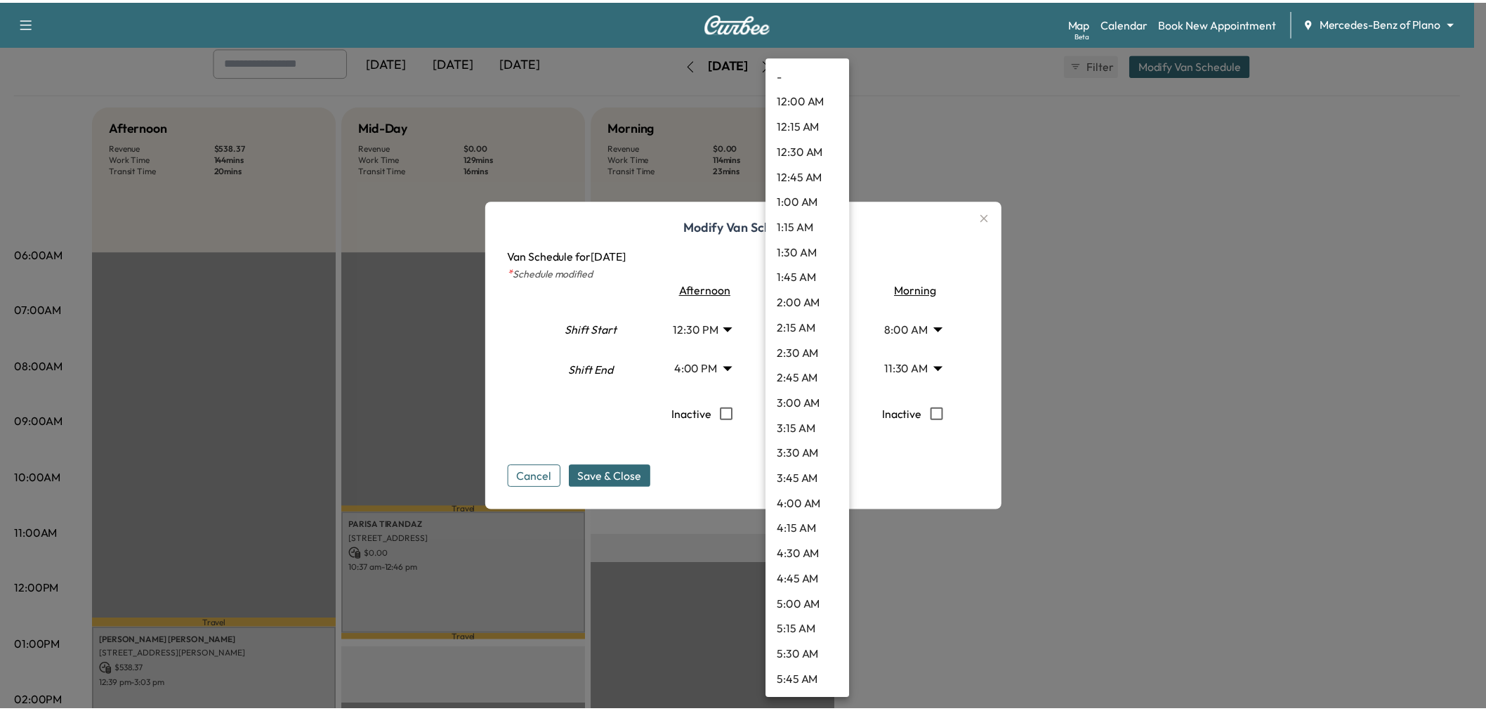
scroll to position [1137, 0]
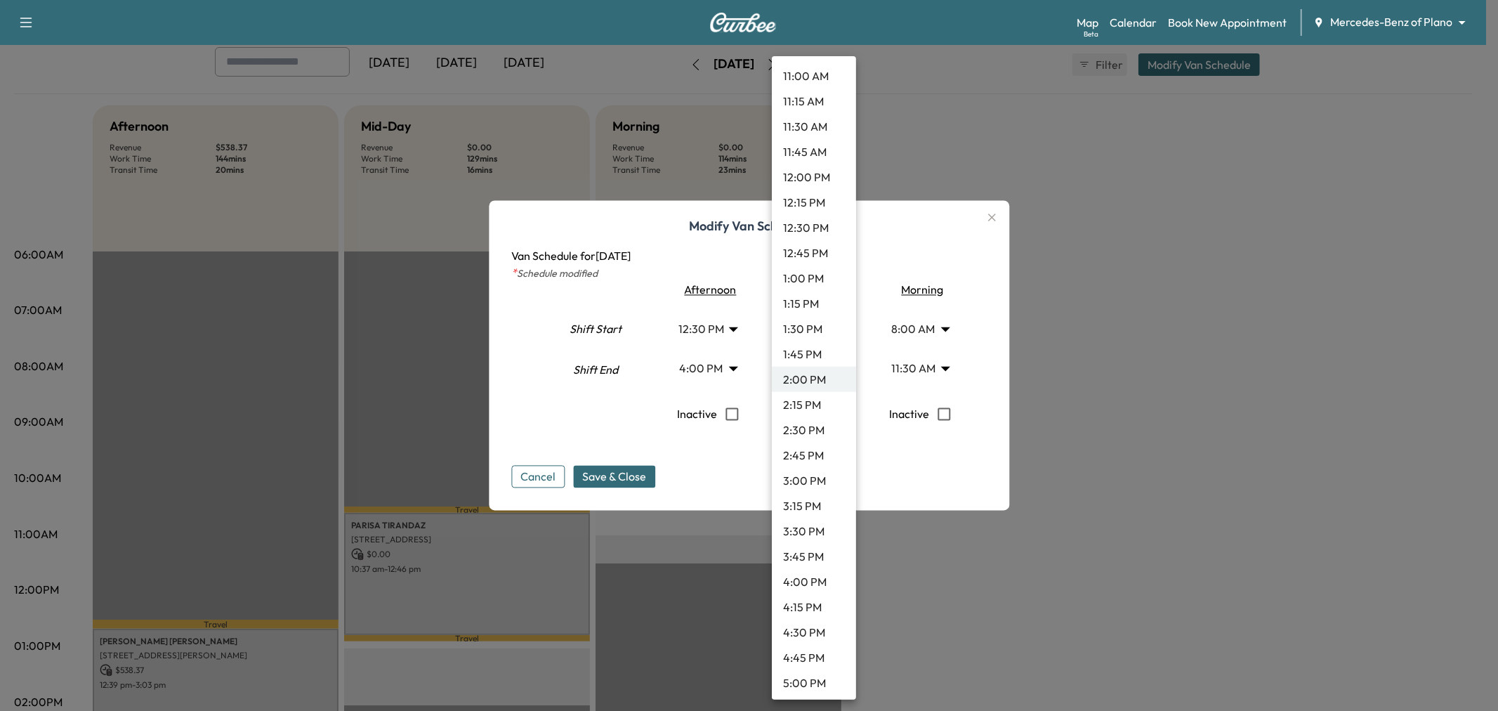
click at [816, 258] on li "12:45 PM" at bounding box center [814, 252] width 84 height 25
type input "*****"
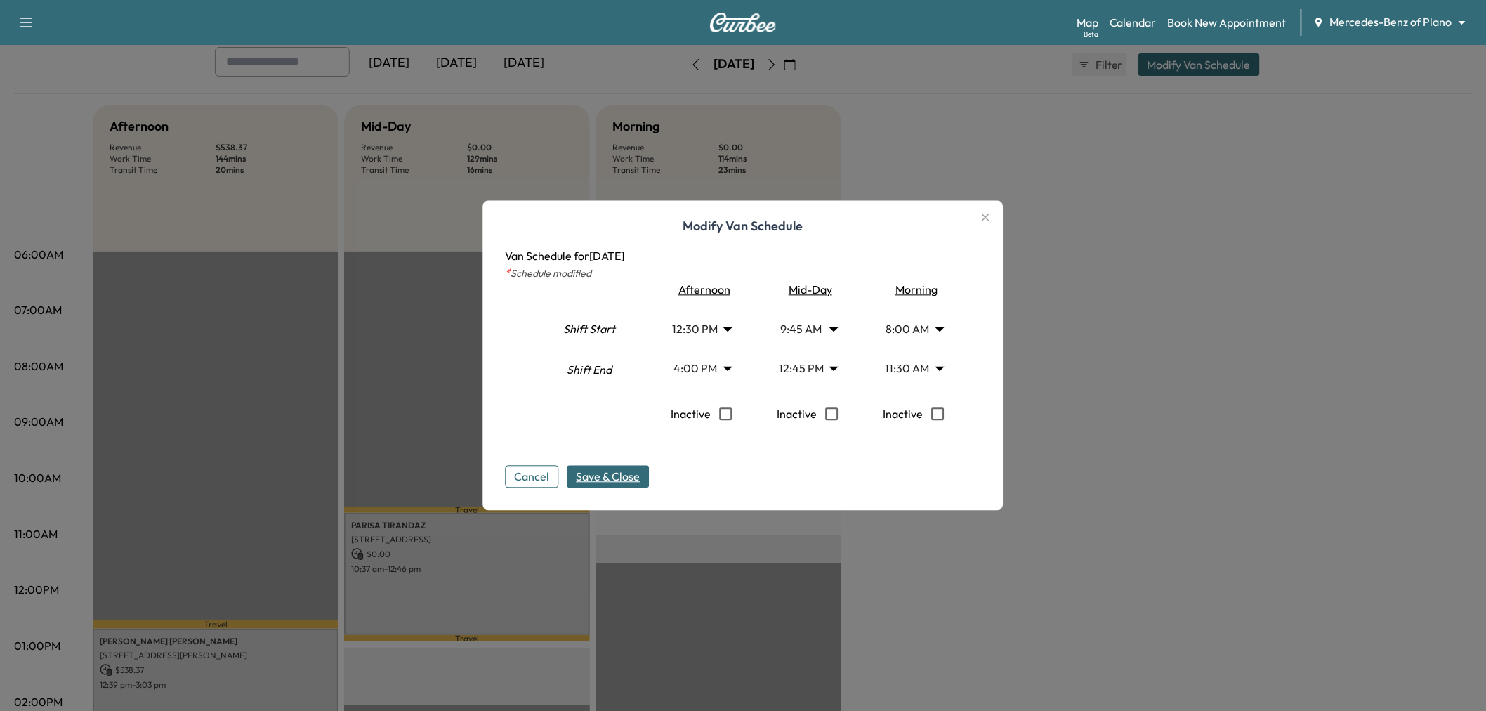
click at [635, 471] on span "Save & Close" at bounding box center [609, 477] width 64 height 17
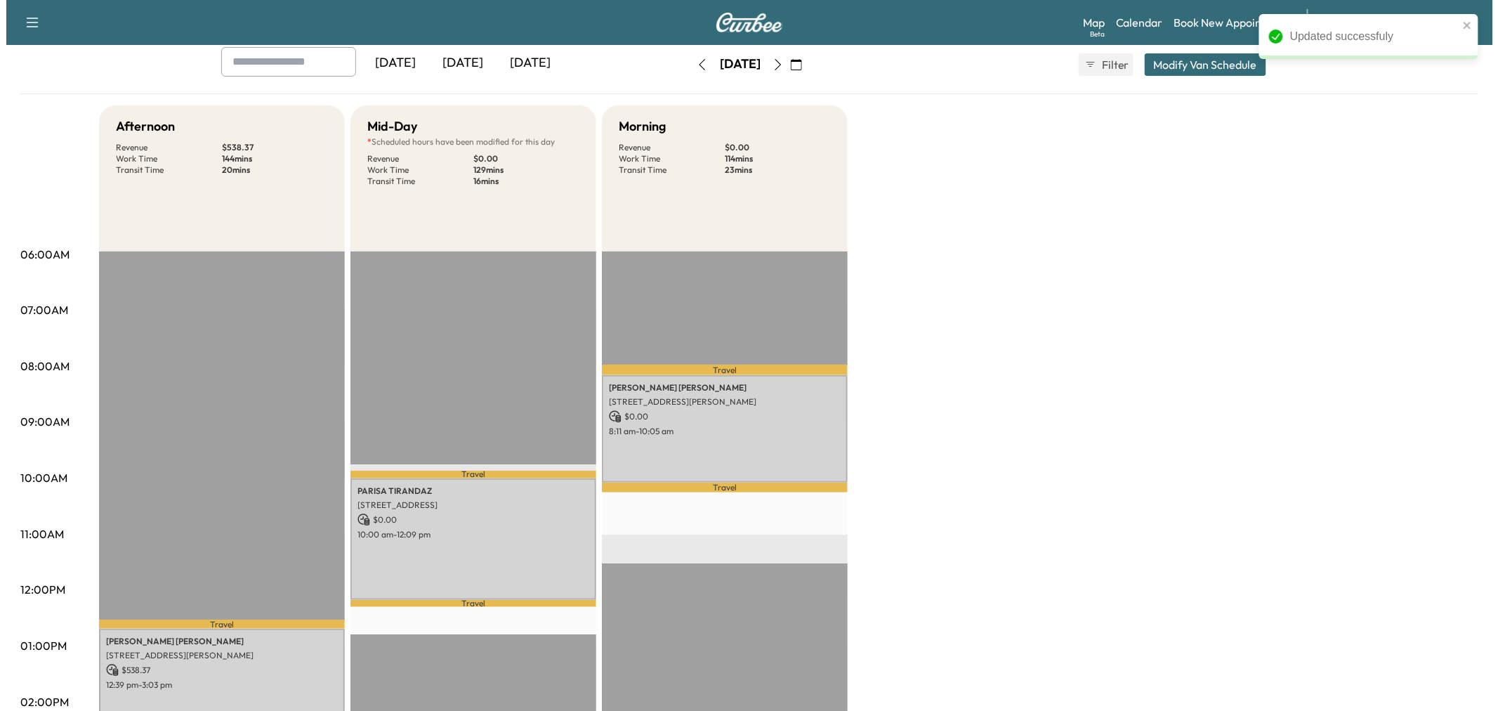
scroll to position [0, 0]
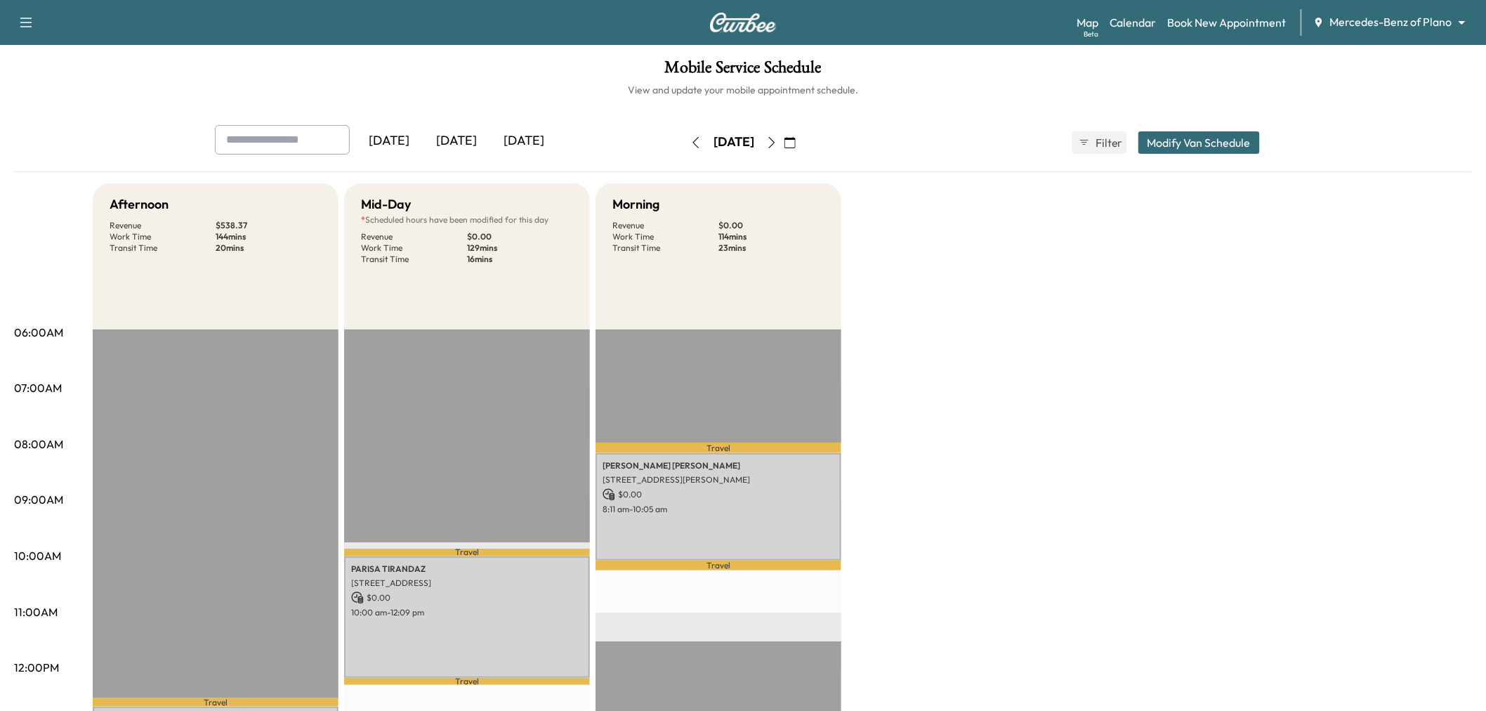
click at [1174, 146] on button "Modify Van Schedule" at bounding box center [1200, 142] width 122 height 22
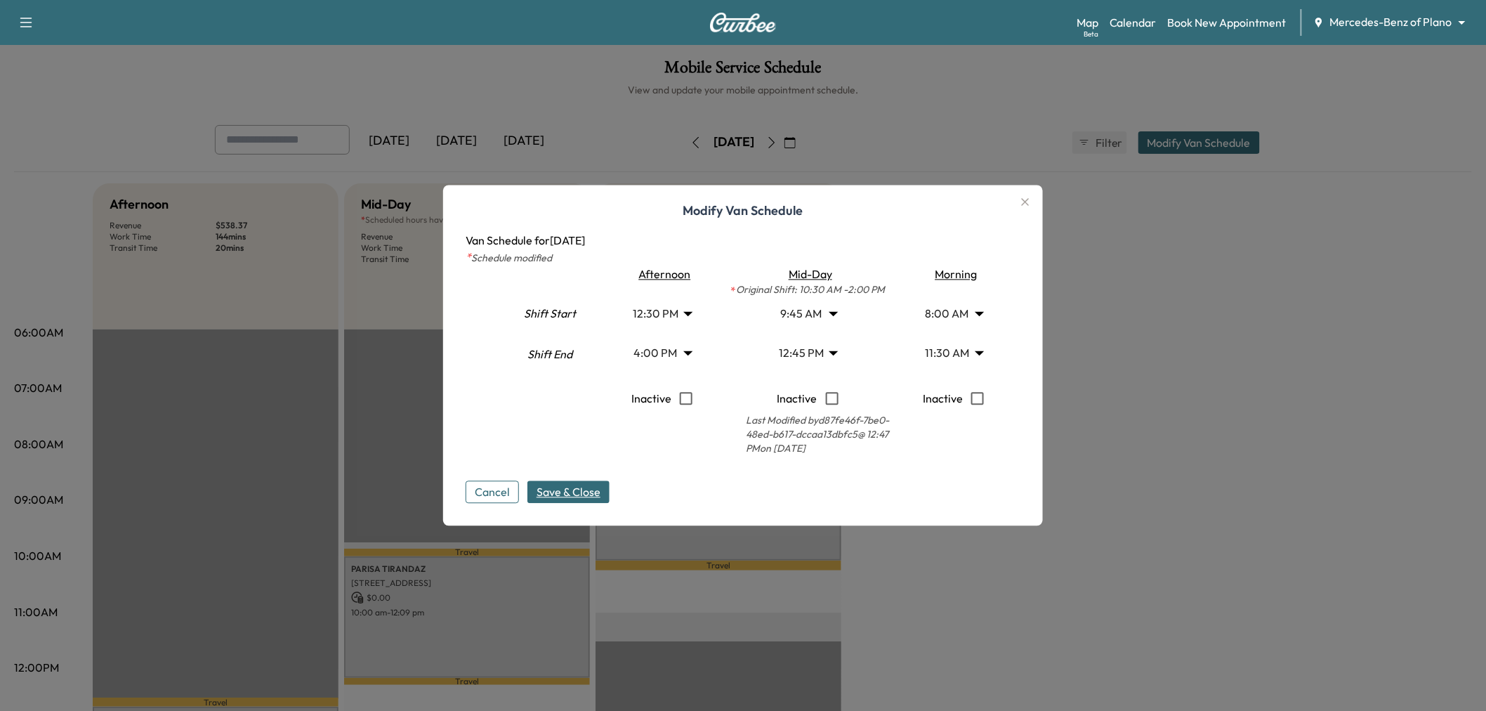
click at [797, 320] on body "Support Log Out Map Beta Calendar Book New Appointment Mercedes-Benz of Plano *…" at bounding box center [743, 355] width 1486 height 711
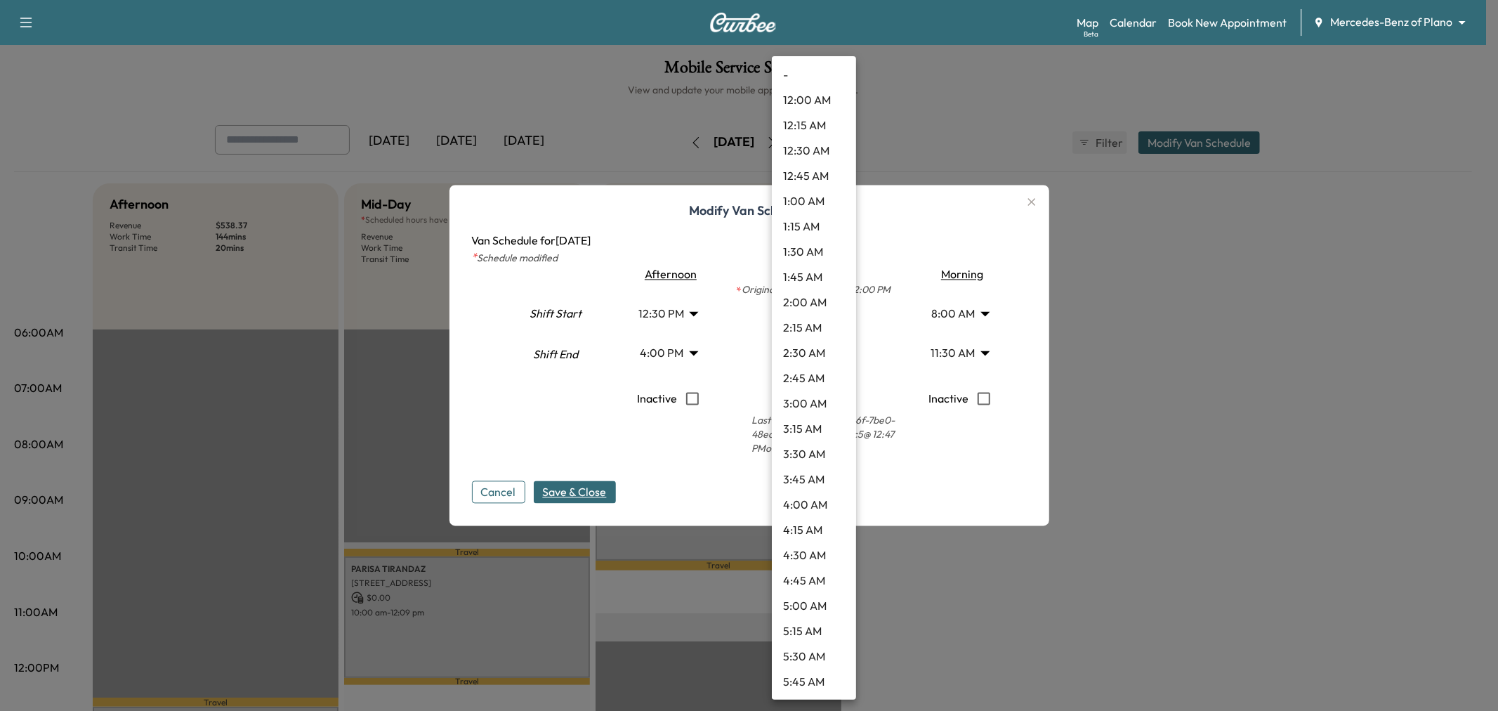
scroll to position [707, 0]
click at [811, 394] on li "10:00 AM" at bounding box center [814, 403] width 84 height 25
type input "**"
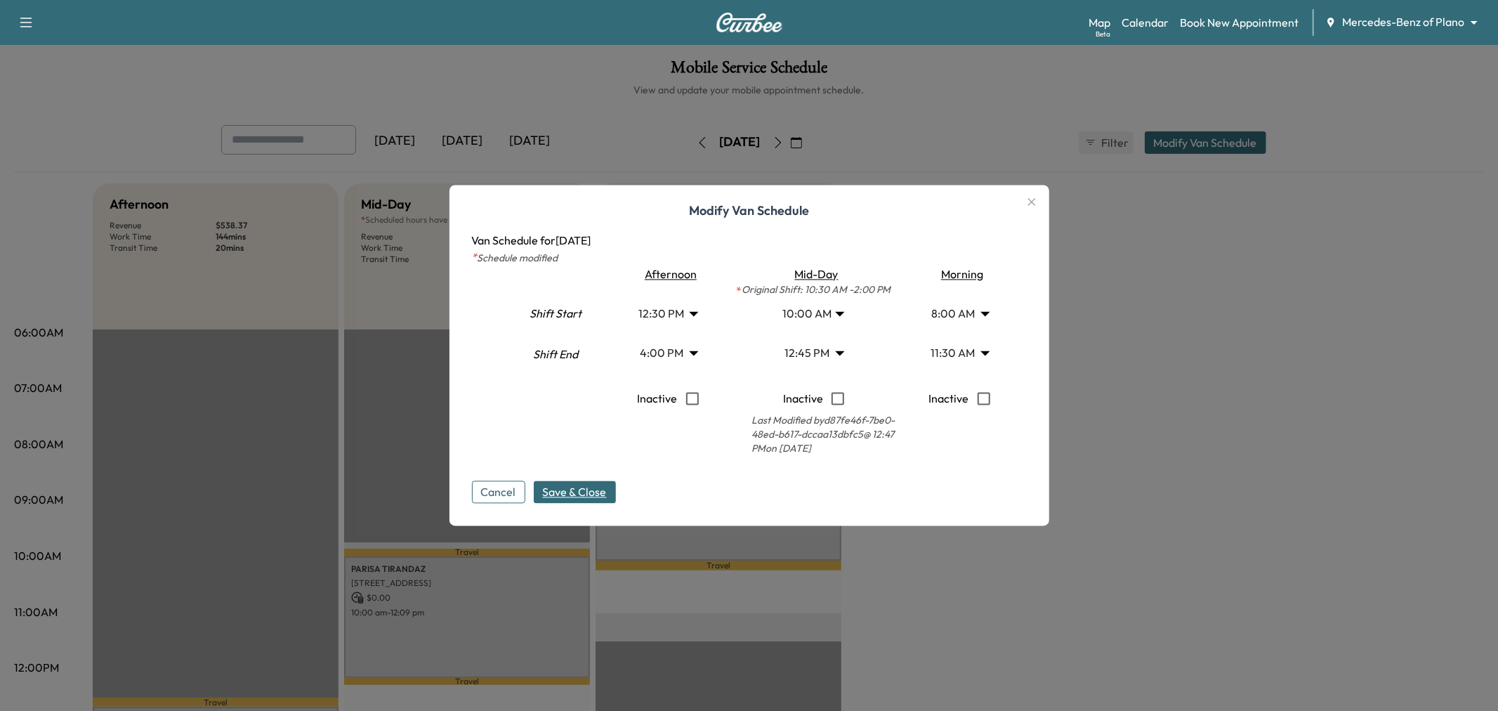
click at [947, 350] on body "Support Log Out Map Beta Calendar Book New Appointment Mercedes-Benz of Plano *…" at bounding box center [749, 355] width 1498 height 711
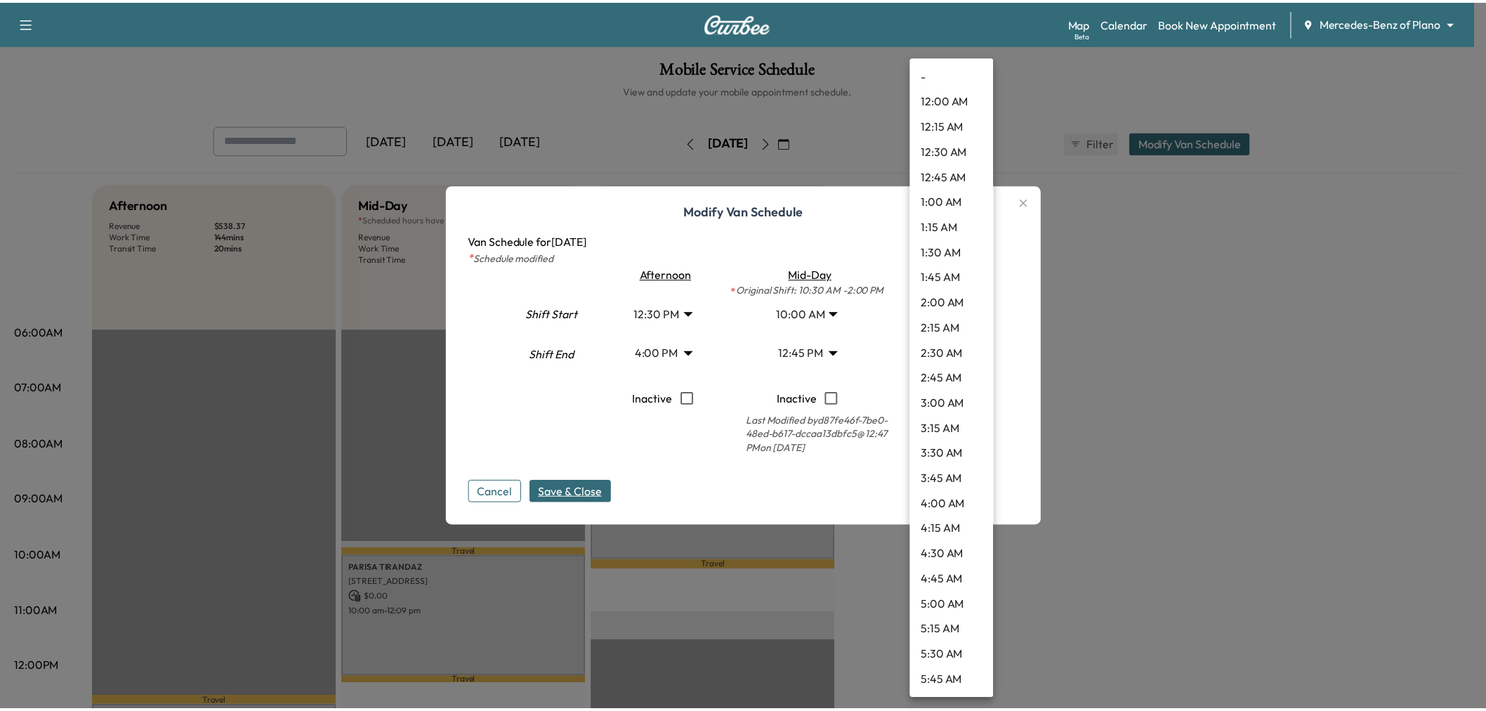
scroll to position [884, 0]
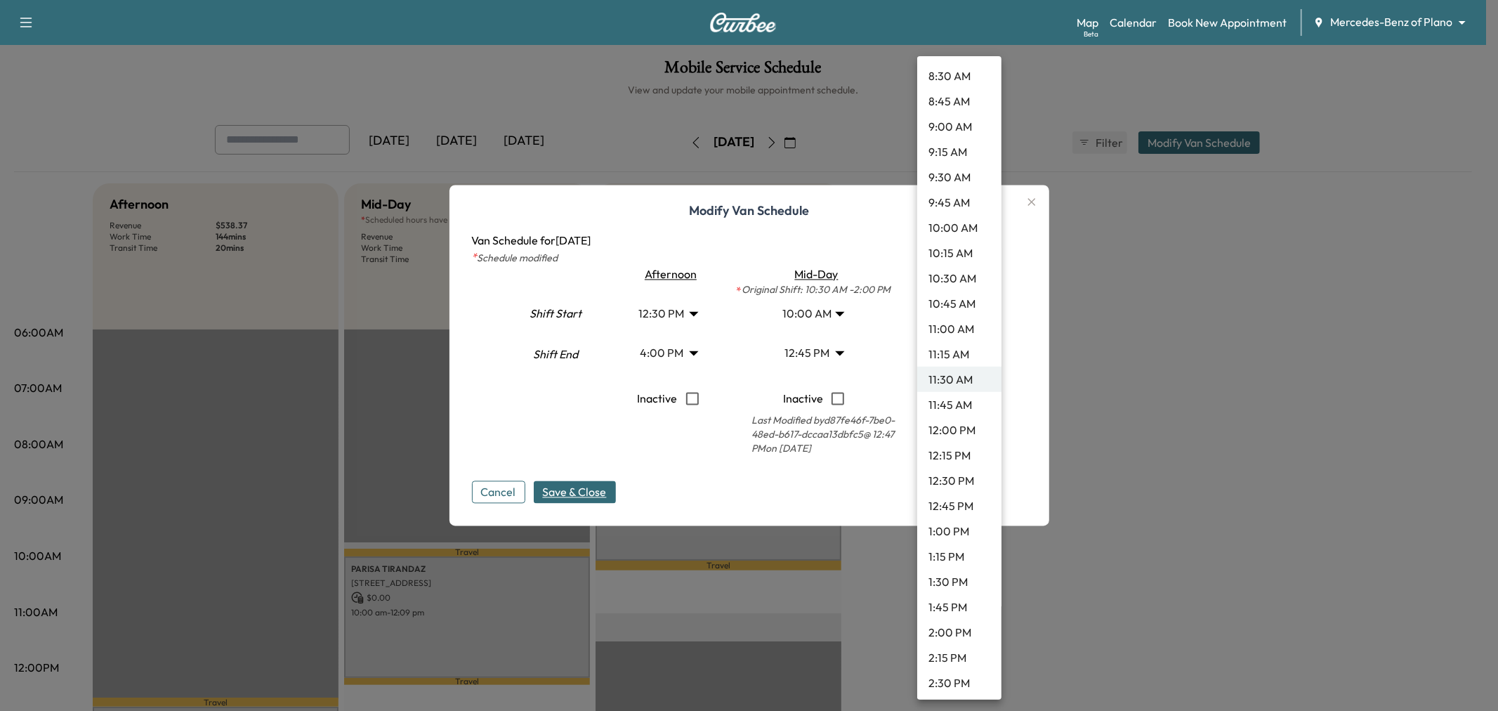
click at [952, 295] on li "10:45 AM" at bounding box center [959, 303] width 84 height 25
type input "*****"
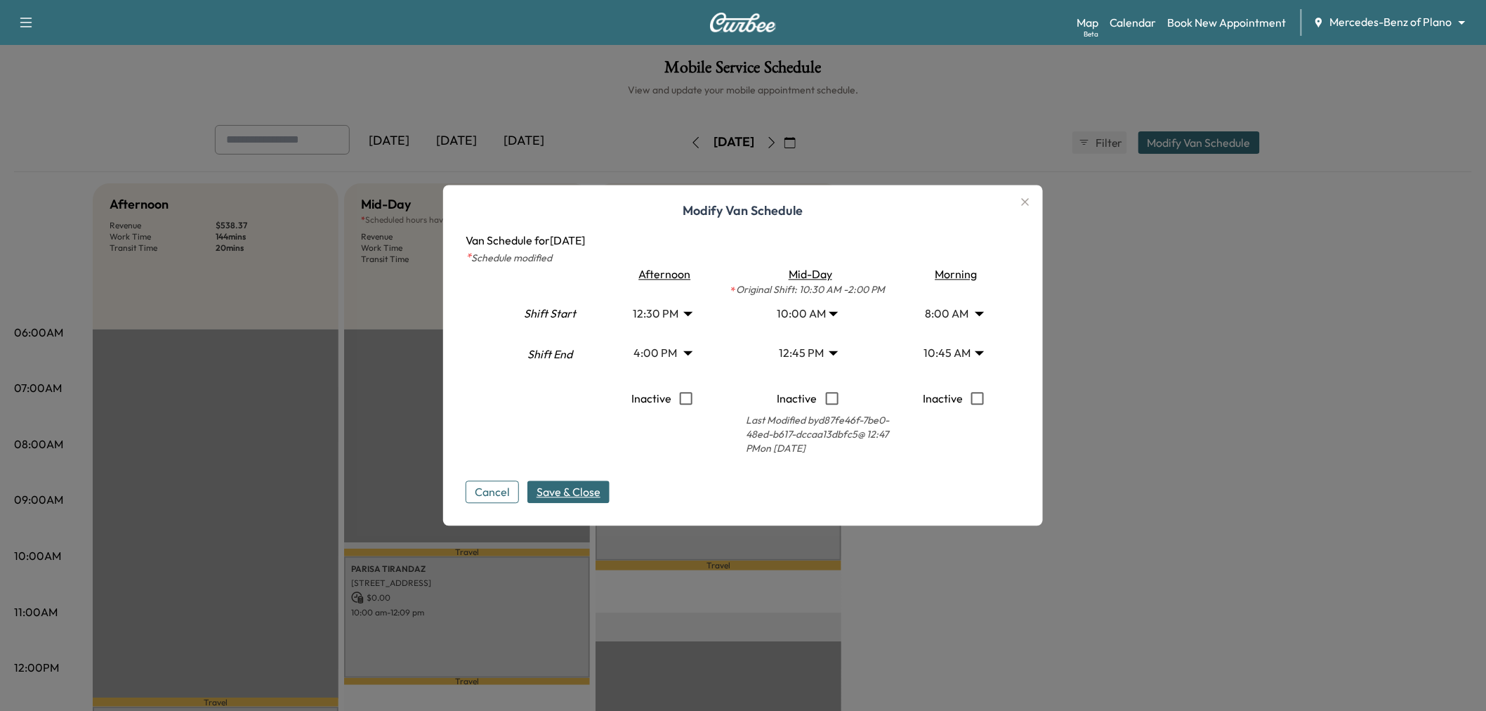
click at [589, 495] on span "Save & Close" at bounding box center [569, 492] width 64 height 17
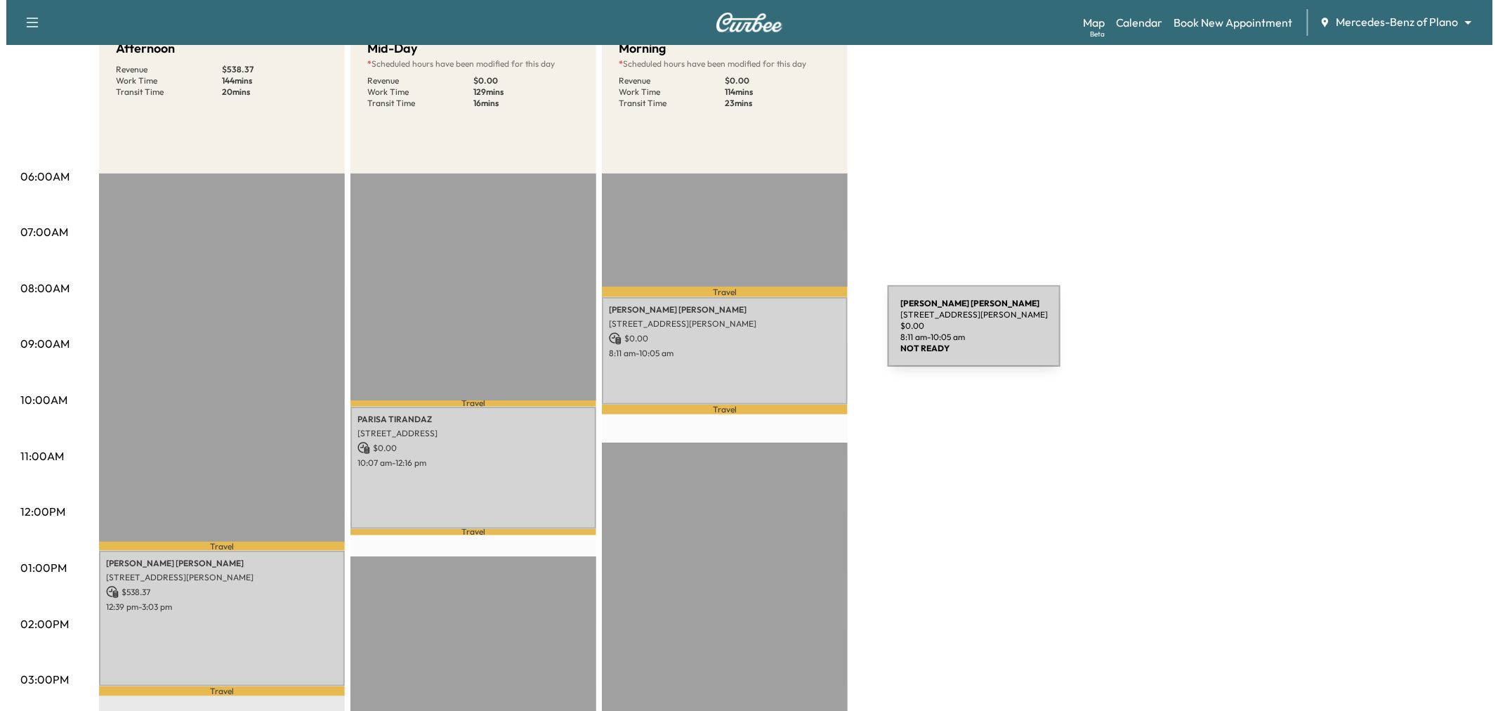
scroll to position [0, 0]
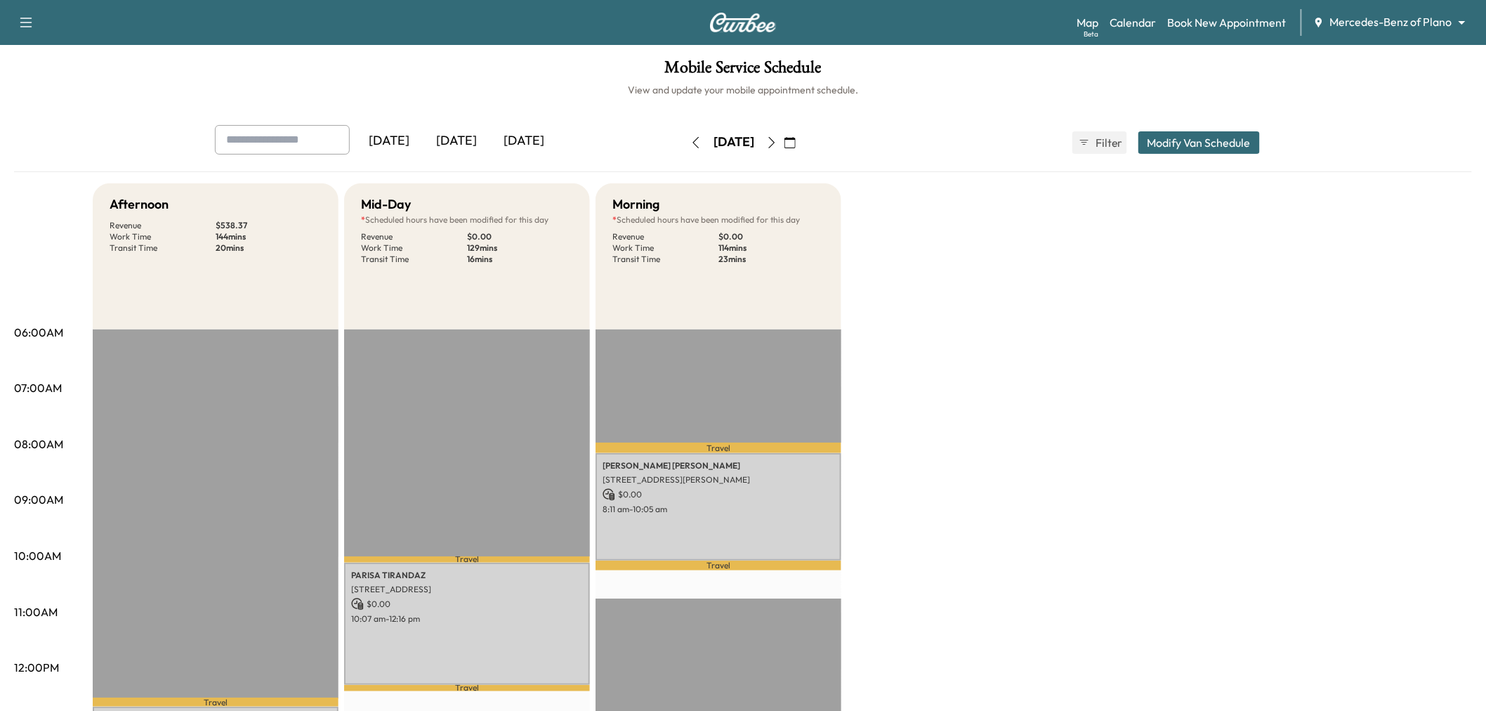
click at [1167, 143] on button "Modify Van Schedule" at bounding box center [1200, 142] width 122 height 22
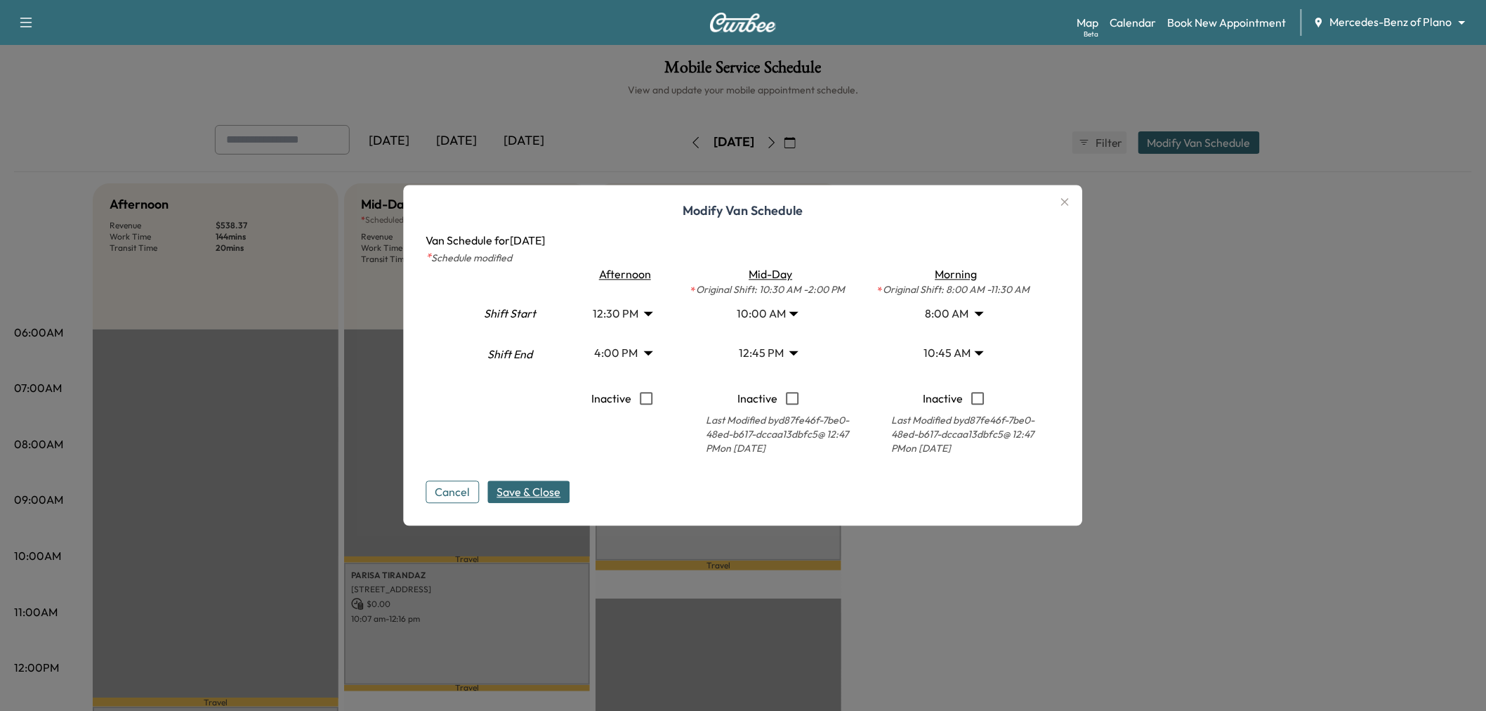
click at [784, 317] on body "Support Log Out Map Beta Calendar Book New Appointment Mercedes-Benz of Plano *…" at bounding box center [743, 355] width 1486 height 711
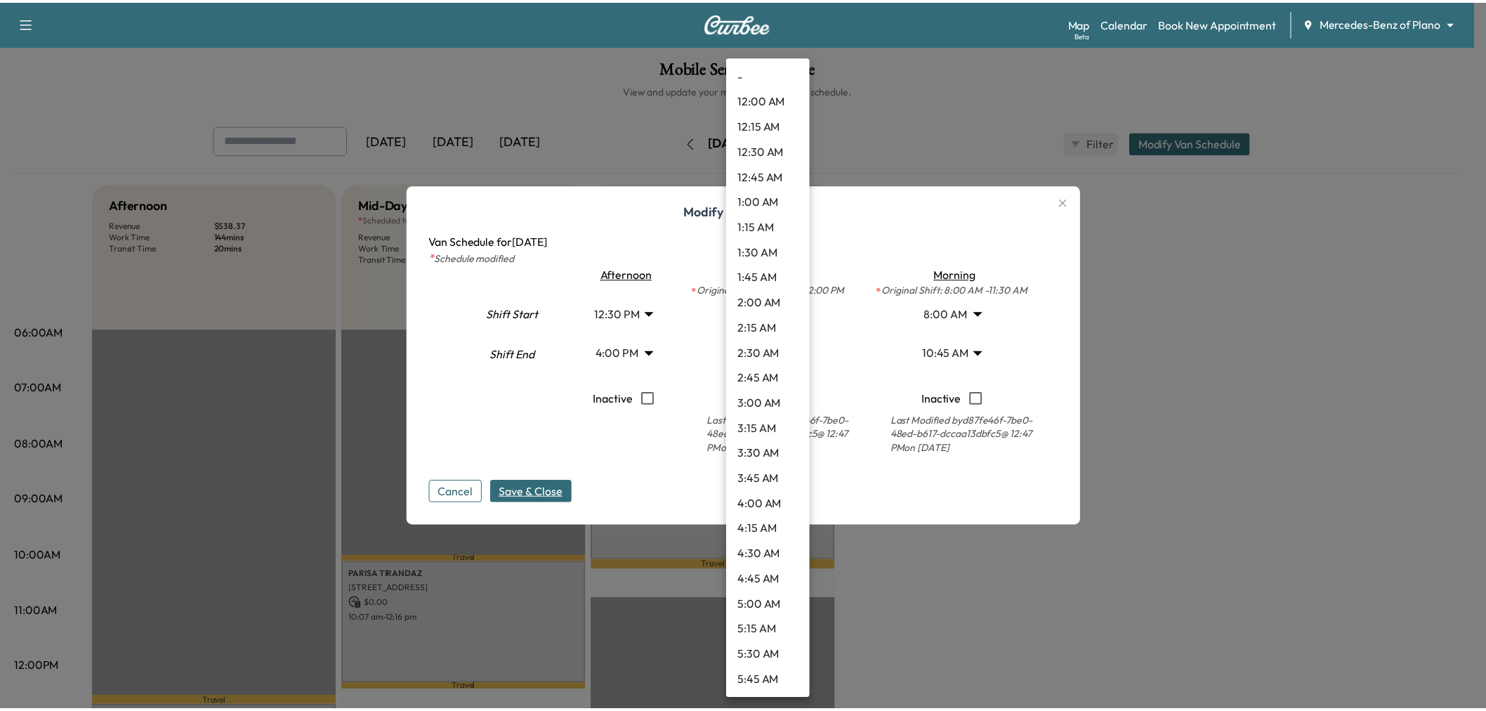
scroll to position [733, 0]
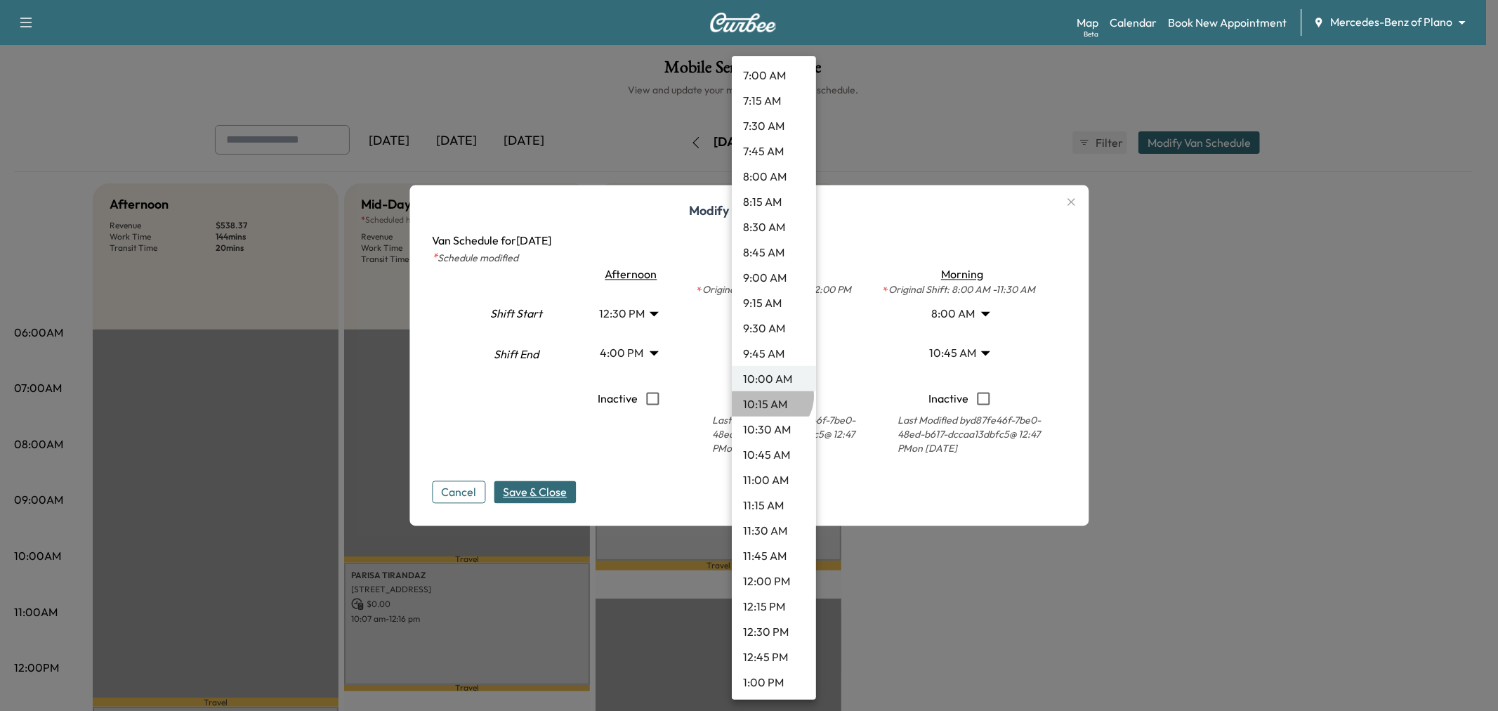
click at [770, 395] on li "10:15 AM" at bounding box center [774, 403] width 84 height 25
type input "*****"
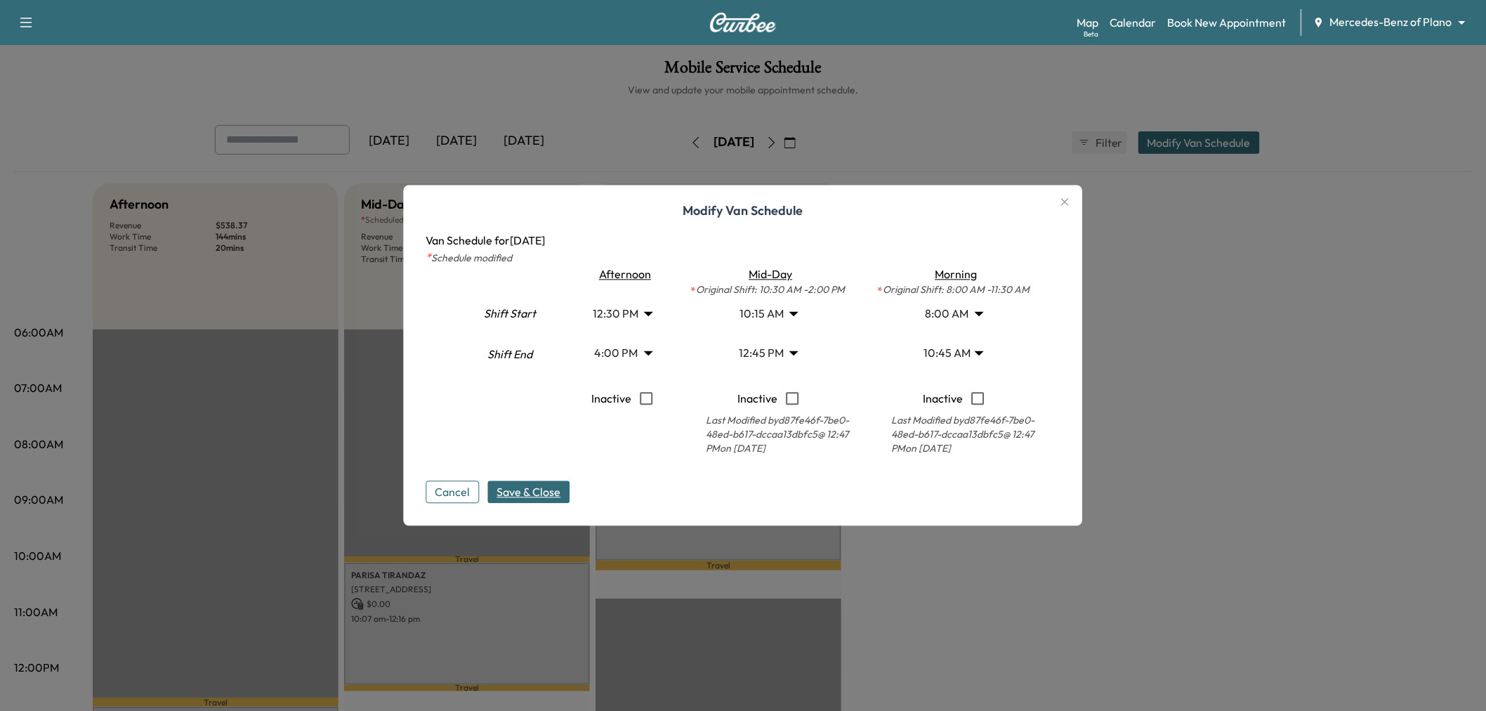
click at [514, 495] on span "Save & Close" at bounding box center [529, 492] width 64 height 17
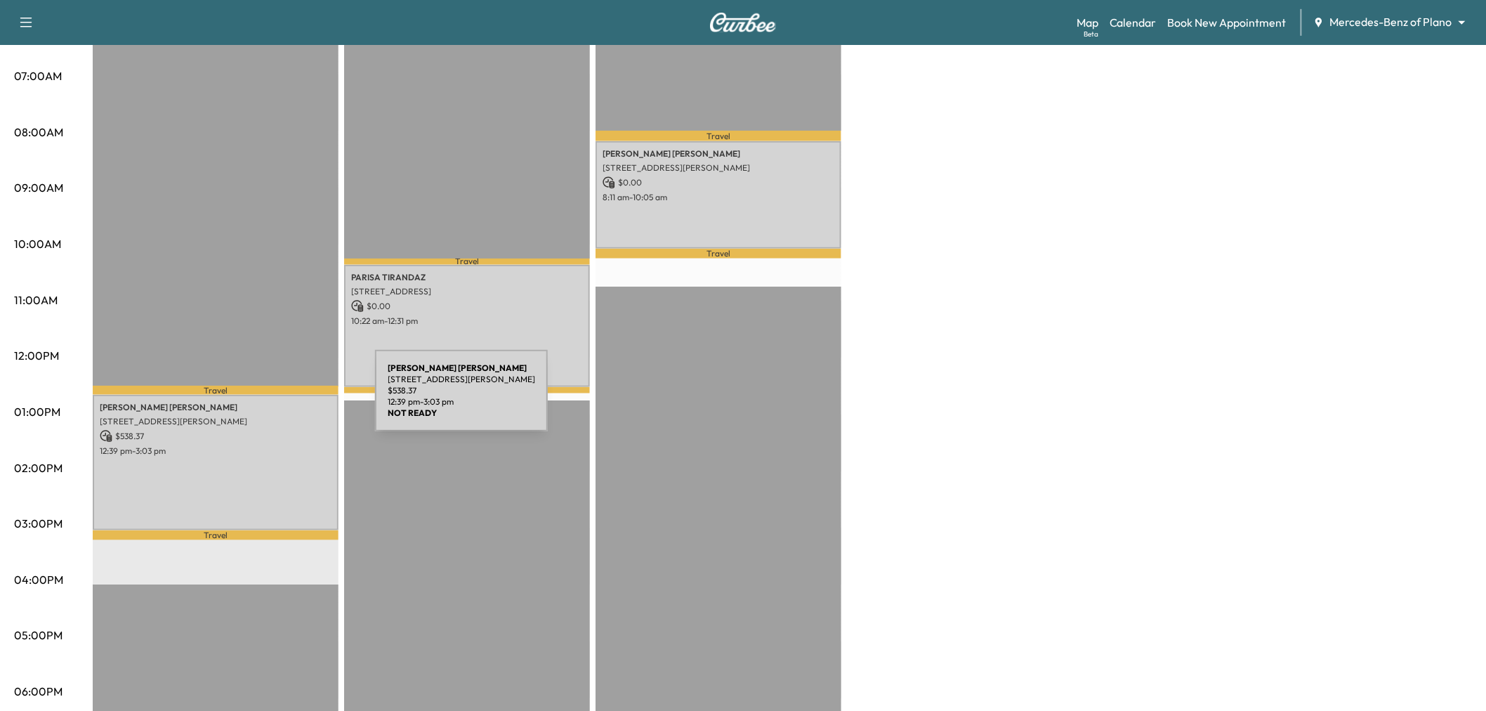
scroll to position [0, 0]
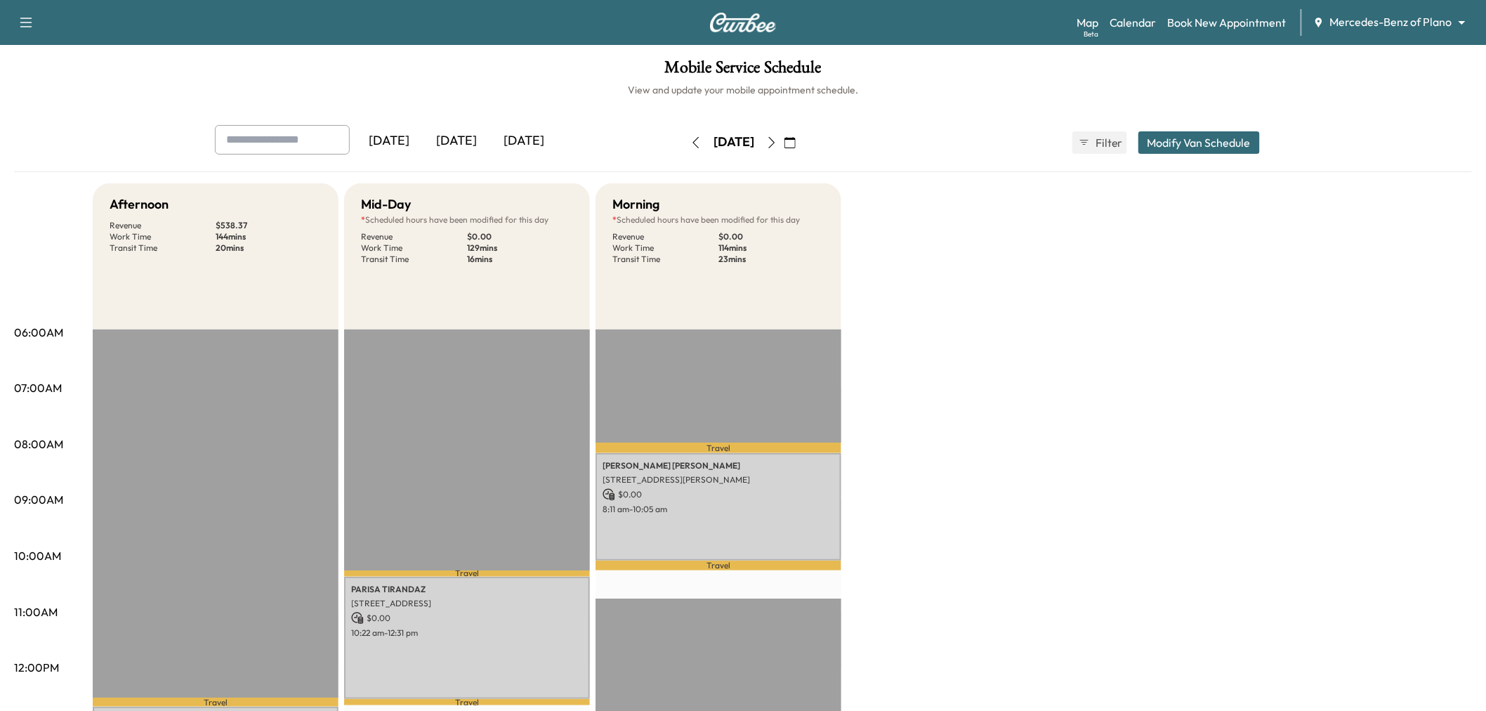
click at [784, 150] on button "button" at bounding box center [772, 142] width 24 height 22
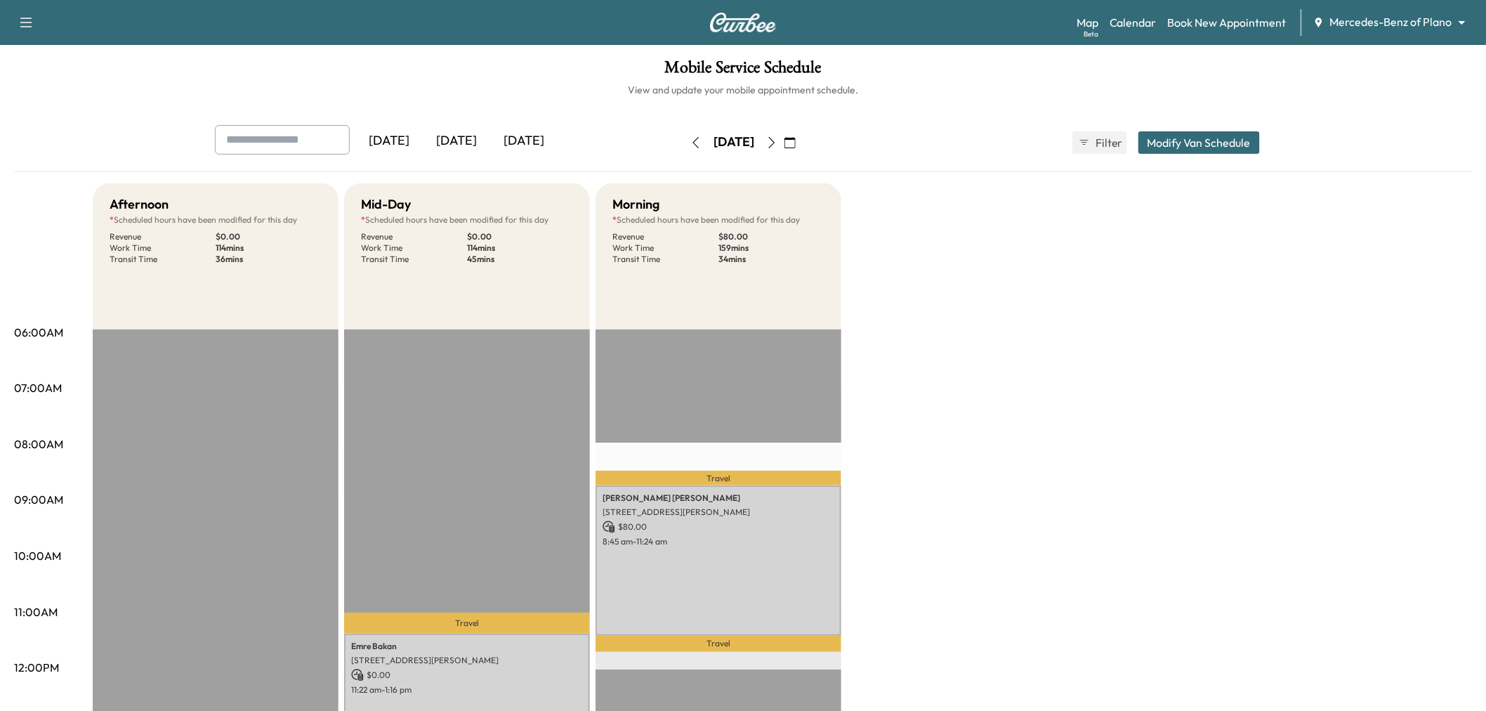
scroll to position [312, 0]
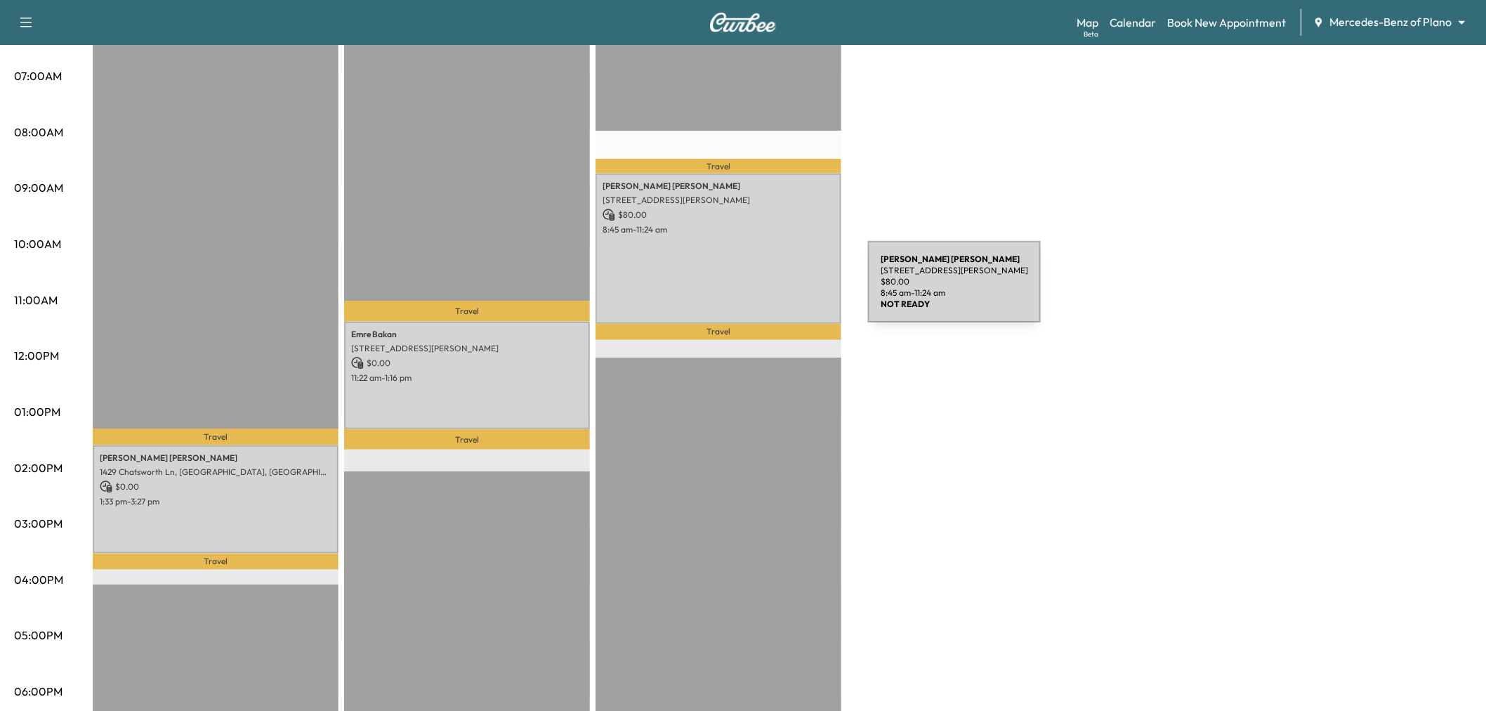
click at [763, 290] on div "mason seesing 4025 Winsor Dr, Farmers Branch, TX 75244, USA $ 80.00 8:45 am - 1…" at bounding box center [719, 249] width 246 height 150
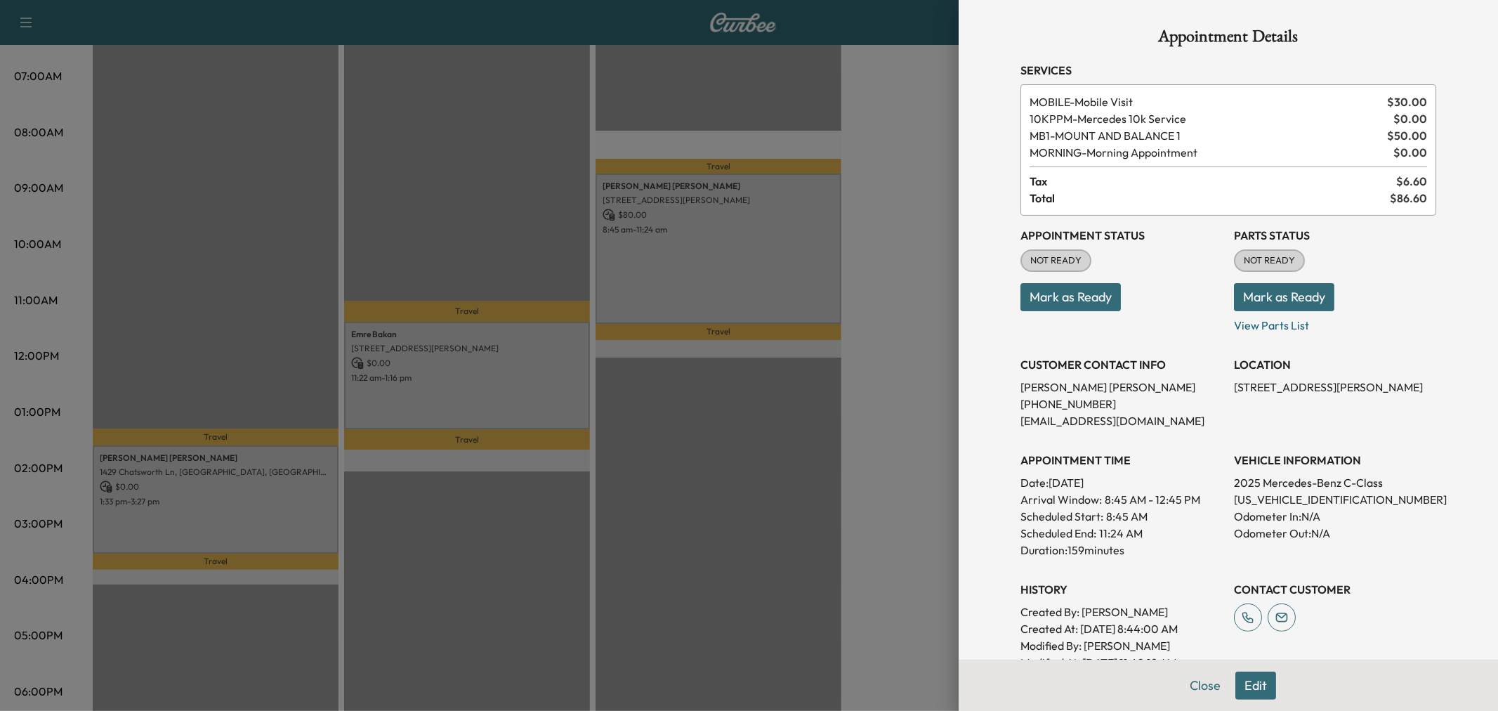
click at [763, 289] on div at bounding box center [749, 355] width 1498 height 711
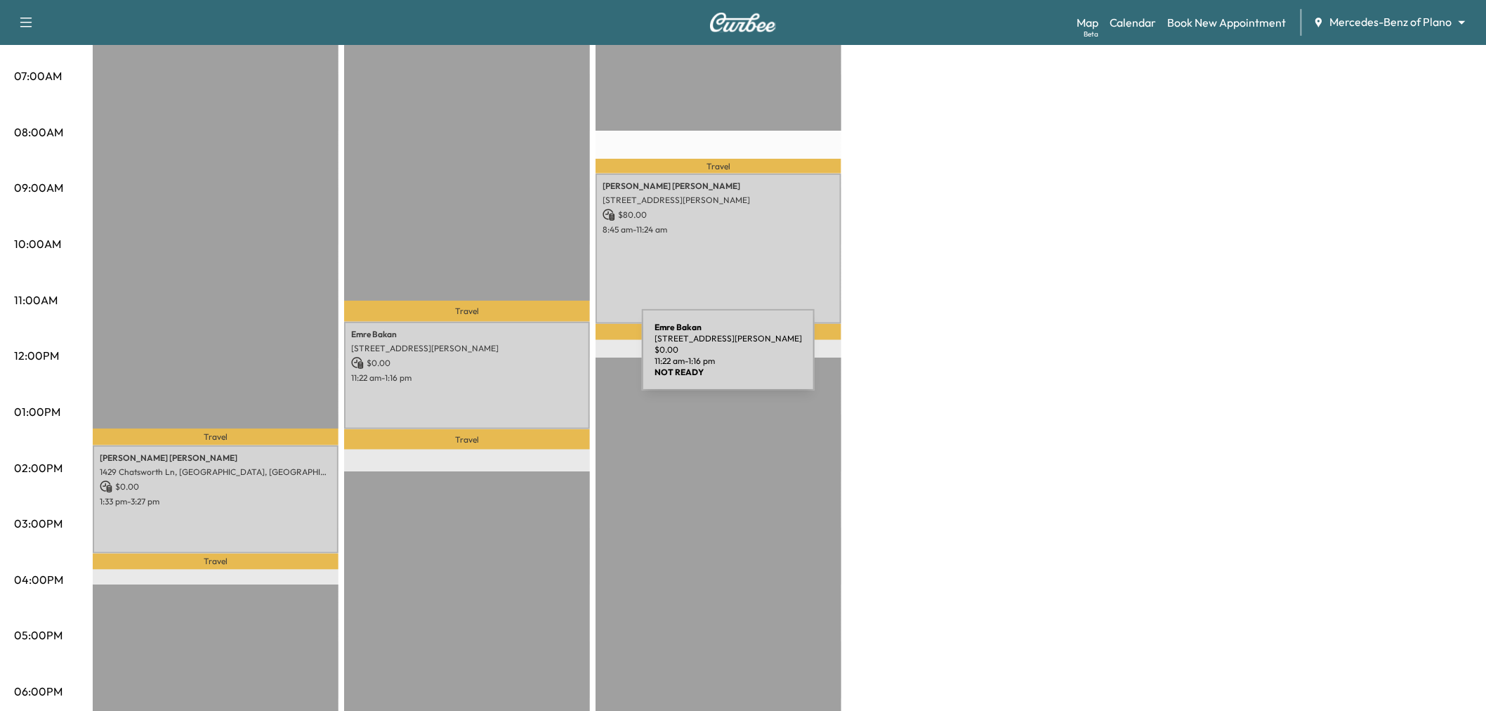
click at [537, 358] on p "$ 0.00" at bounding box center [467, 363] width 232 height 13
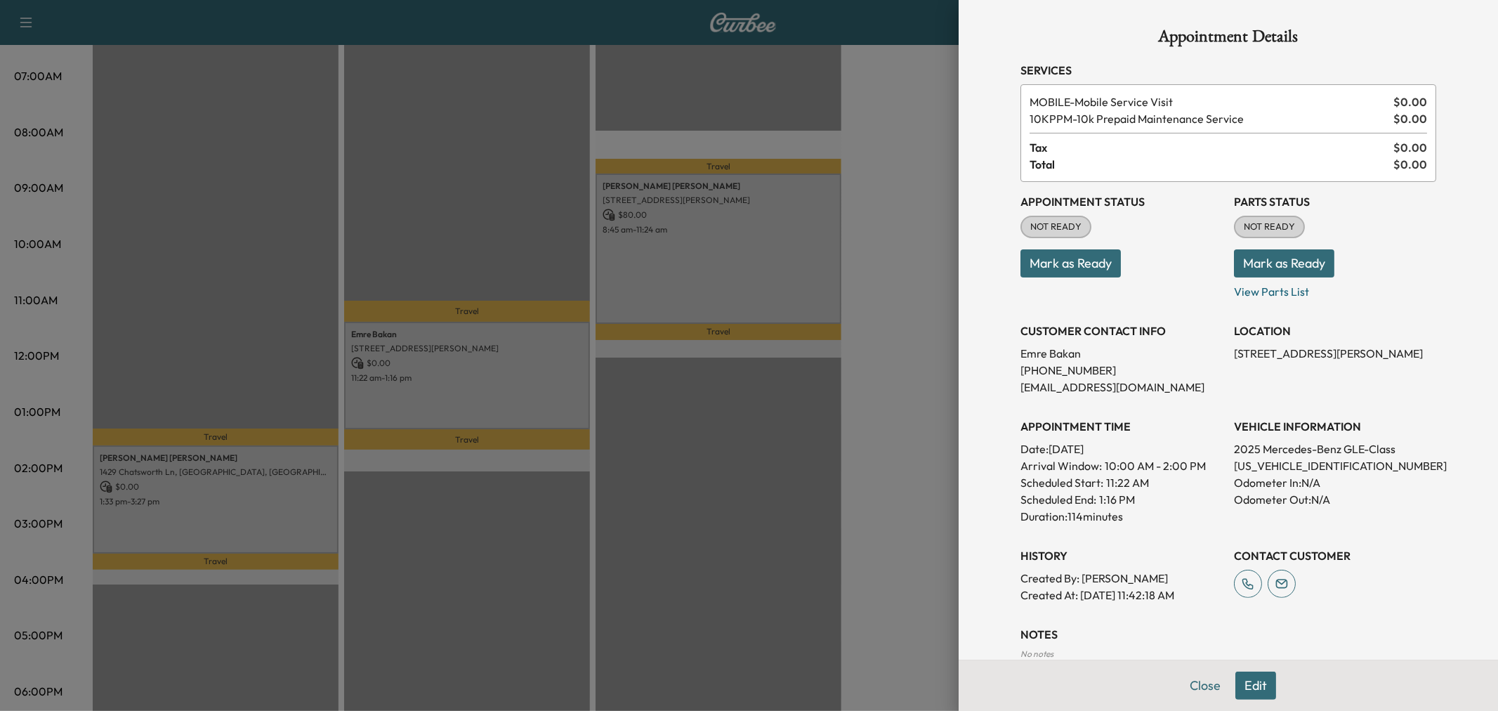
click at [499, 369] on div at bounding box center [749, 355] width 1498 height 711
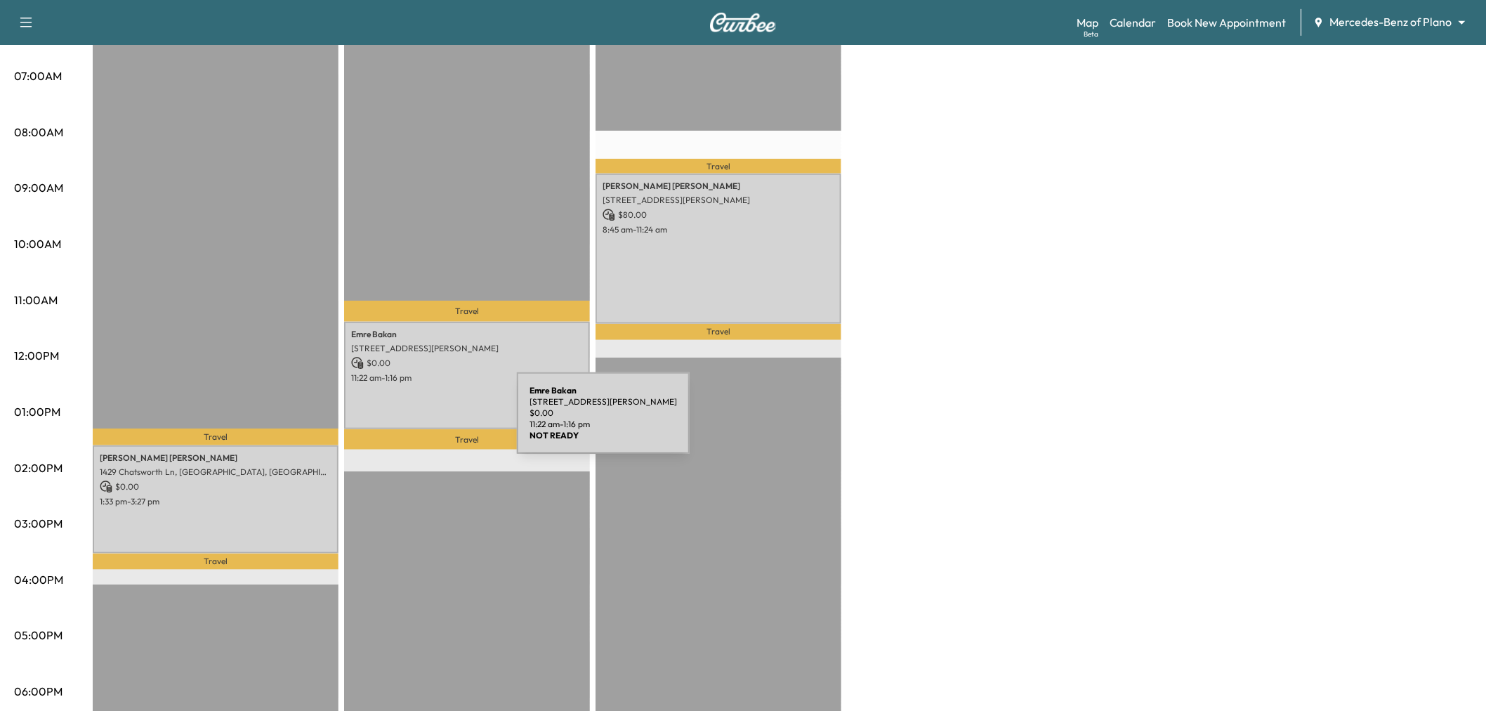
click at [235, 554] on p "Travel" at bounding box center [216, 562] width 246 height 16
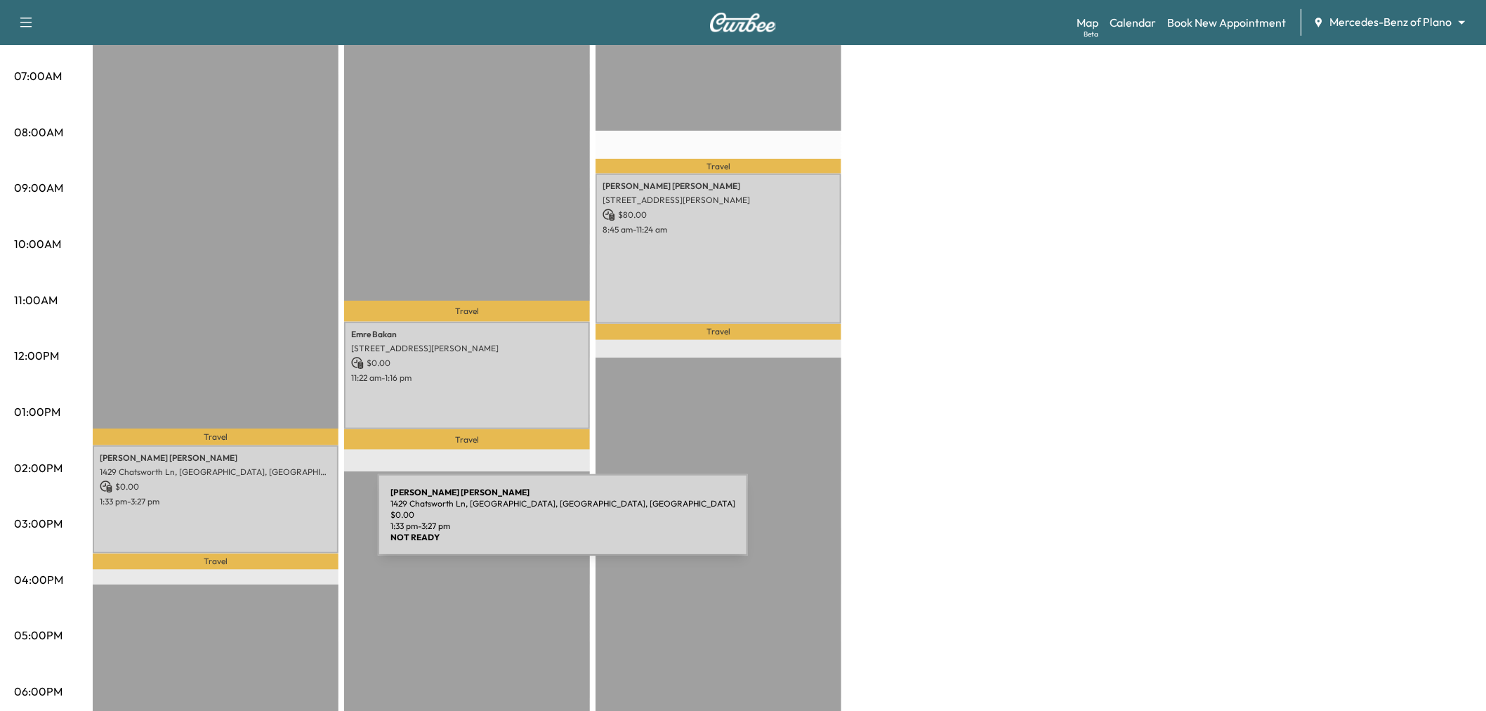
click at [284, 518] on div "jimmy rolan 1429 Chatsworth Ln, Plano, TX 75075, USA $ 0.00 1:33 pm - 3:27 pm" at bounding box center [216, 498] width 246 height 107
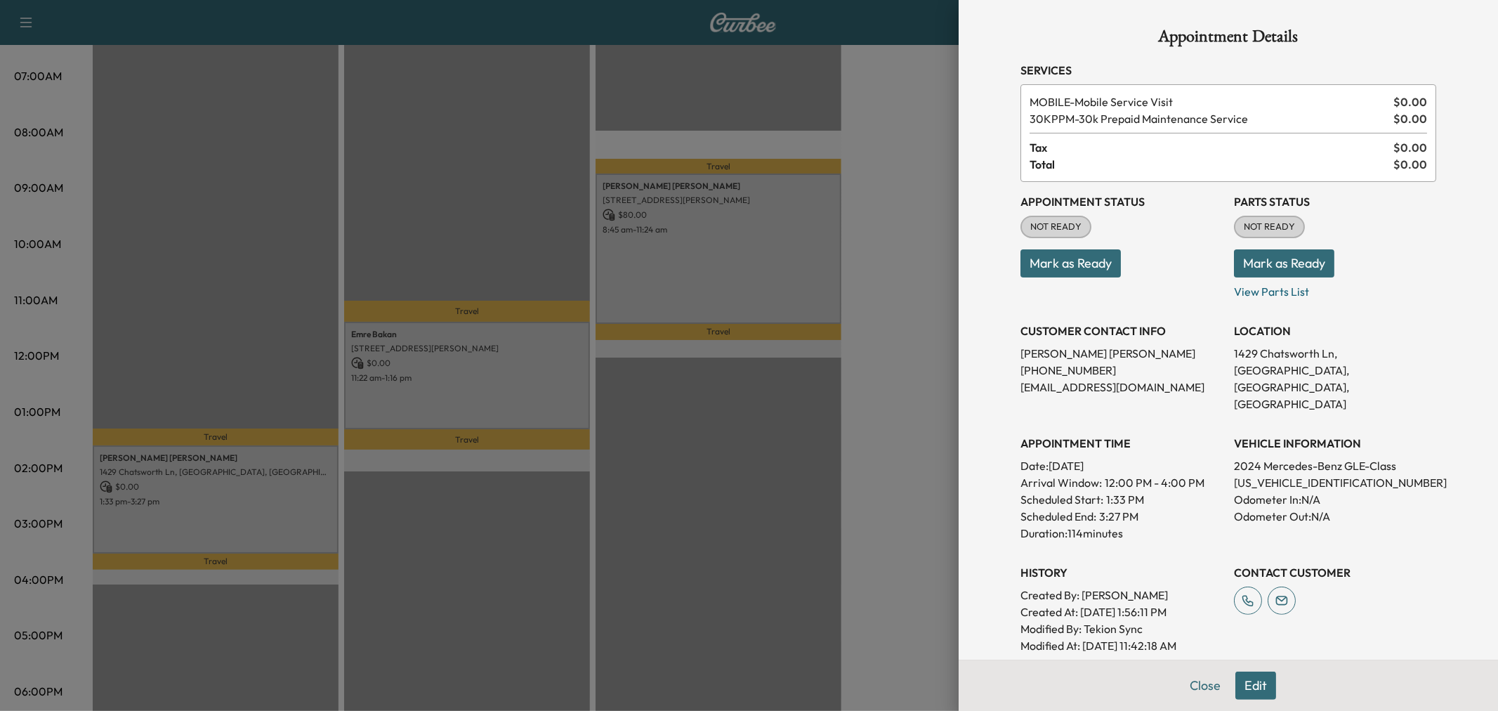
click at [284, 518] on div at bounding box center [749, 355] width 1498 height 711
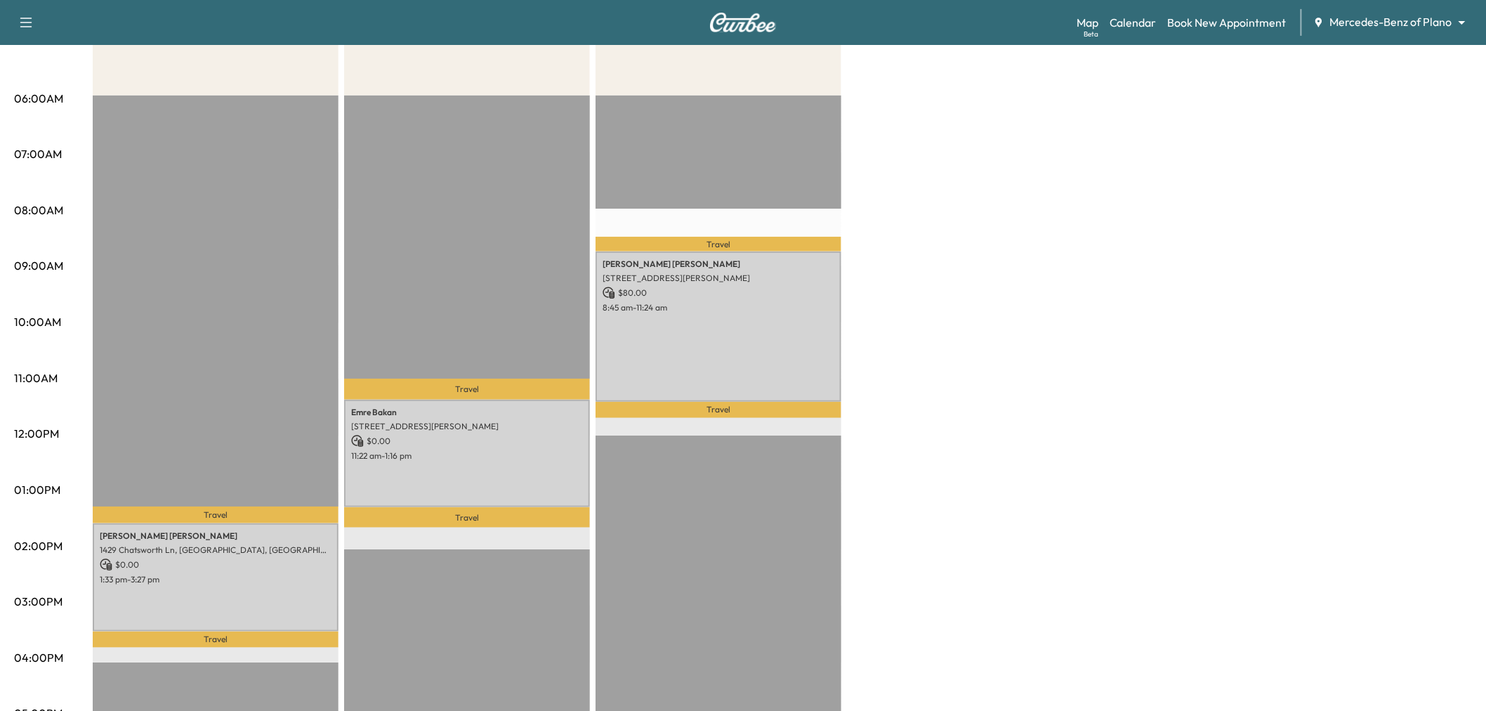
scroll to position [0, 0]
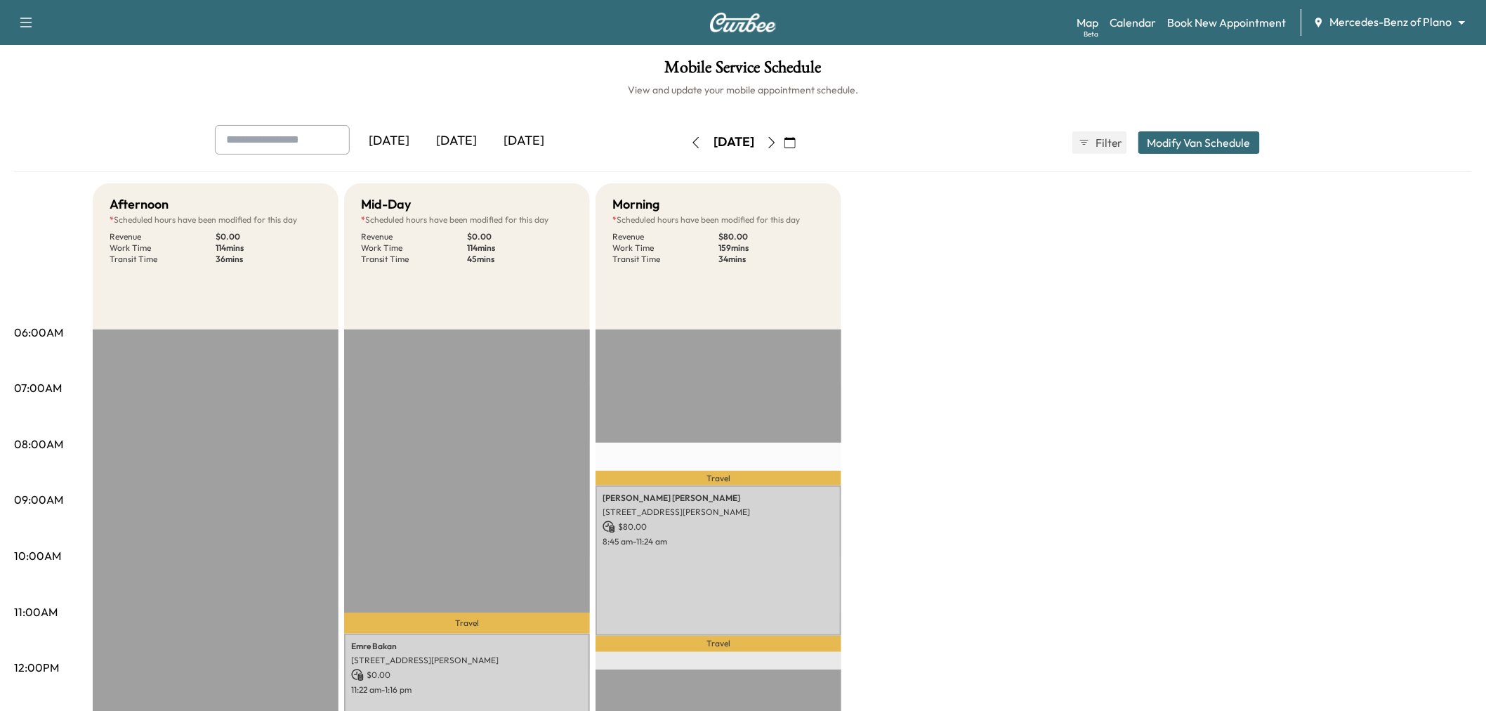
click at [778, 137] on icon "button" at bounding box center [771, 142] width 11 height 11
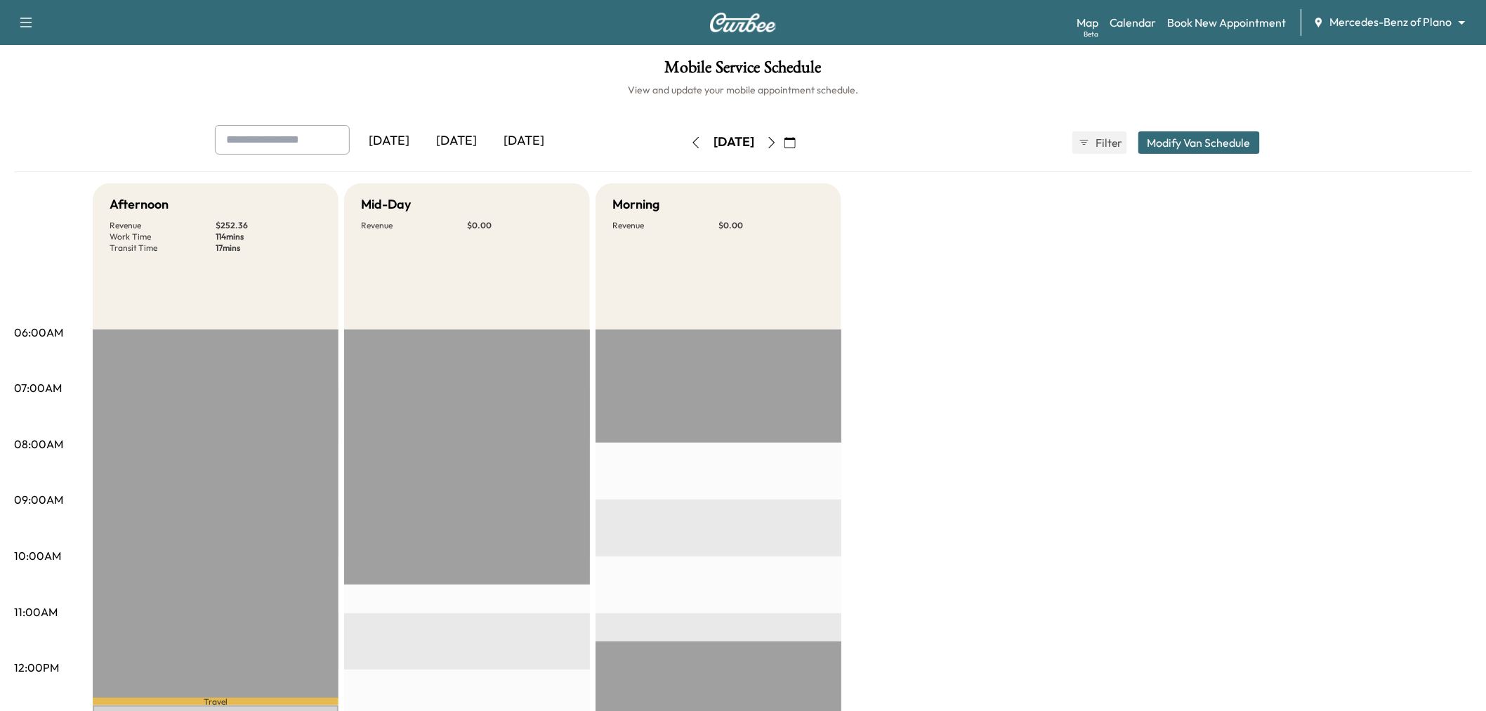
scroll to position [234, 0]
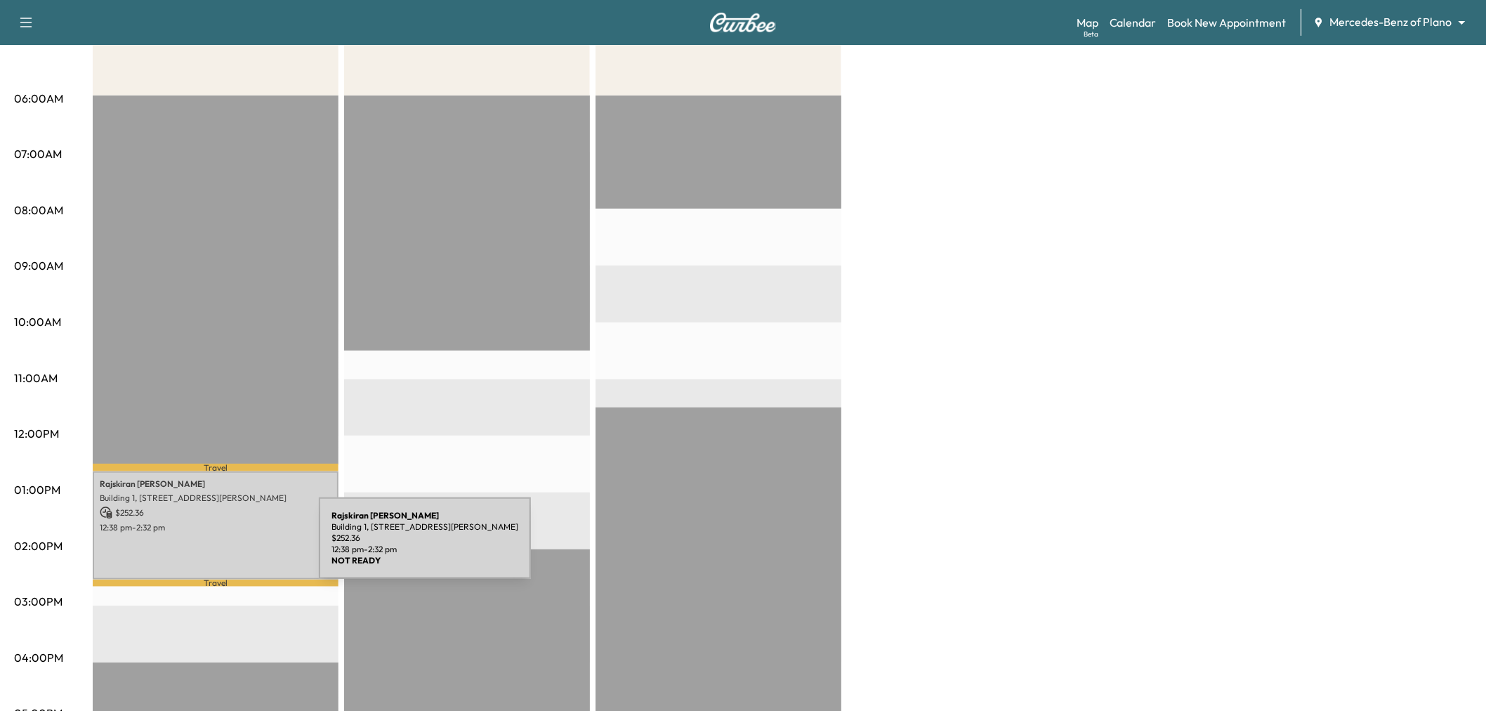
click at [190, 548] on div "Rajskiran Uppari Building 1, 8404 Warren Pkwy, Frisco, TX 75034, USA $ 252.36 1…" at bounding box center [216, 524] width 246 height 107
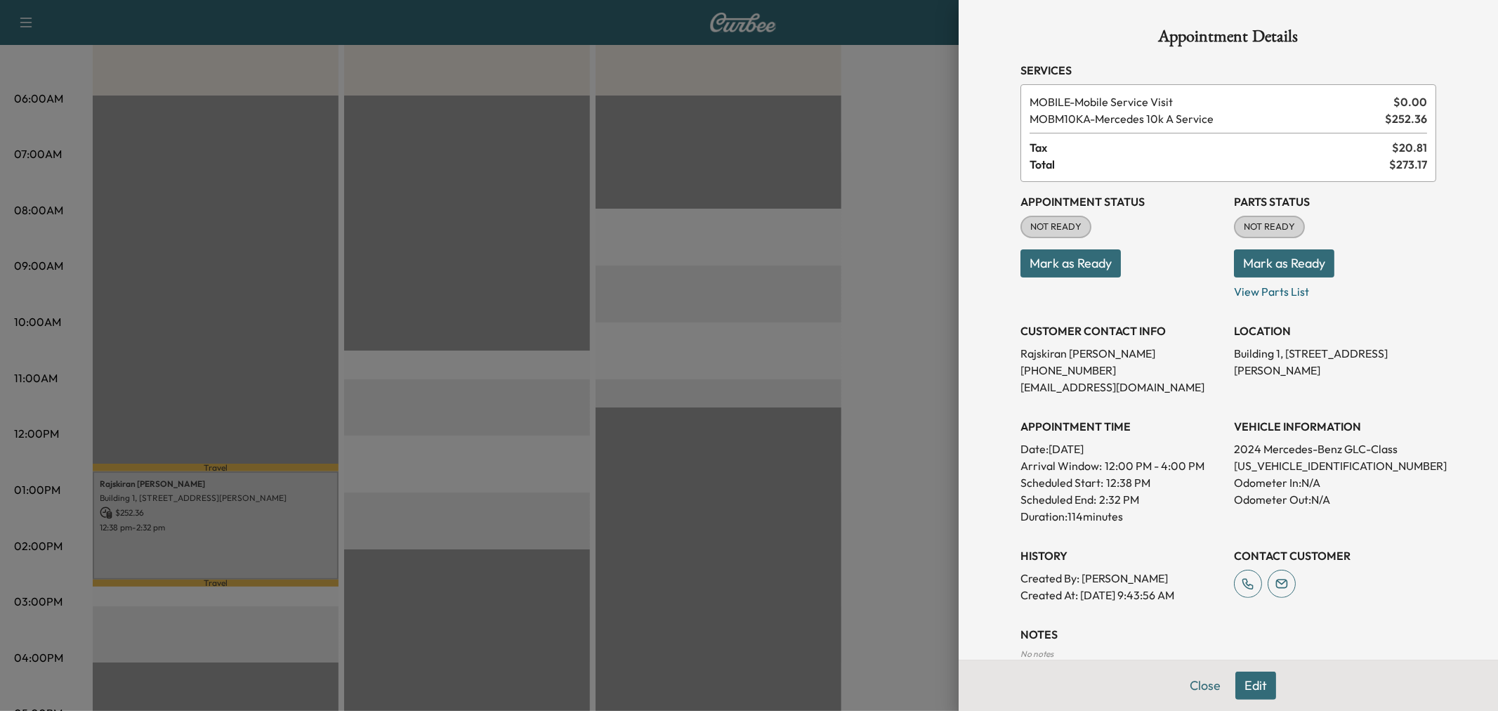
click at [190, 548] on div at bounding box center [749, 355] width 1498 height 711
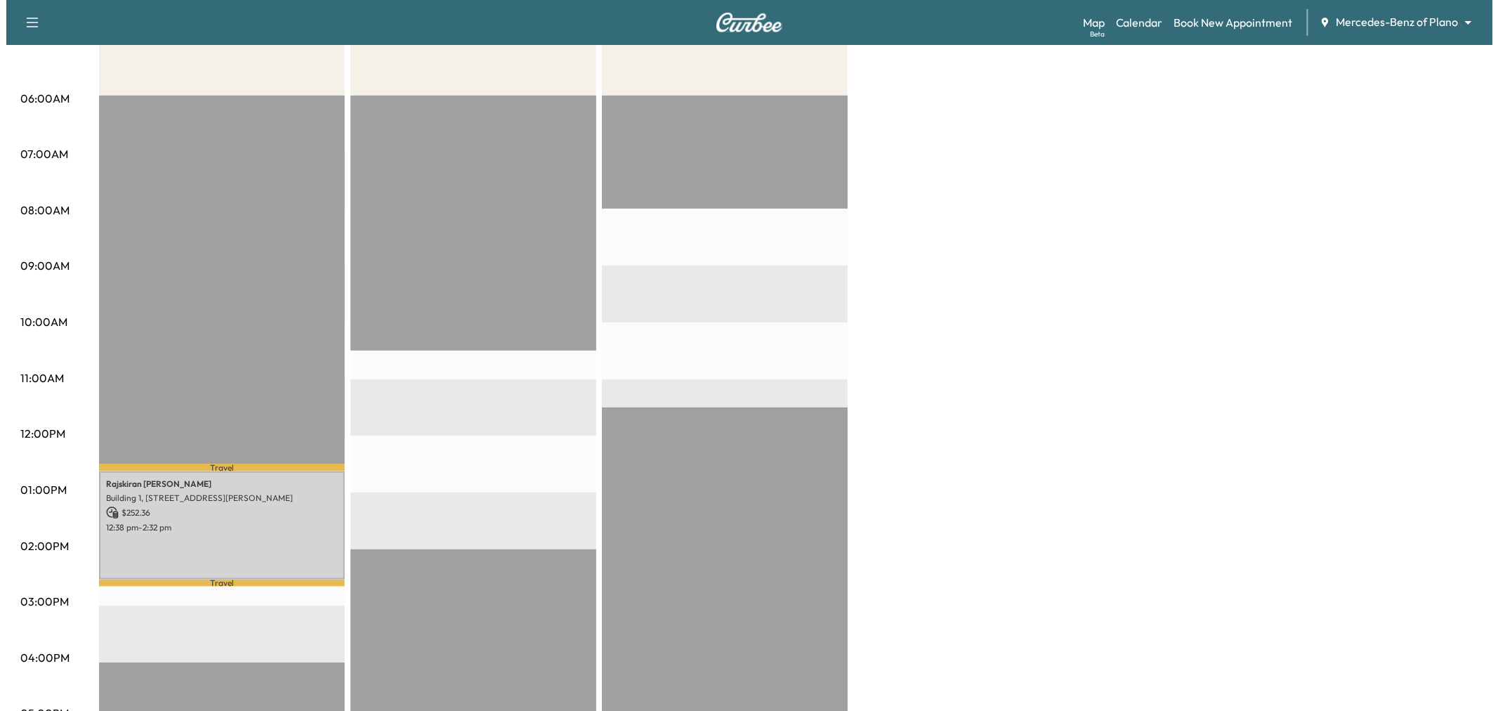
scroll to position [0, 0]
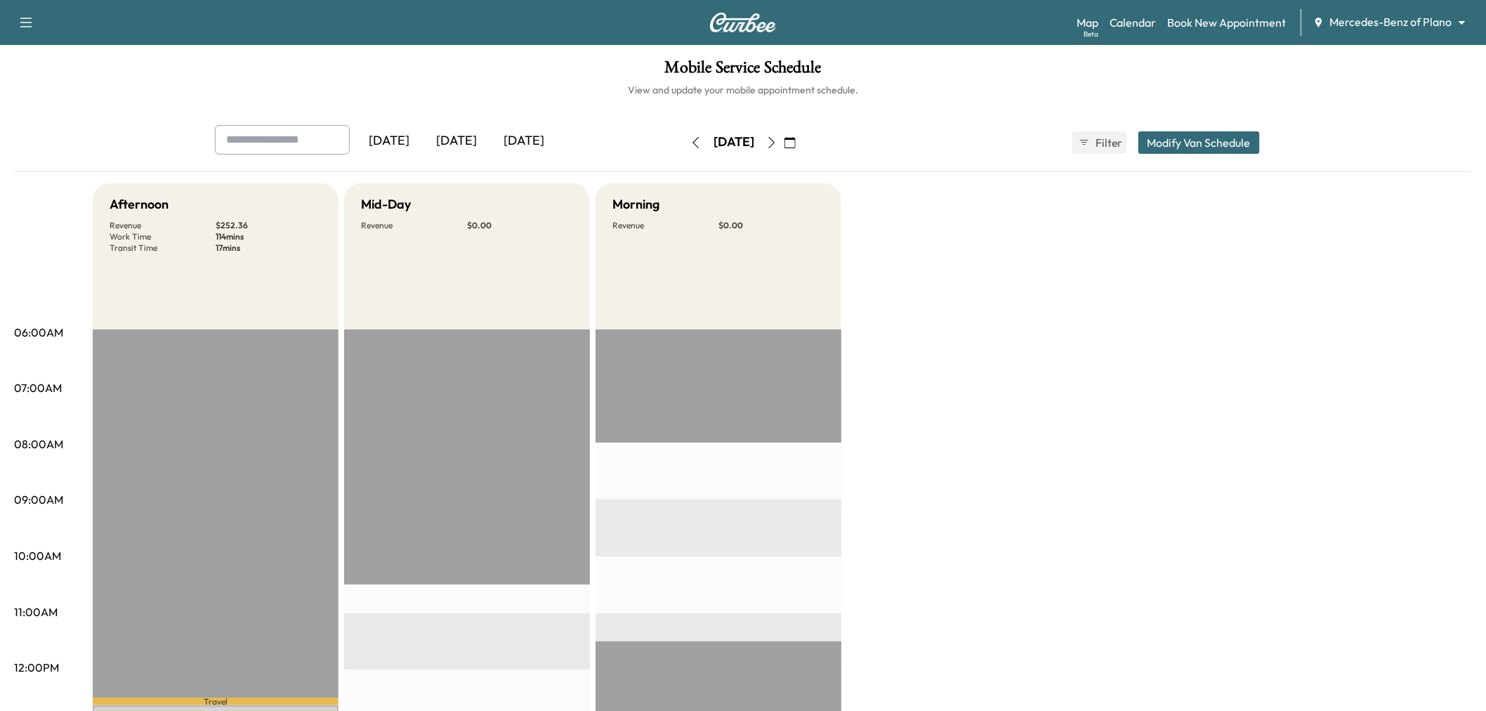
click at [1199, 146] on button "Modify Van Schedule" at bounding box center [1200, 142] width 122 height 22
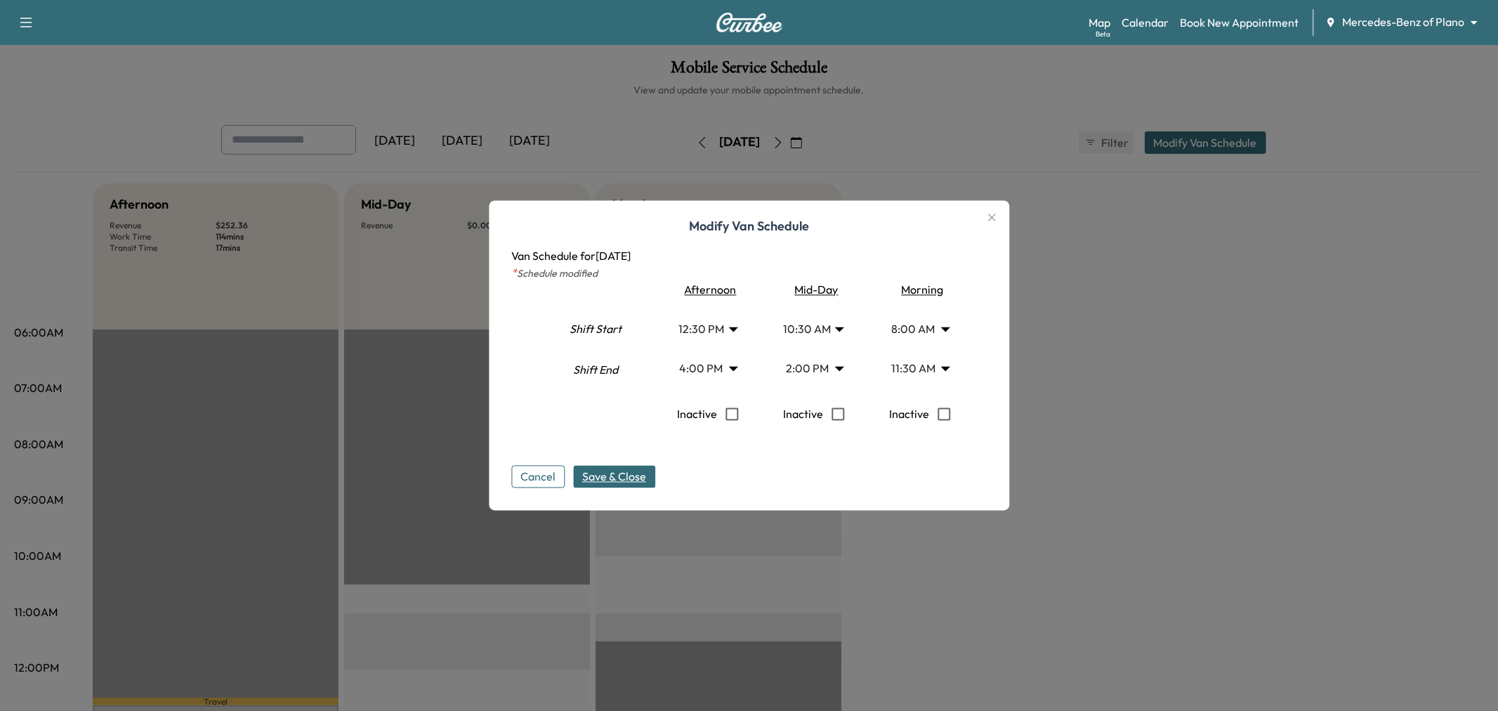
click at [686, 330] on body "Support Log Out Map Beta Calendar Book New Appointment Mercedes-Benz of Plano *…" at bounding box center [749, 355] width 1498 height 711
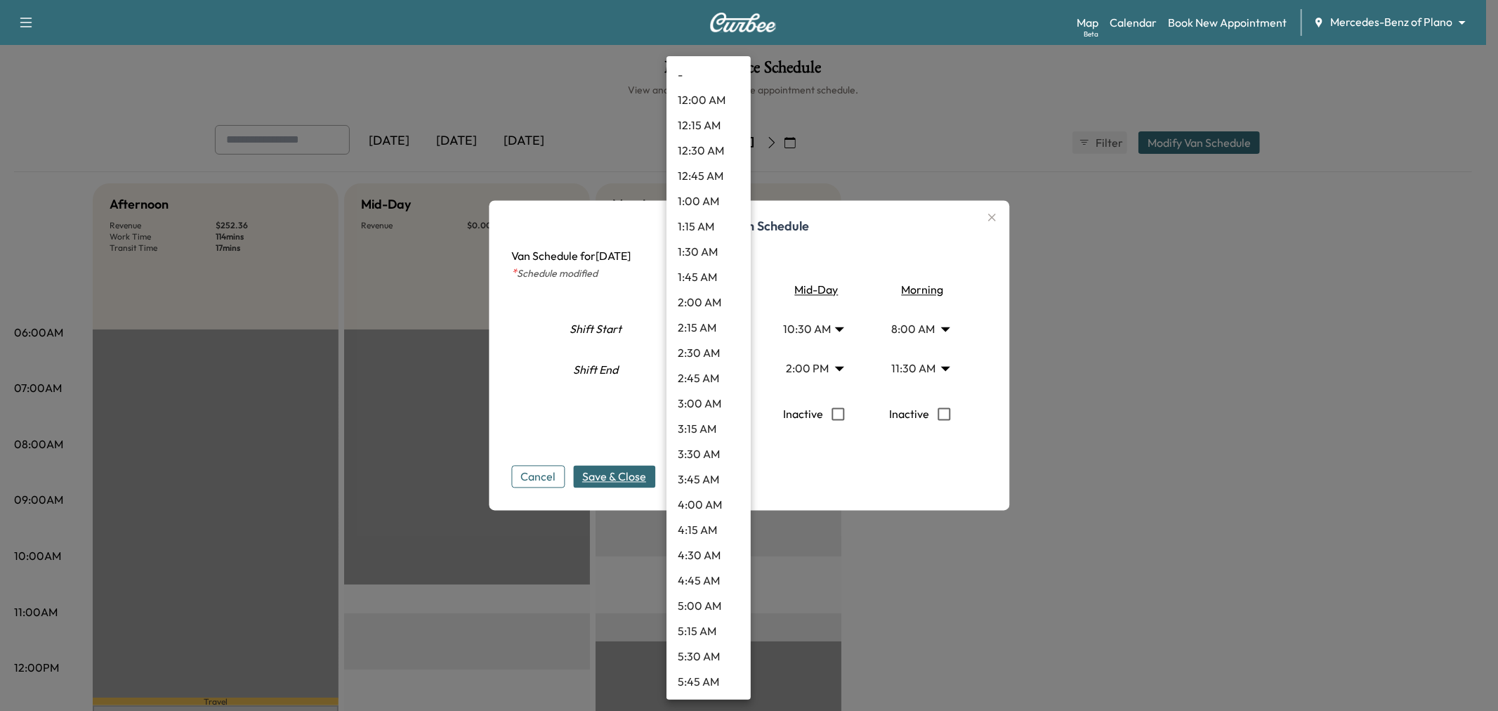
scroll to position [986, 0]
click at [706, 425] on li "1:00 PM" at bounding box center [709, 429] width 84 height 25
type input "**"
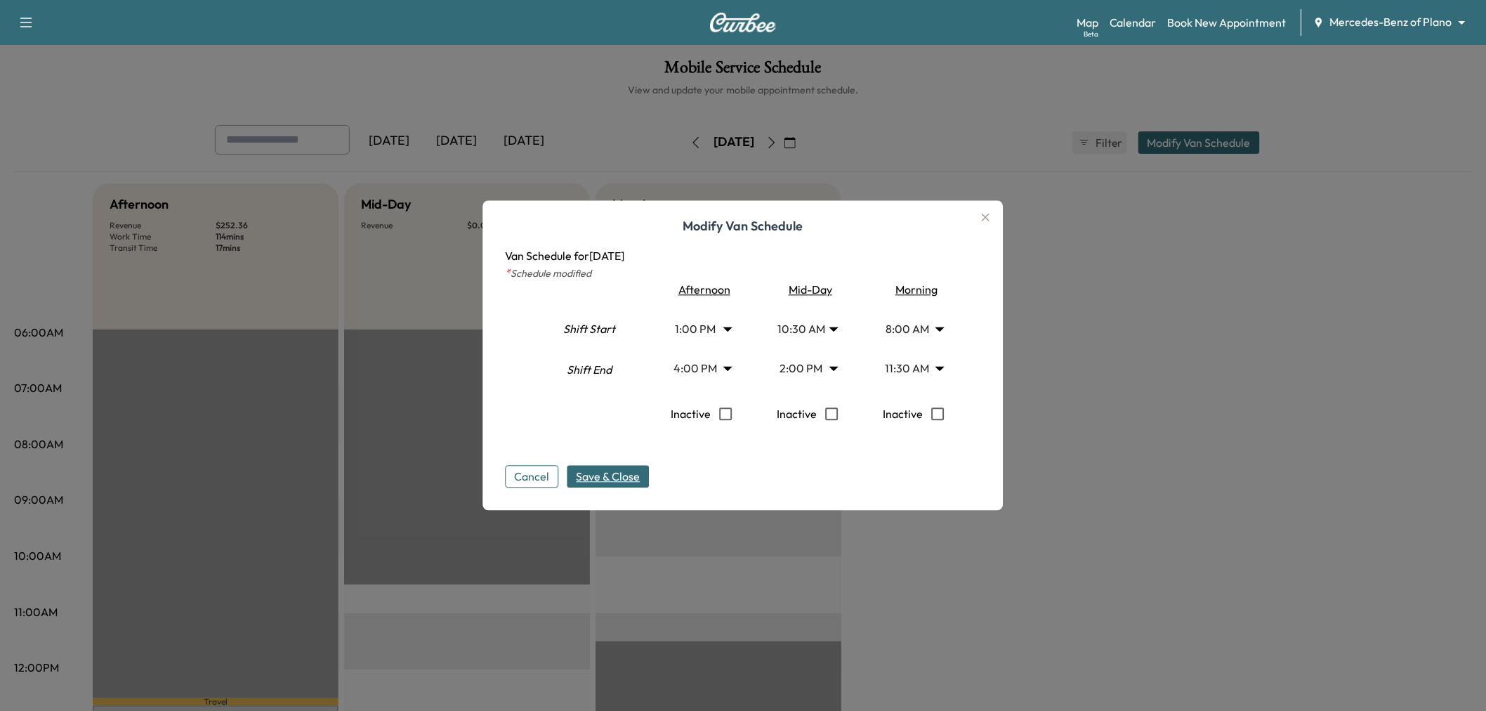
click at [706, 375] on body "Support Log Out Map Beta Calendar Book New Appointment Mercedes-Benz of Plano *…" at bounding box center [743, 355] width 1486 height 711
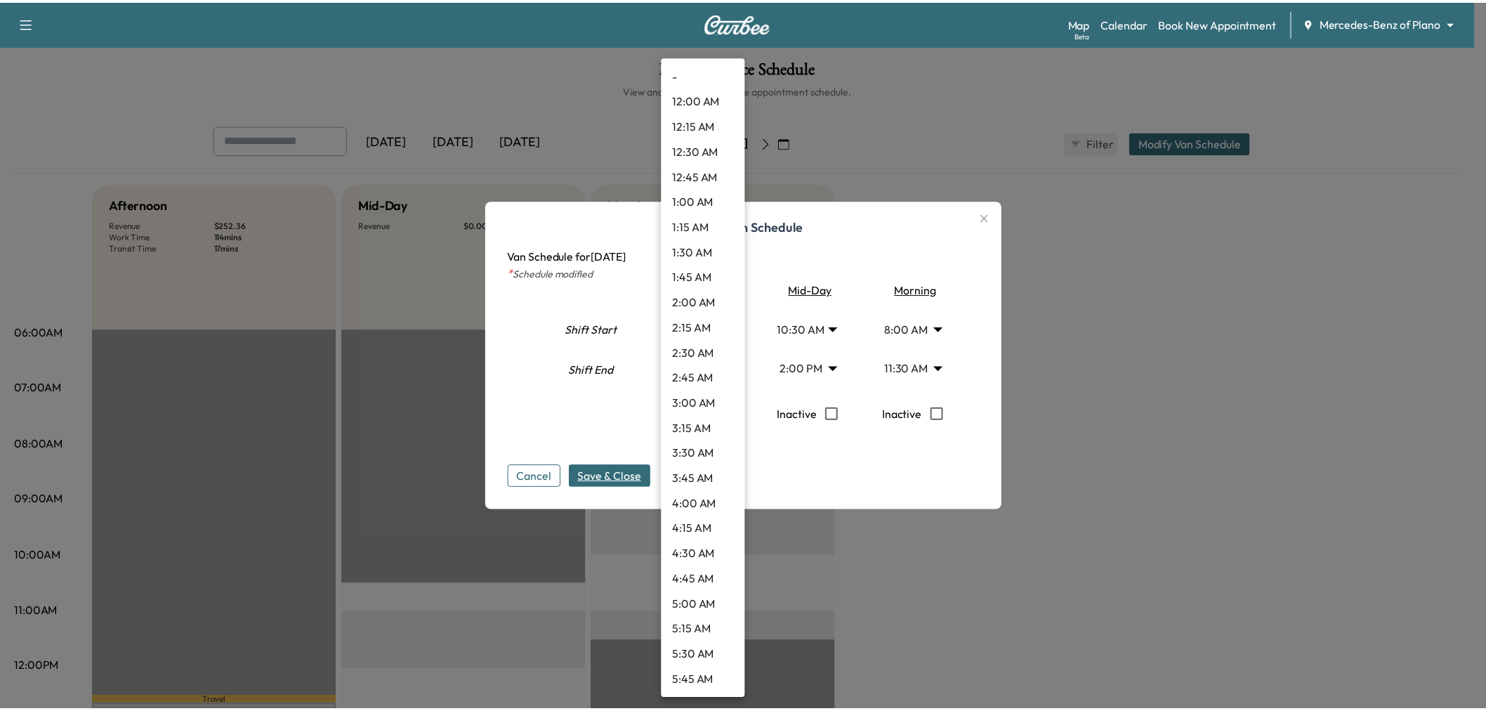
scroll to position [1339, 0]
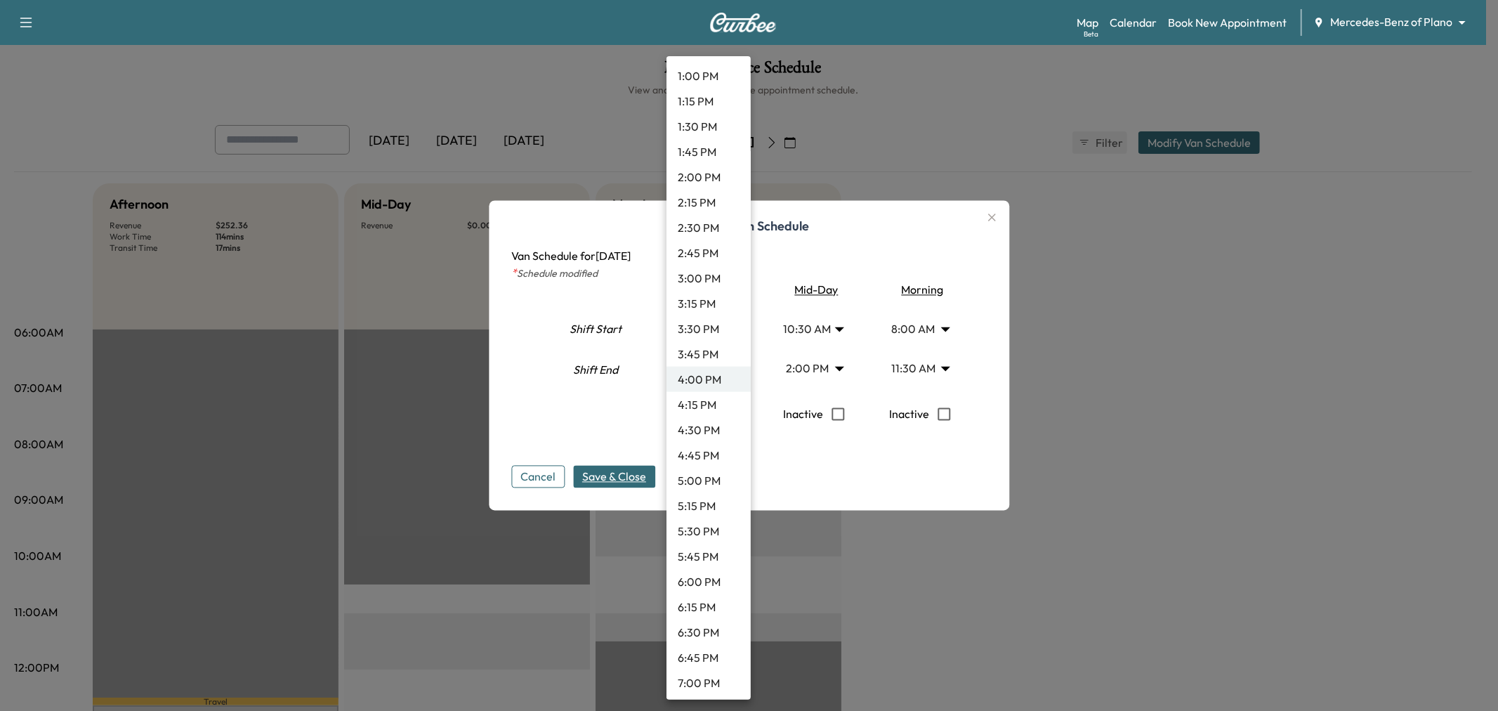
click at [705, 360] on li "3:45 PM" at bounding box center [709, 353] width 84 height 25
type input "*****"
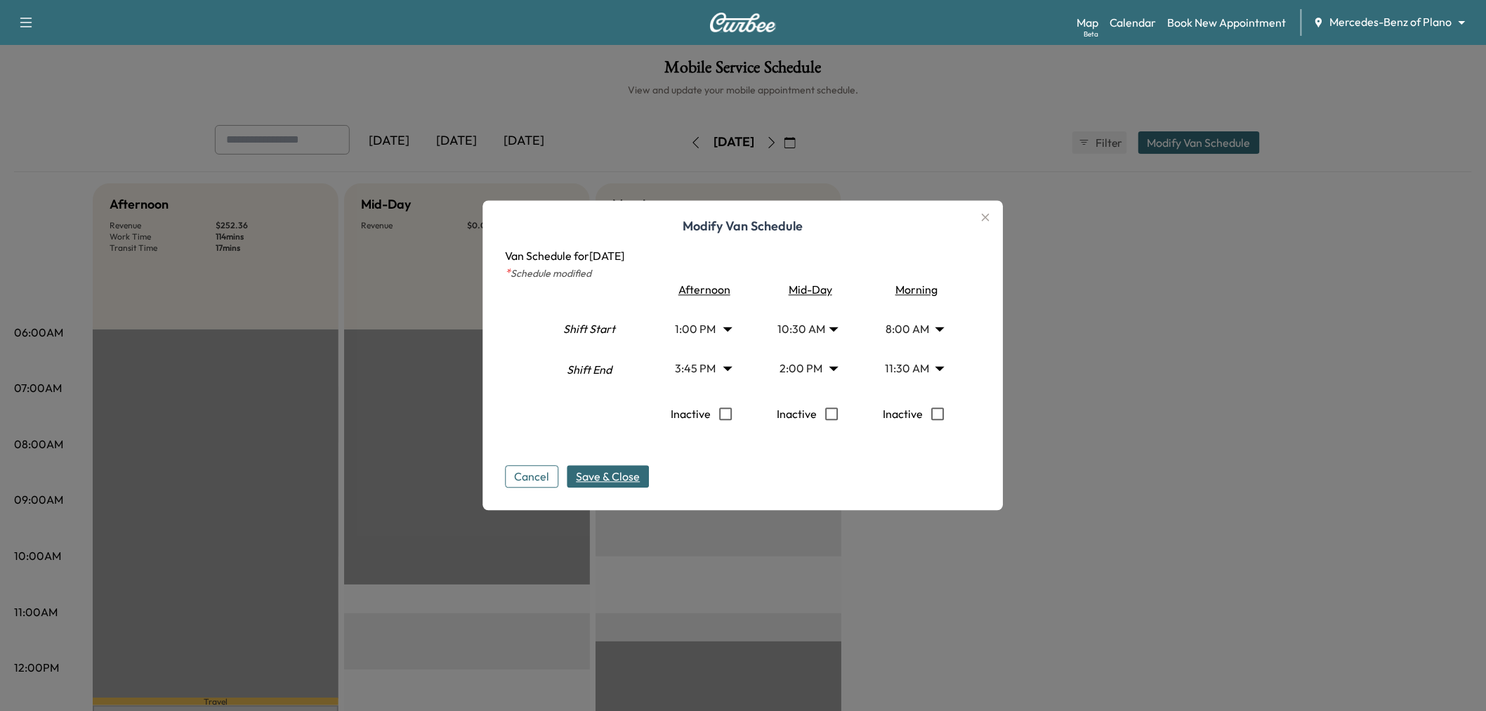
click at [641, 469] on span "Save & Close" at bounding box center [609, 477] width 64 height 17
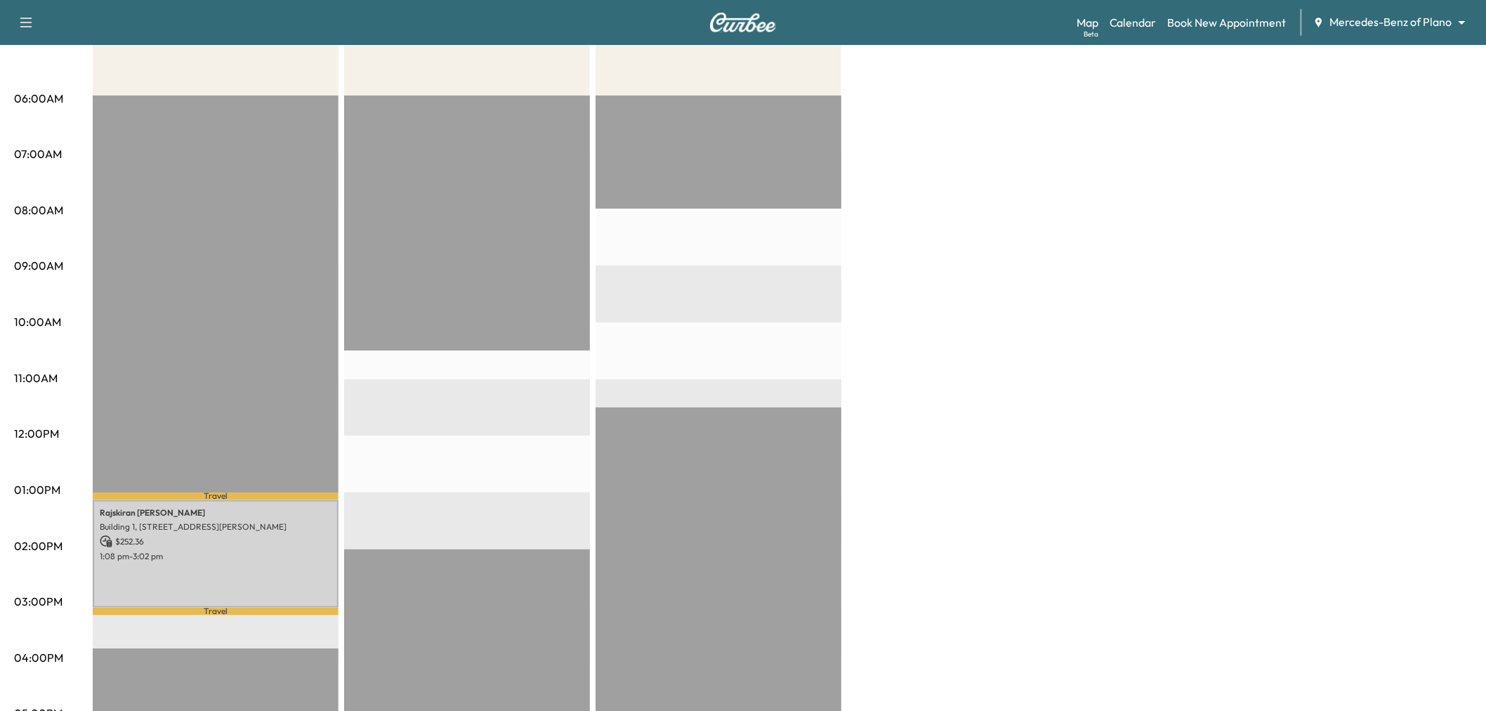
scroll to position [0, 0]
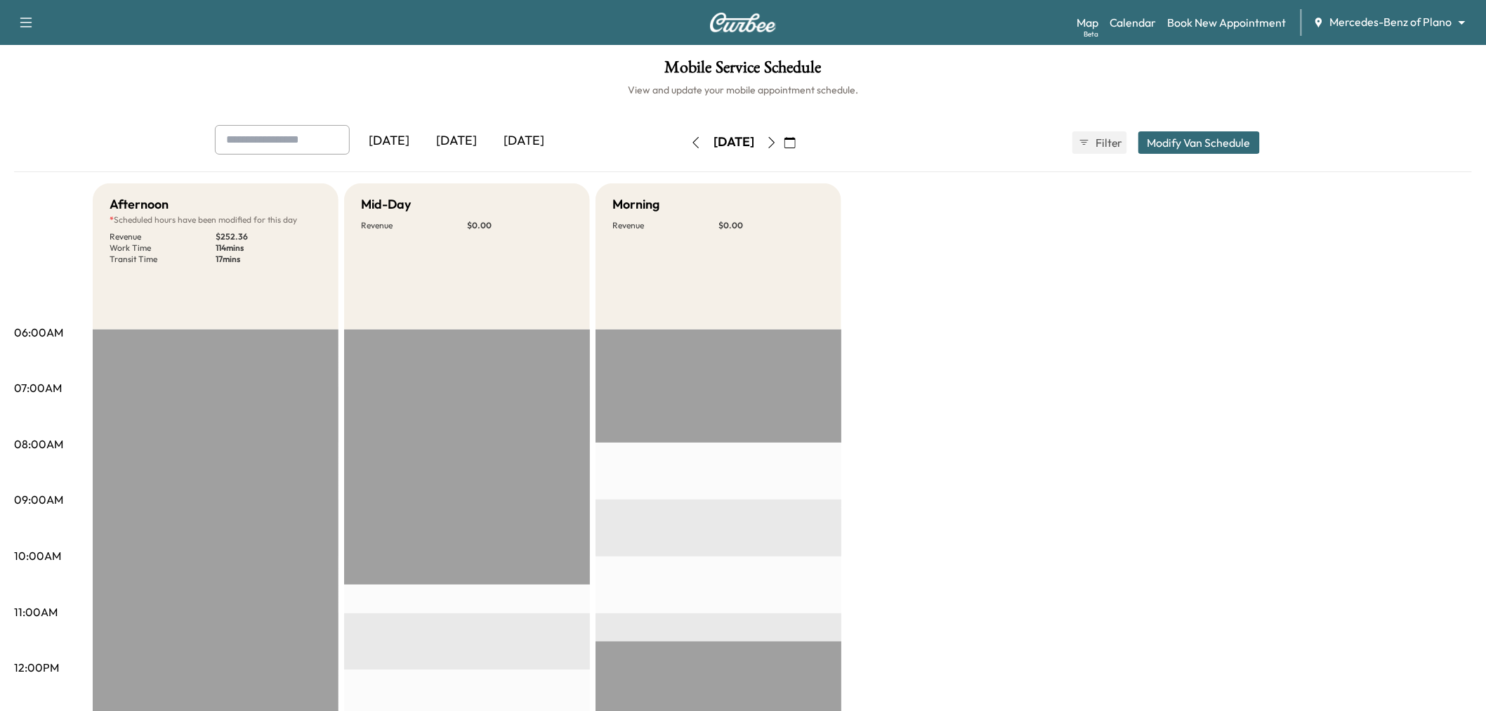
click at [778, 139] on icon "button" at bounding box center [771, 142] width 11 height 11
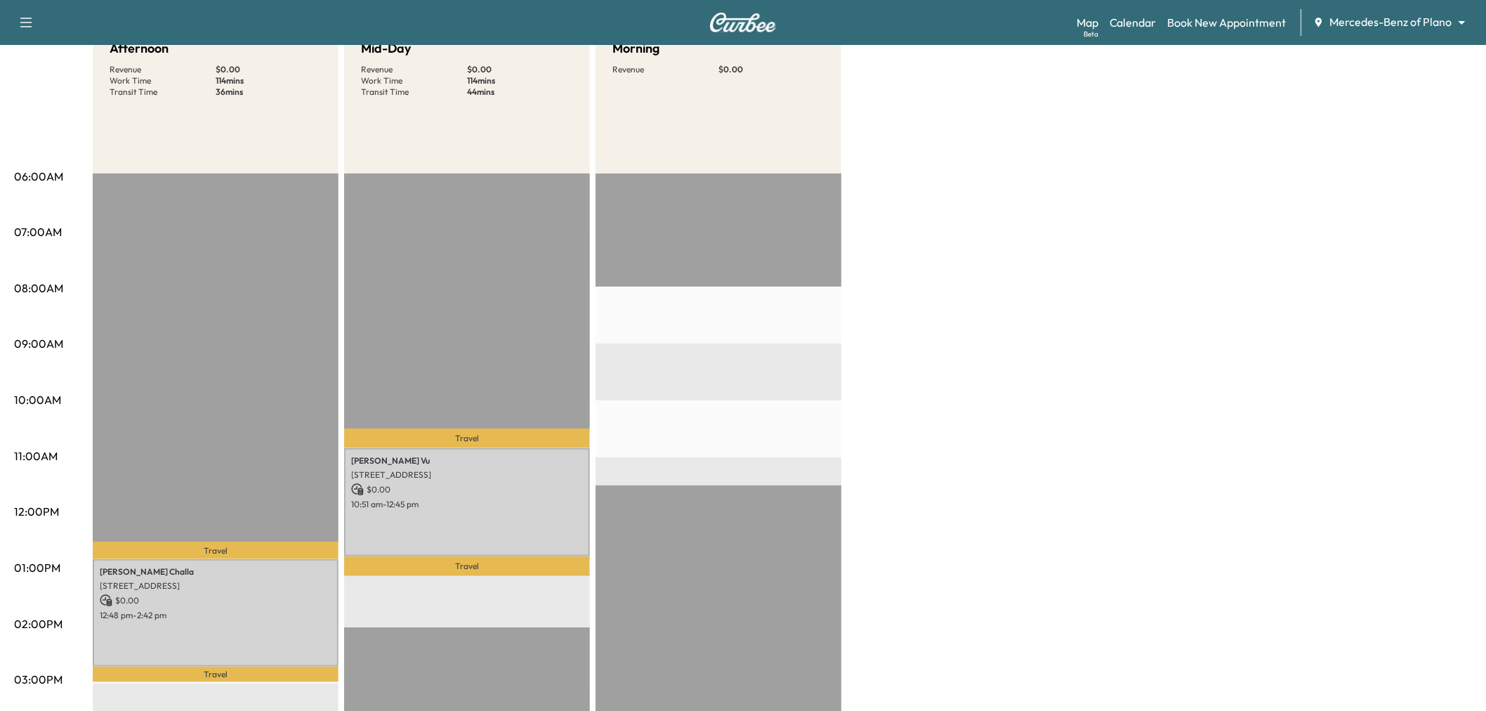
scroll to position [312, 0]
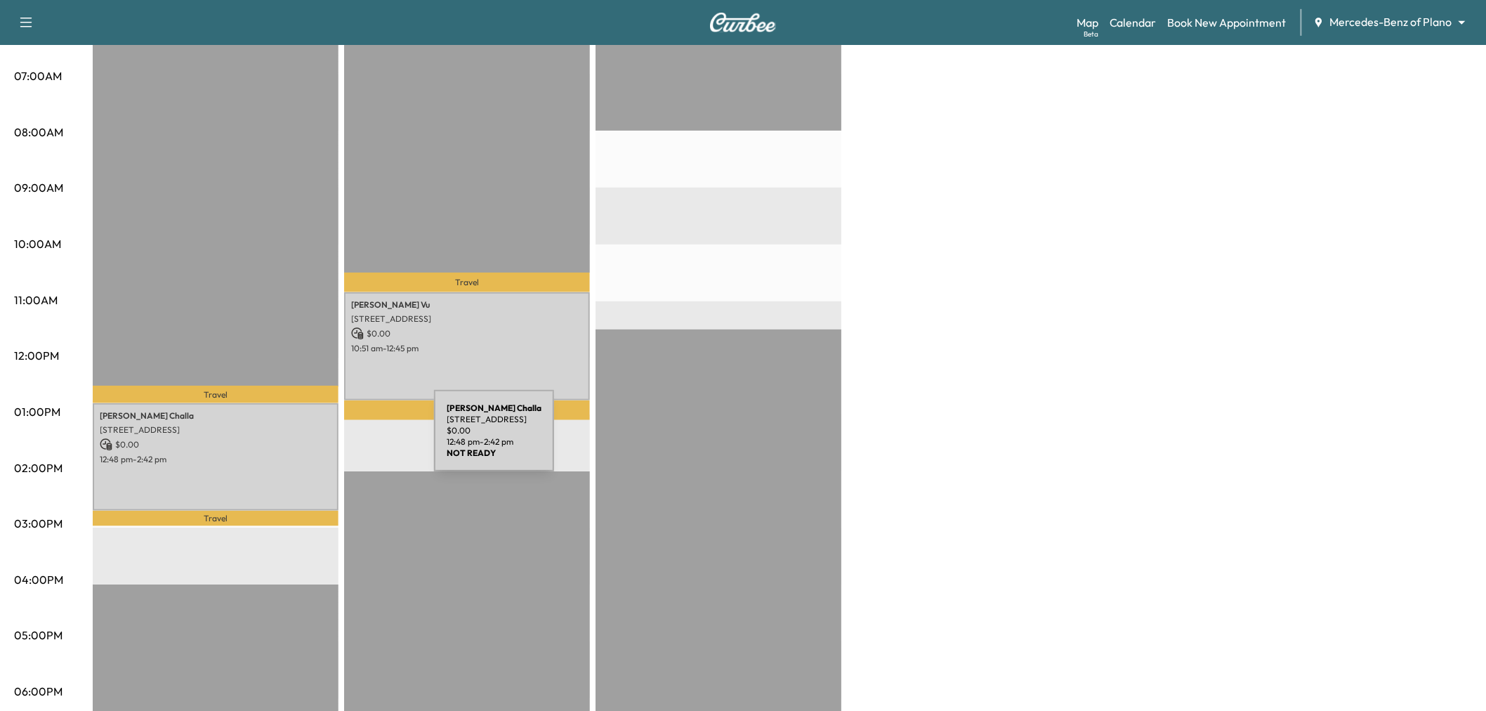
click at [325, 438] on p "$ 0.00" at bounding box center [216, 444] width 232 height 13
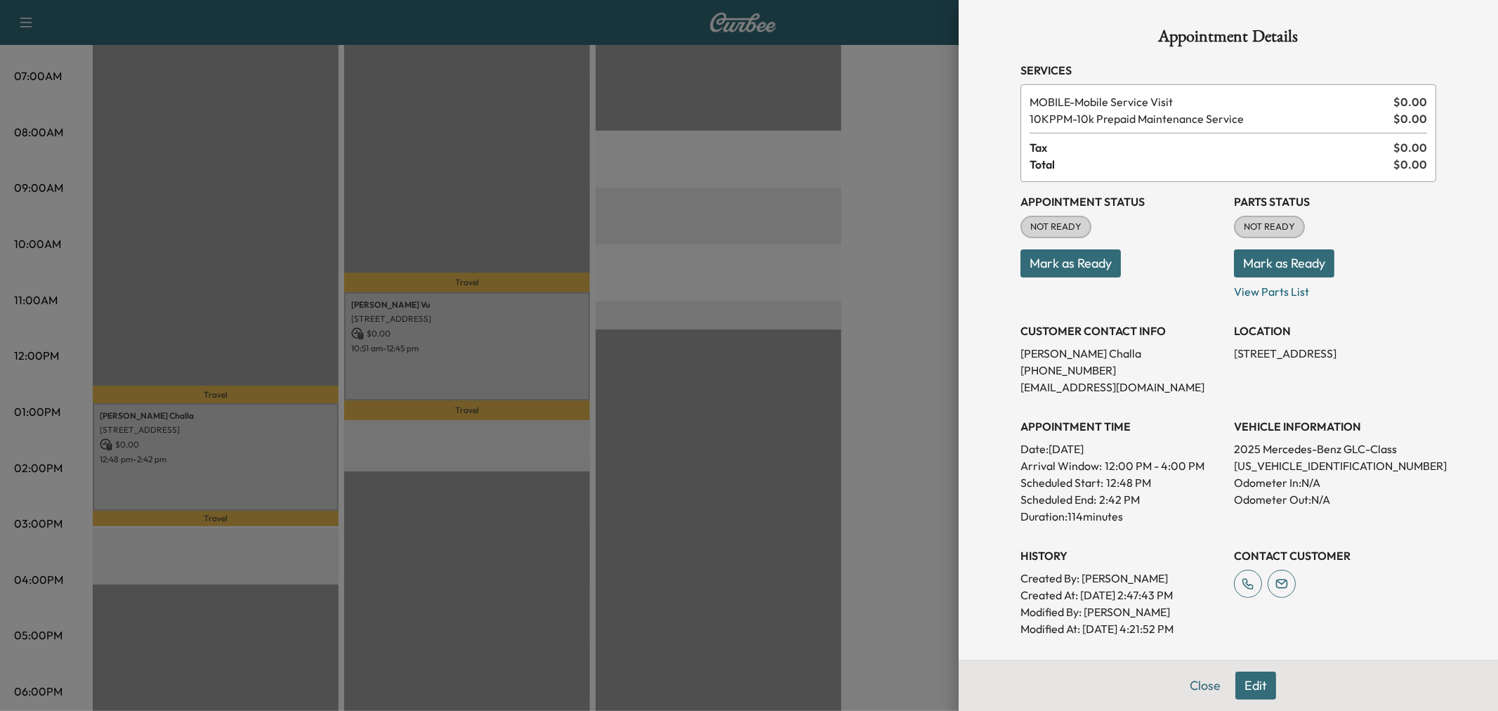
click at [450, 387] on div at bounding box center [749, 355] width 1498 height 711
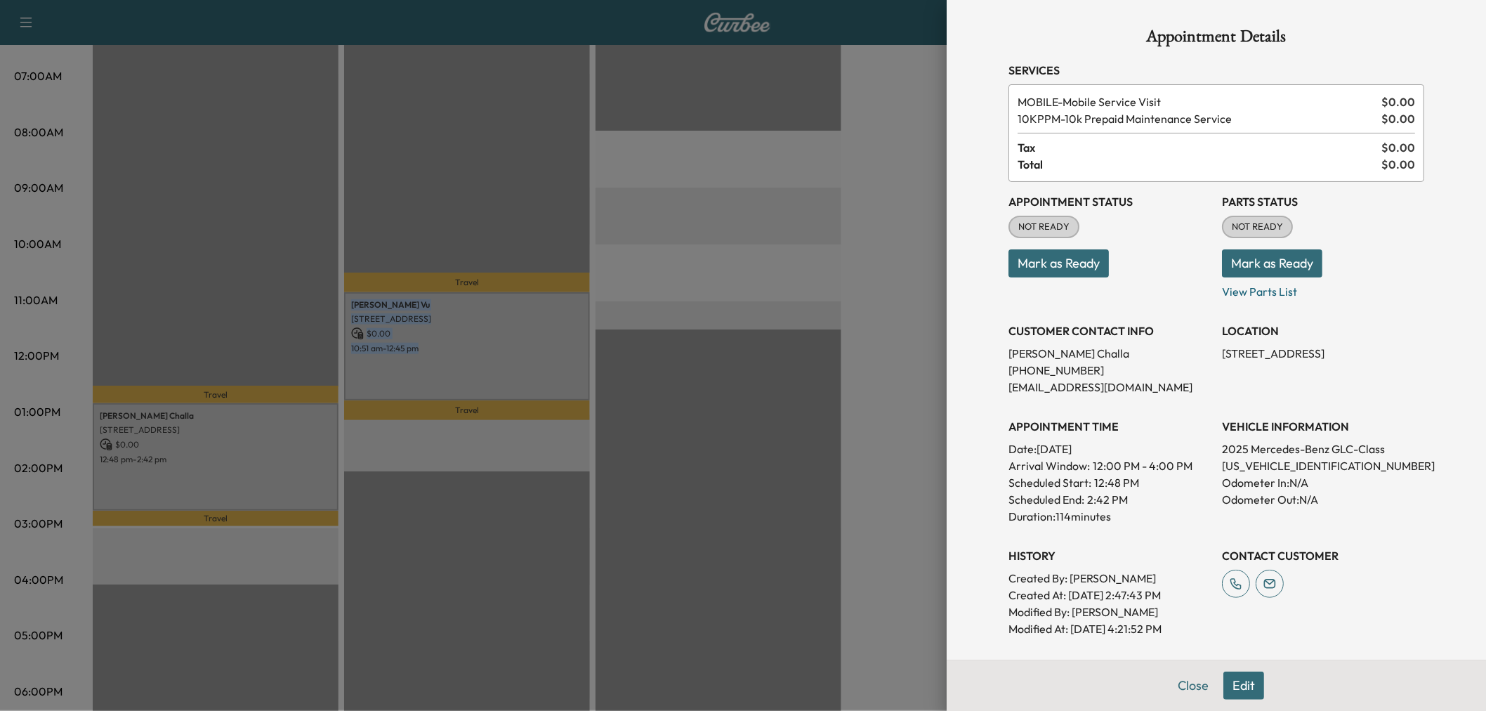
click at [450, 387] on div "Linh Vu 4033 Edgewater Ct, Richardson, TX 75082, US $ 0.00 10:51 am - 12:45 pm" at bounding box center [467, 345] width 246 height 107
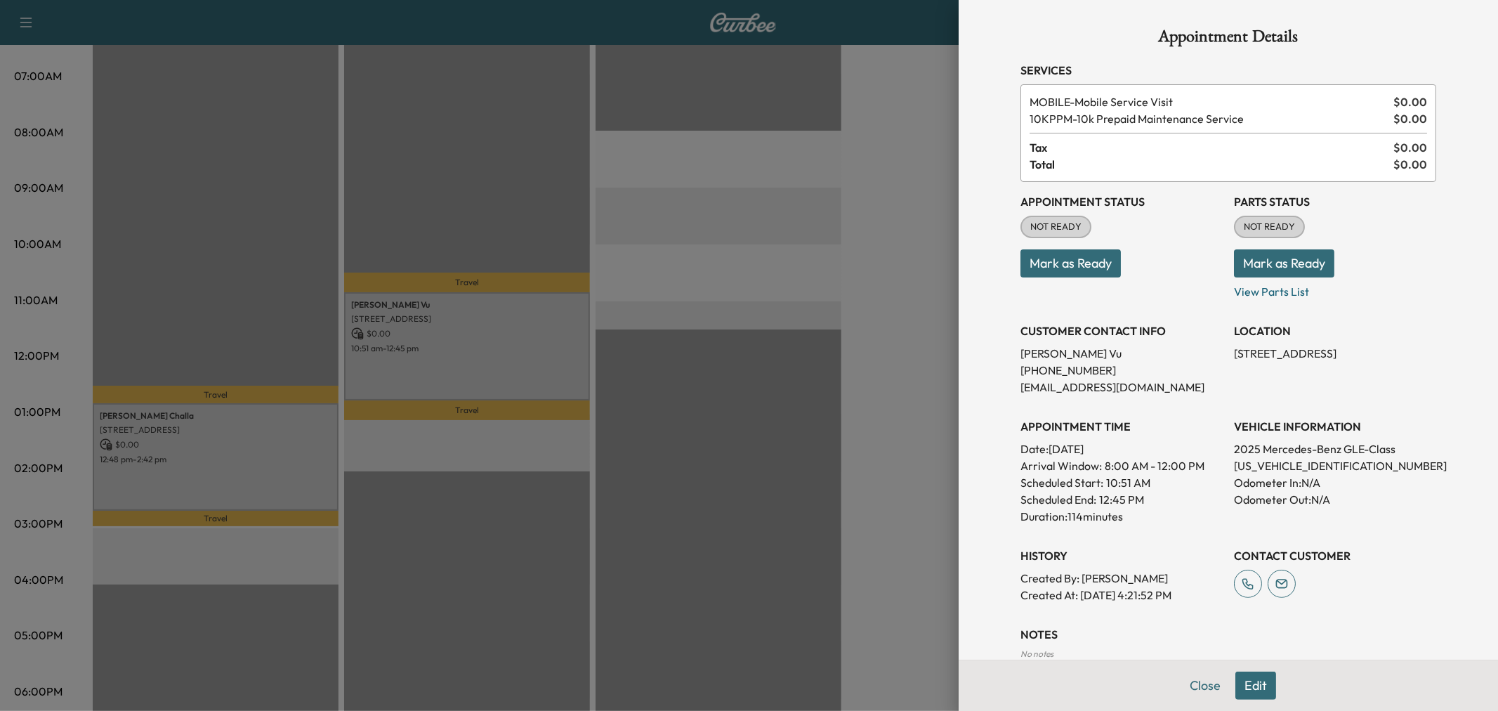
click at [450, 387] on div at bounding box center [749, 355] width 1498 height 711
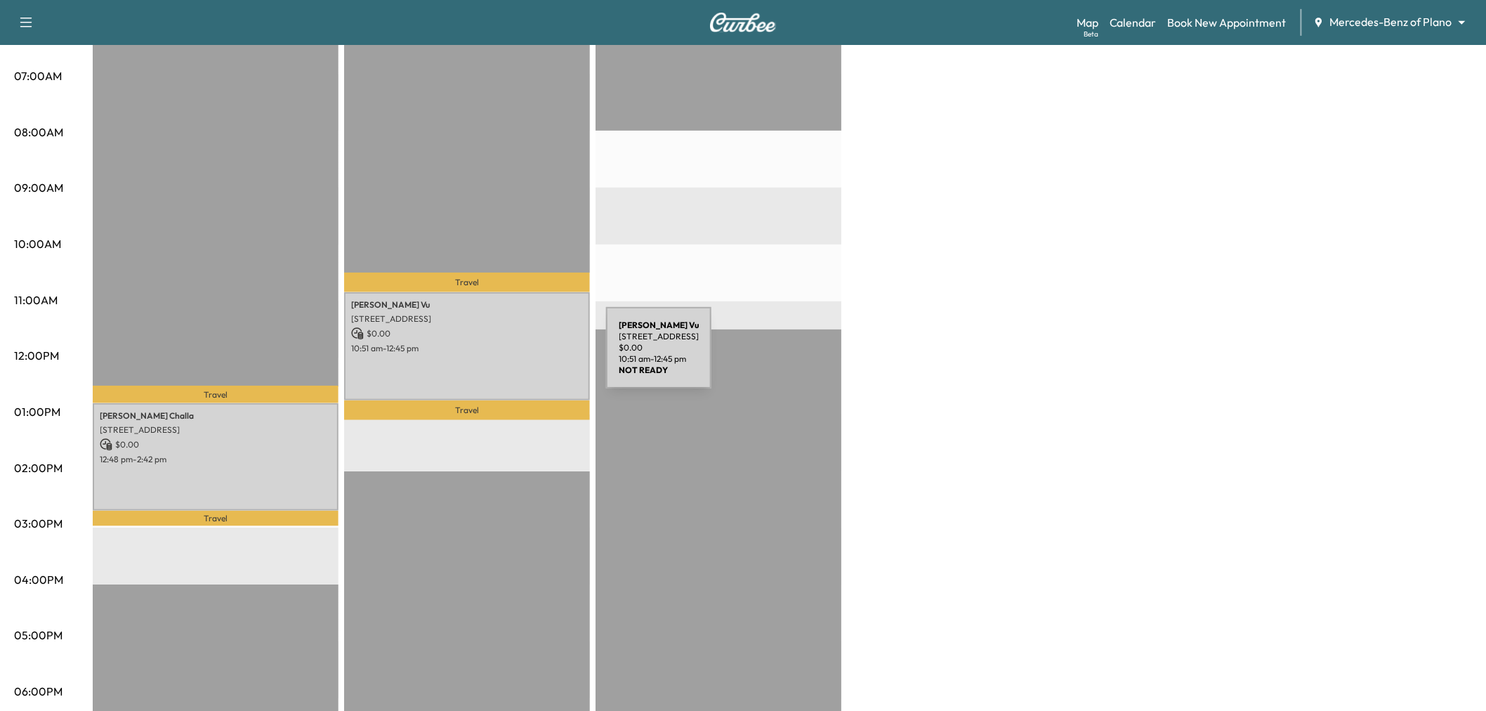
click at [502, 356] on div "Linh Vu 4033 Edgewater Ct, Richardson, TX 75082, US $ 0.00 10:51 am - 12:45 pm" at bounding box center [467, 345] width 246 height 107
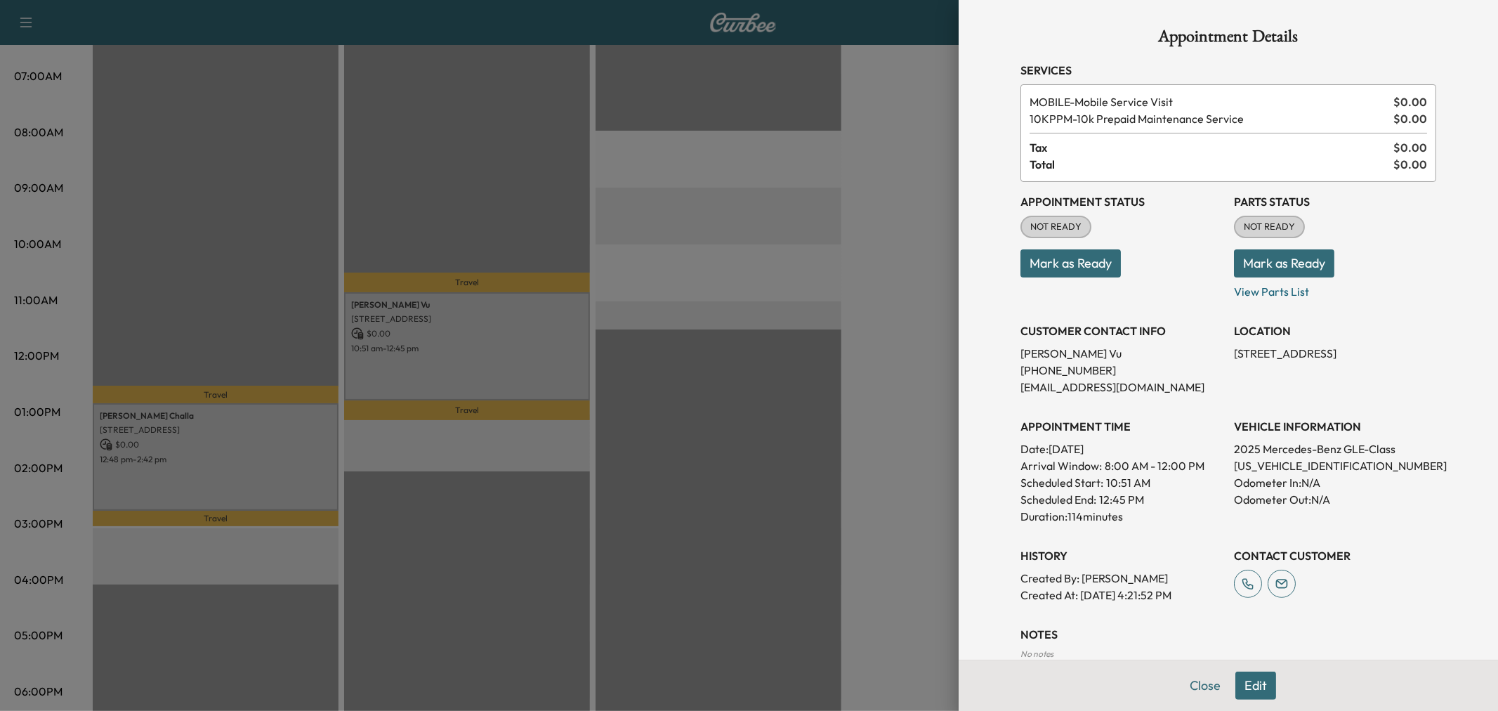
click at [1243, 681] on button "Edit" at bounding box center [1256, 686] width 41 height 28
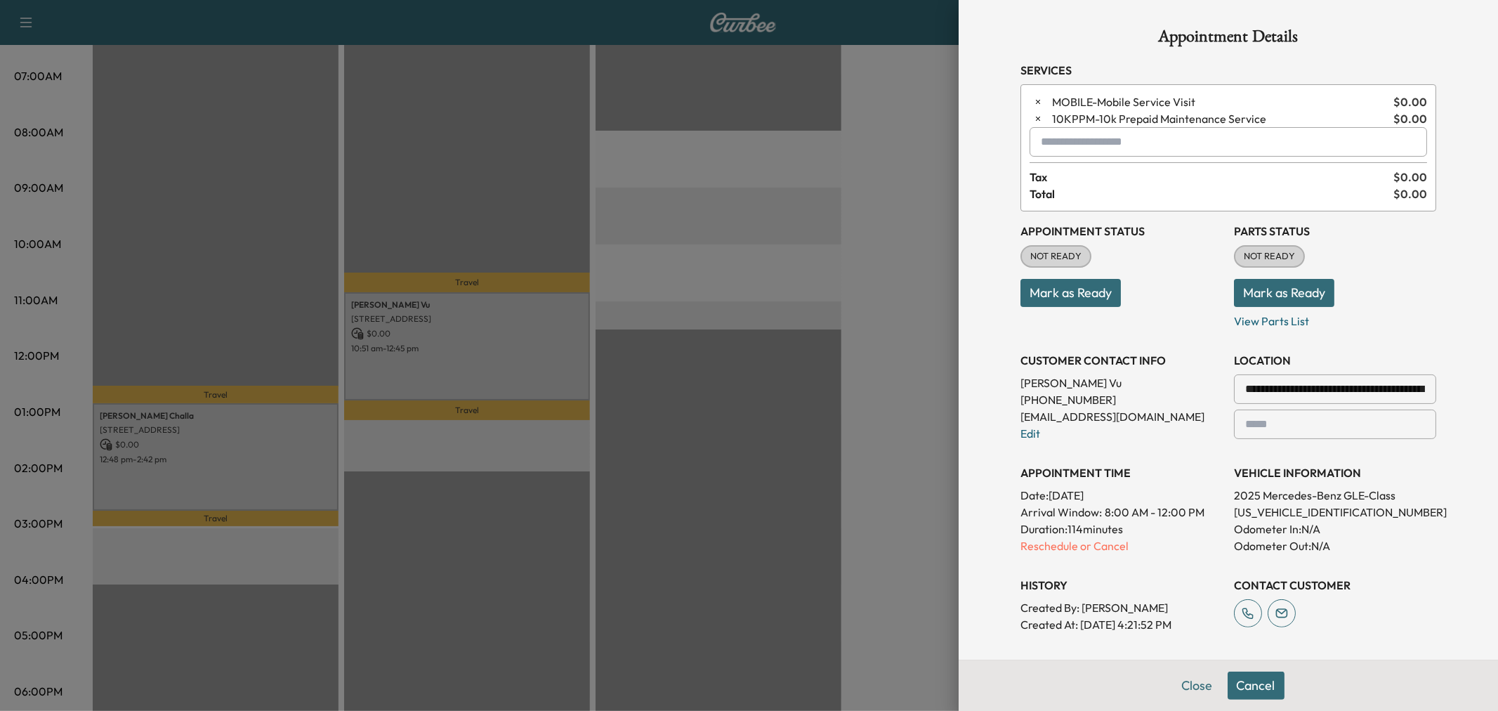
click at [1125, 155] on input "text" at bounding box center [1229, 142] width 398 height 30
click at [1136, 178] on p "MORNING - Morning Appointment" at bounding box center [1178, 179] width 306 height 20
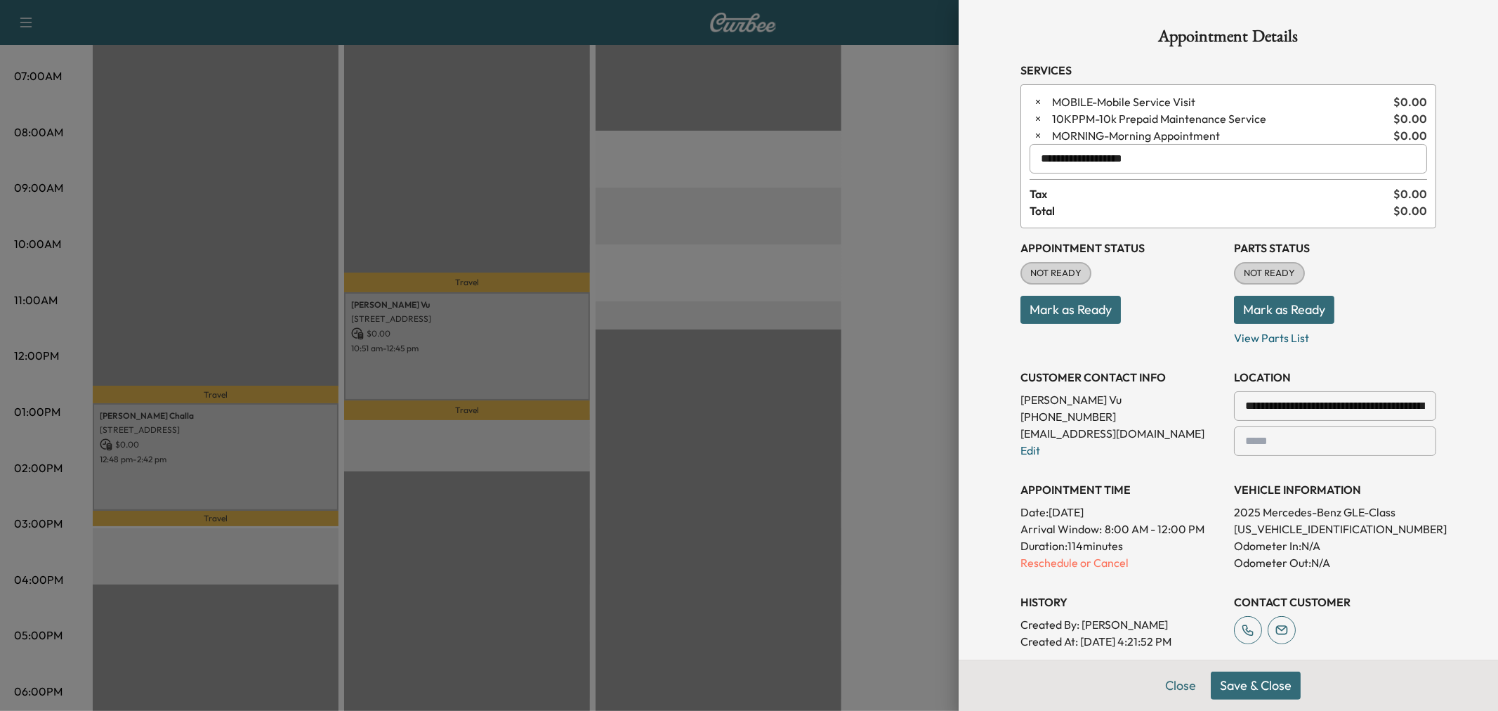
type input "**********"
click at [1260, 685] on button "Save & Close" at bounding box center [1256, 686] width 90 height 28
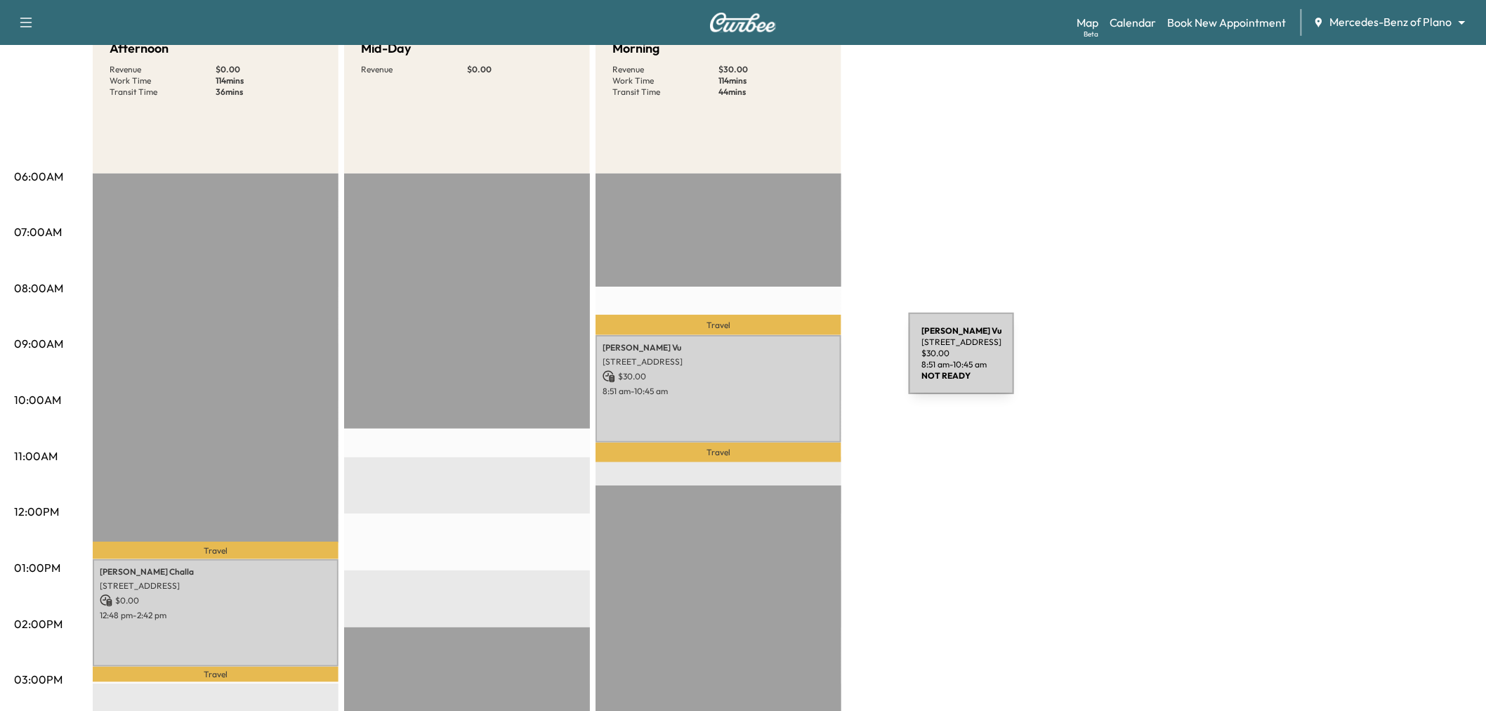
scroll to position [78, 0]
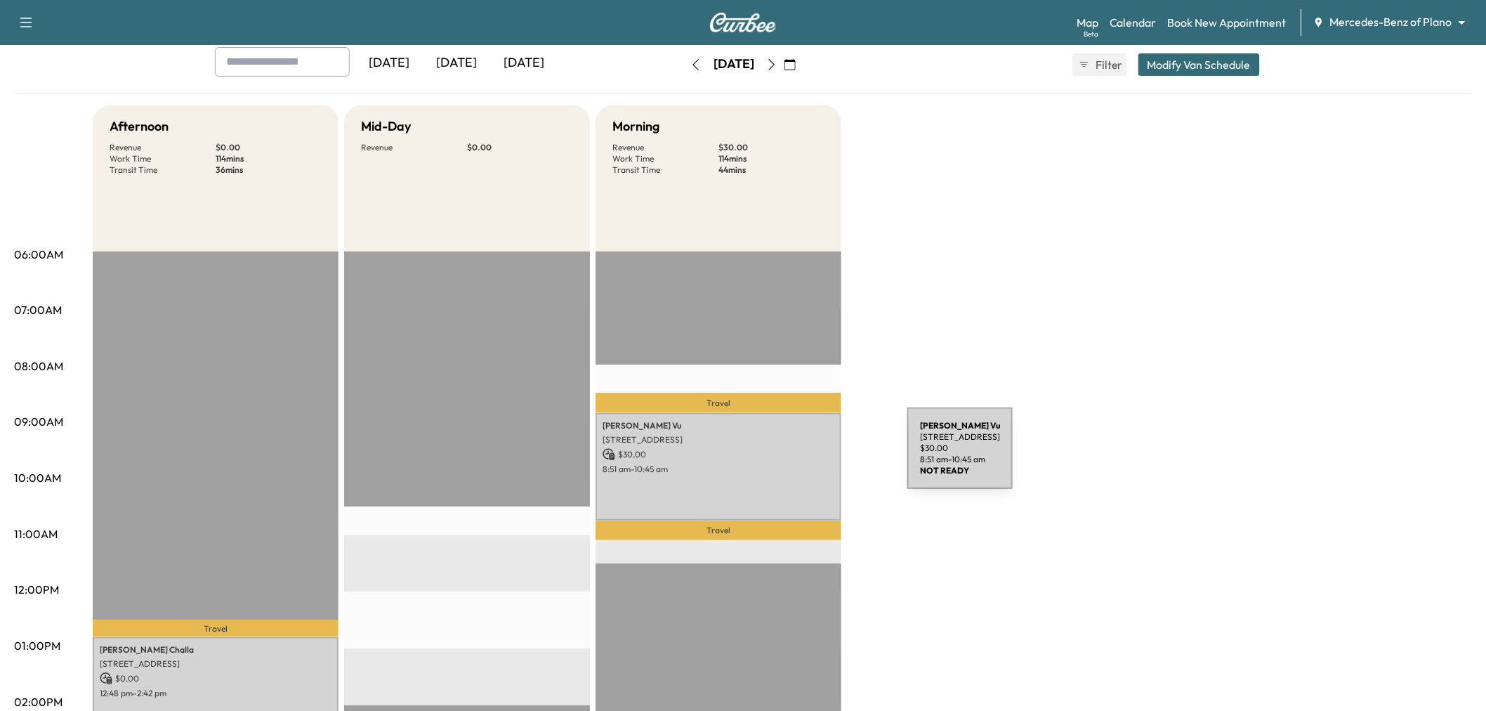
click at [802, 457] on p "$ 30.00" at bounding box center [719, 454] width 232 height 13
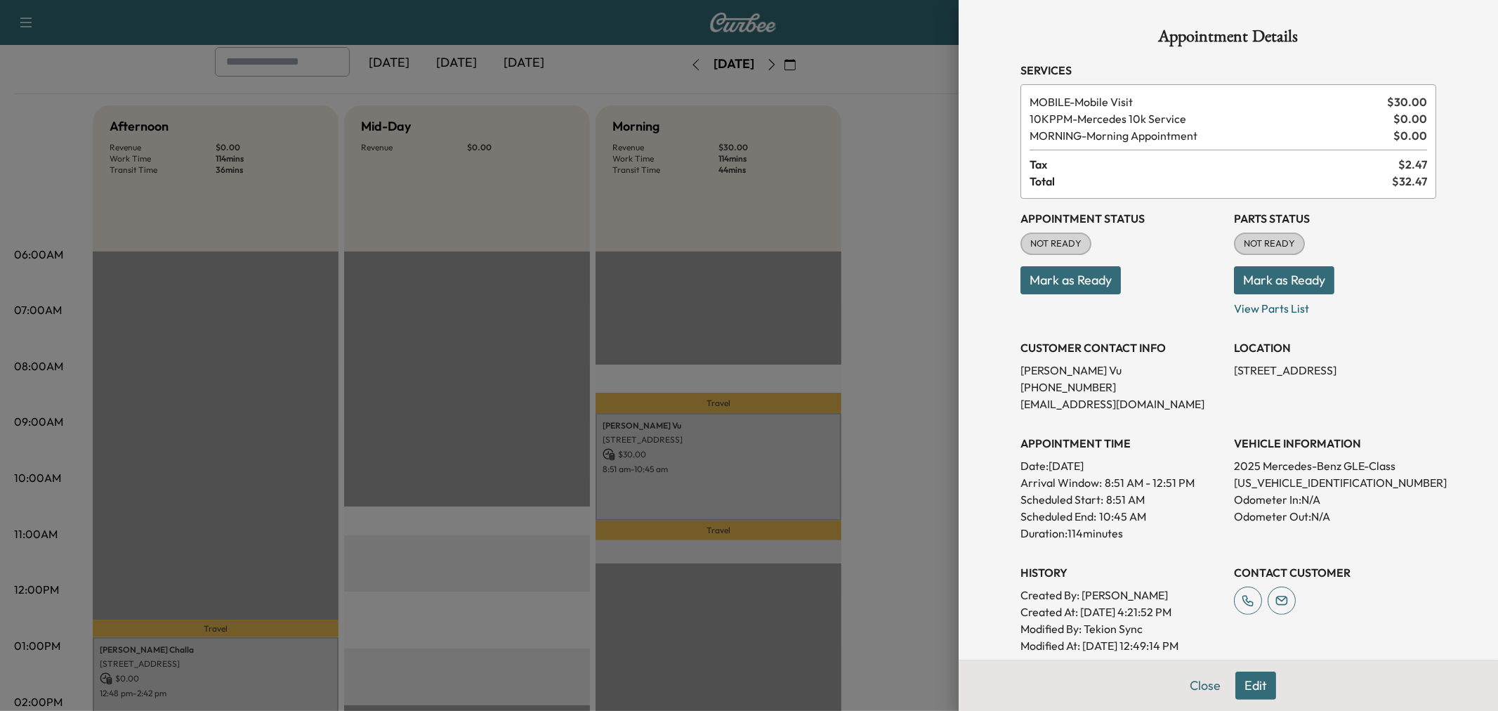
click at [893, 347] on div at bounding box center [749, 355] width 1498 height 711
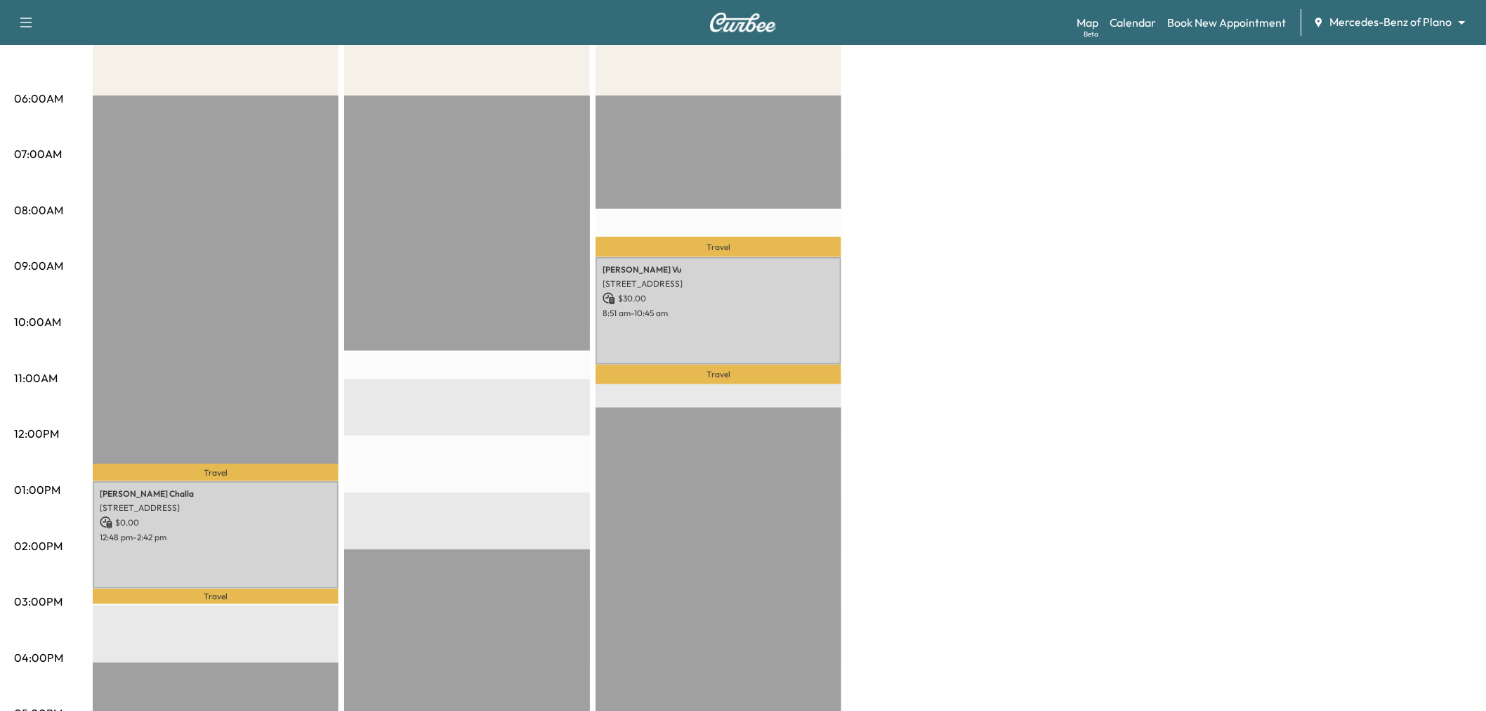
scroll to position [0, 0]
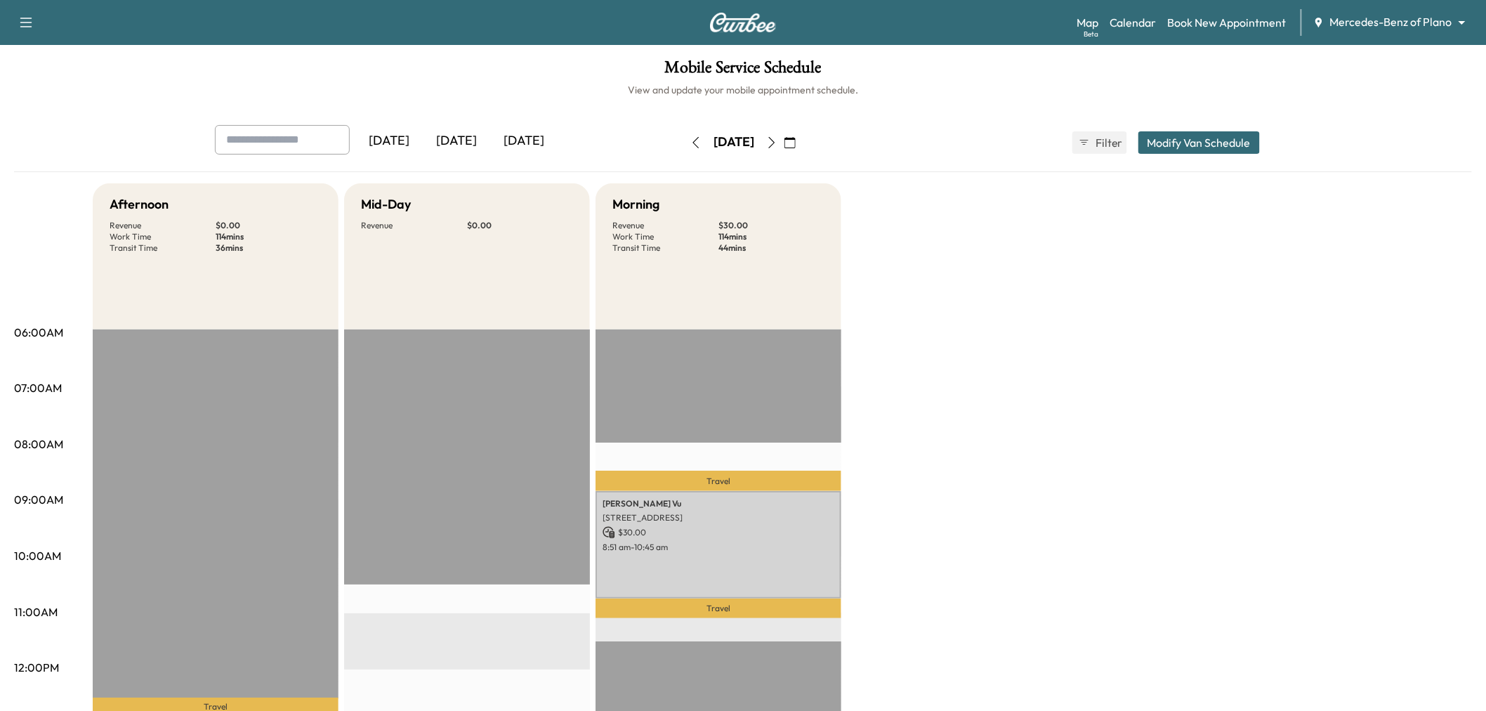
click at [778, 143] on icon "button" at bounding box center [771, 142] width 11 height 11
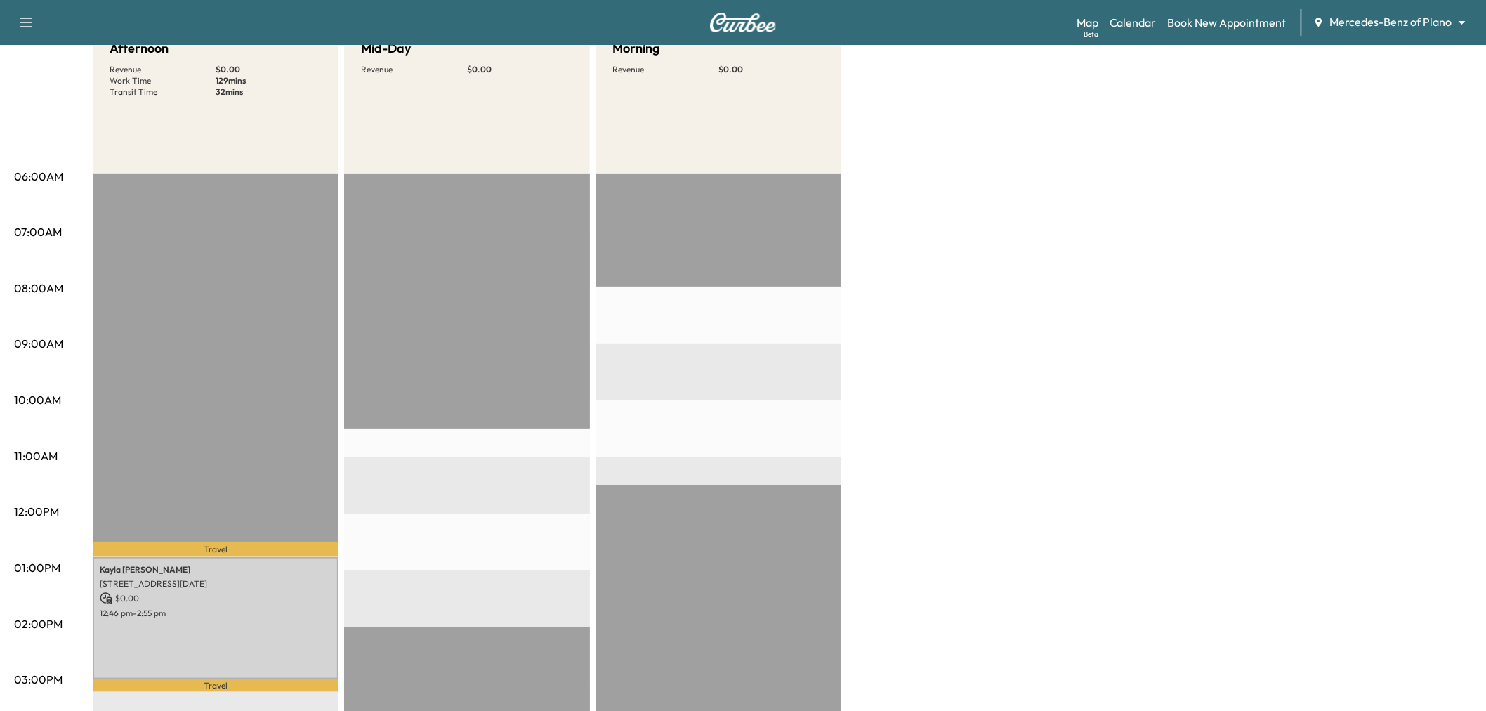
scroll to position [234, 0]
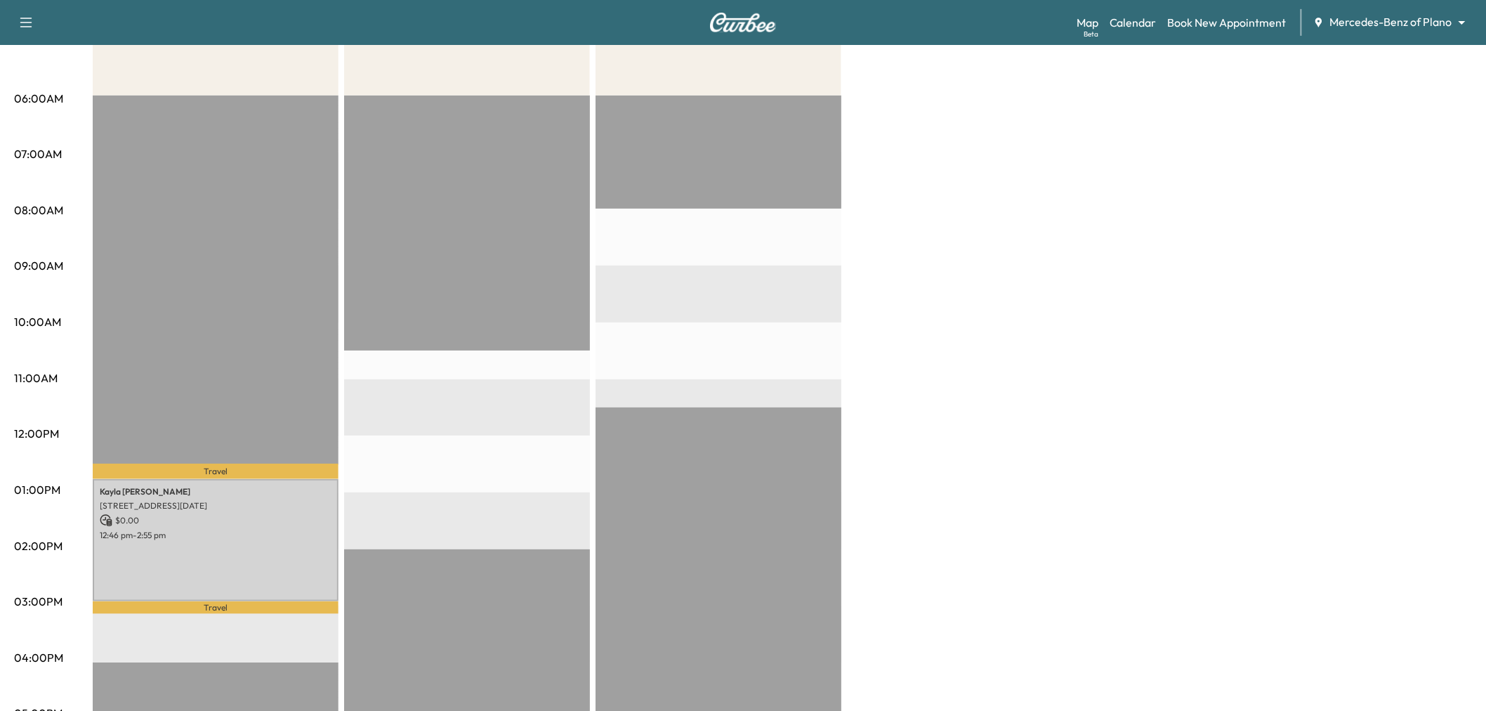
click at [233, 601] on p "Travel" at bounding box center [216, 607] width 246 height 13
click at [240, 552] on div "Kayla Evans 13100 Noel Road, Apt 563, Dallas, TX 75240, US $ 0.00 12:46 pm - 2:…" at bounding box center [216, 540] width 246 height 122
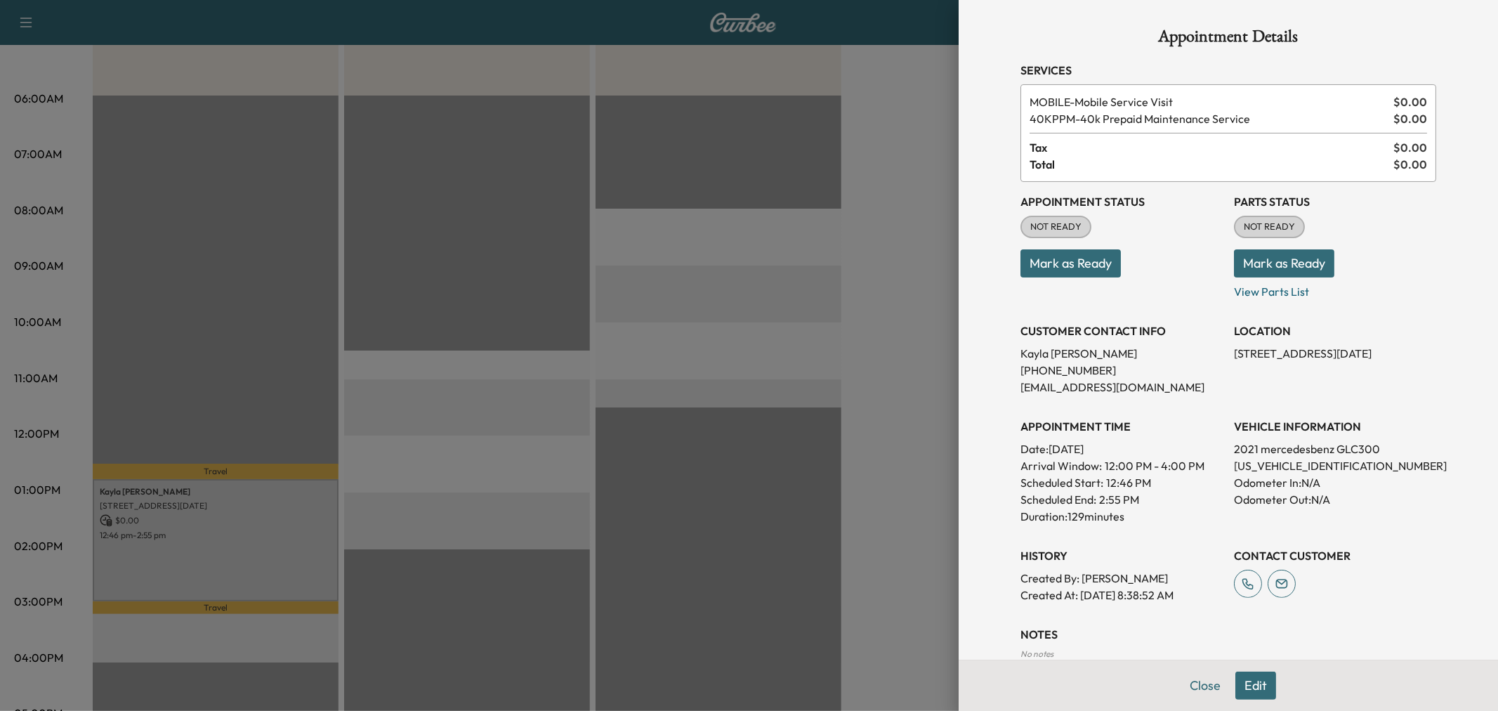
click at [240, 552] on div at bounding box center [749, 355] width 1498 height 711
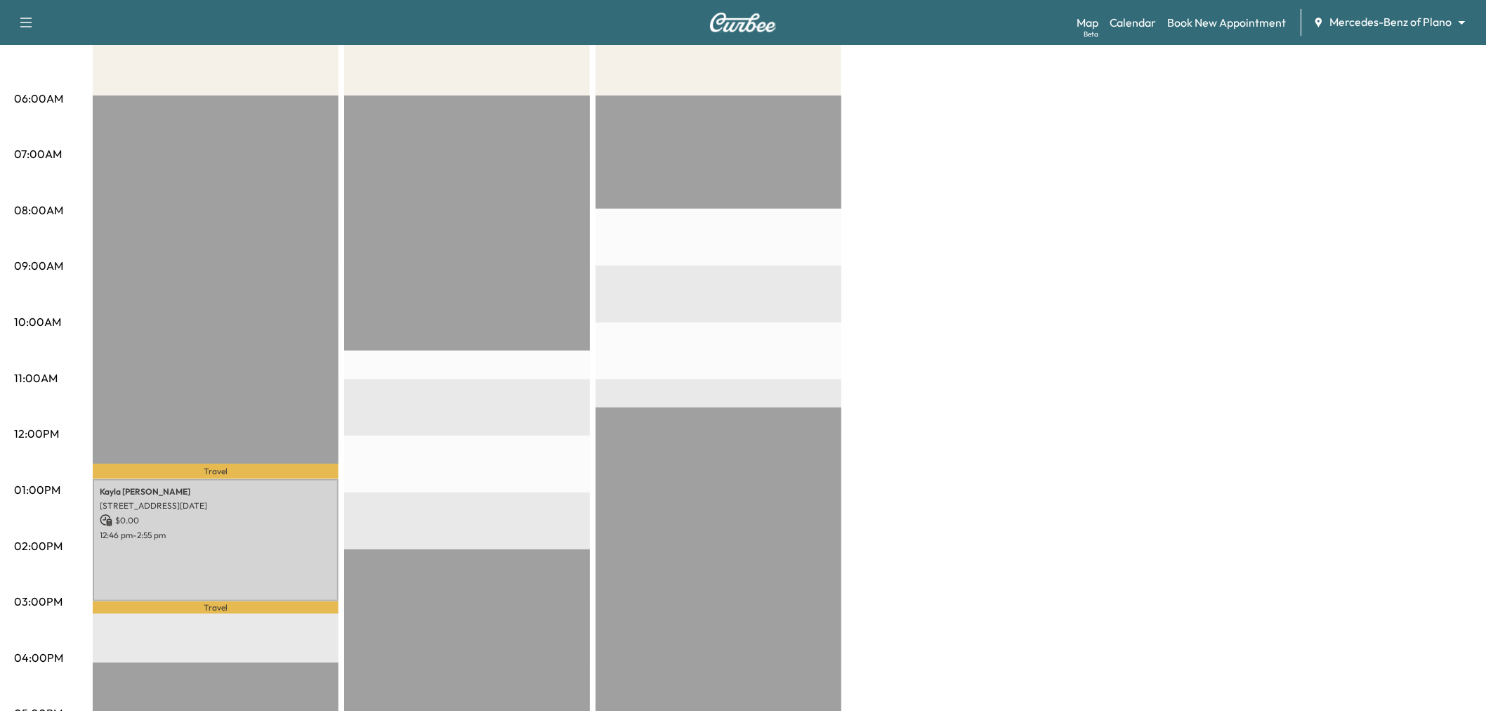
scroll to position [0, 0]
